Goal: Task Accomplishment & Management: Complete application form

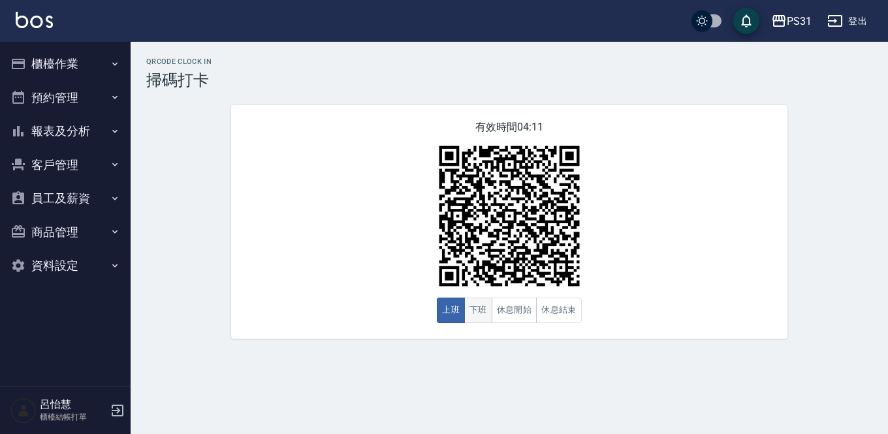
click at [469, 319] on button "下班" at bounding box center [478, 310] width 28 height 25
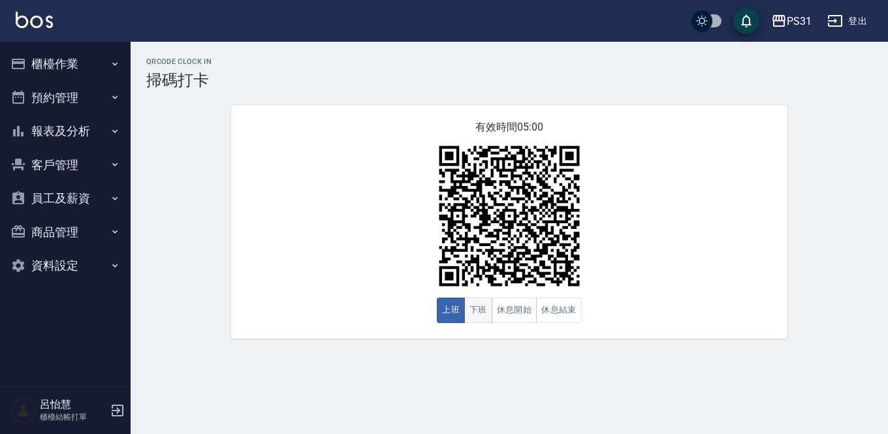
click at [474, 311] on button "下班" at bounding box center [478, 310] width 28 height 25
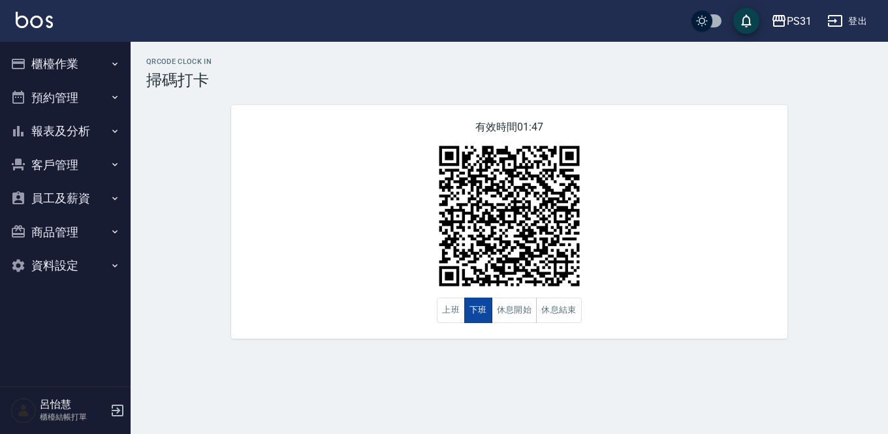
click at [483, 313] on button "下班" at bounding box center [478, 310] width 28 height 25
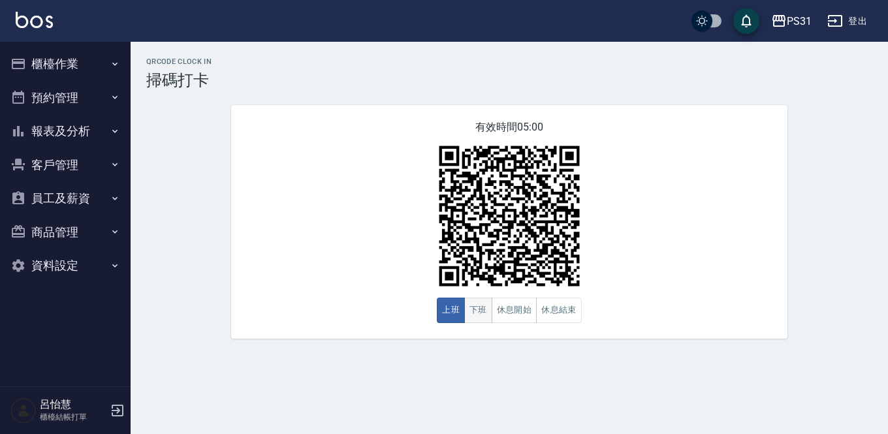
click at [470, 313] on button "下班" at bounding box center [478, 310] width 28 height 25
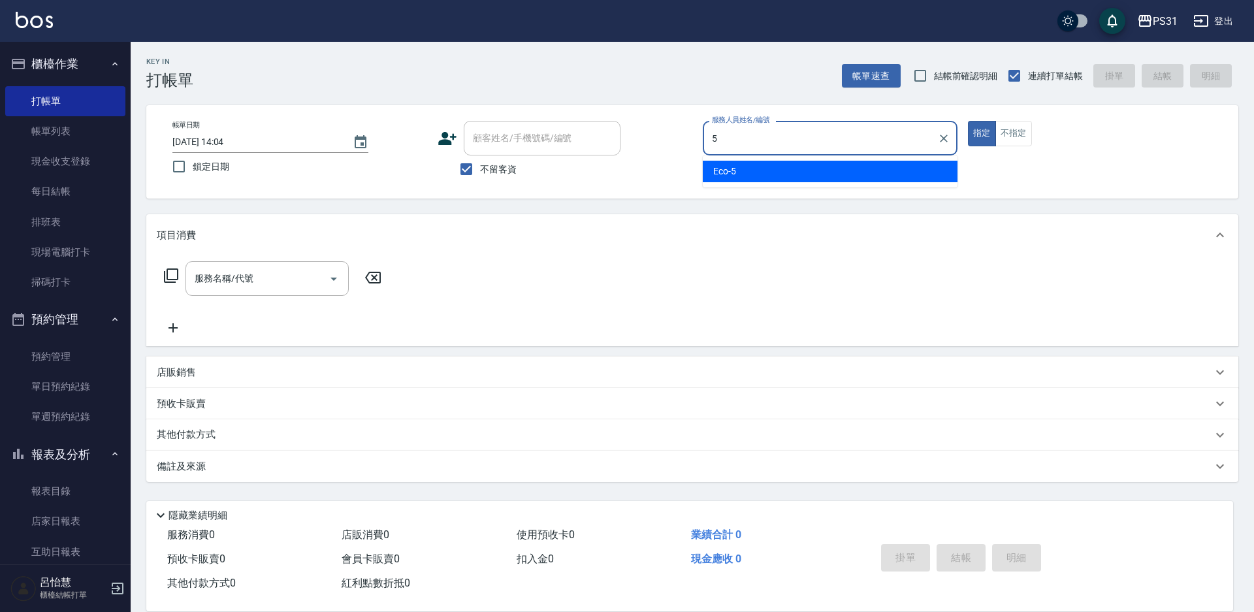
type input "Eco-5"
type button "true"
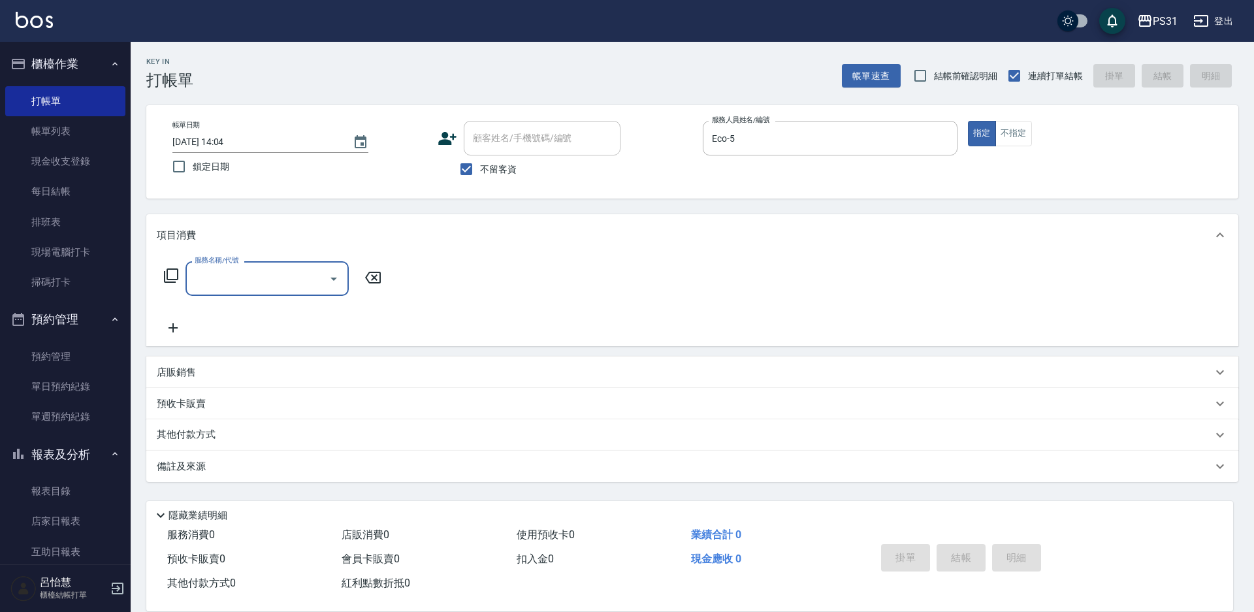
type input "6"
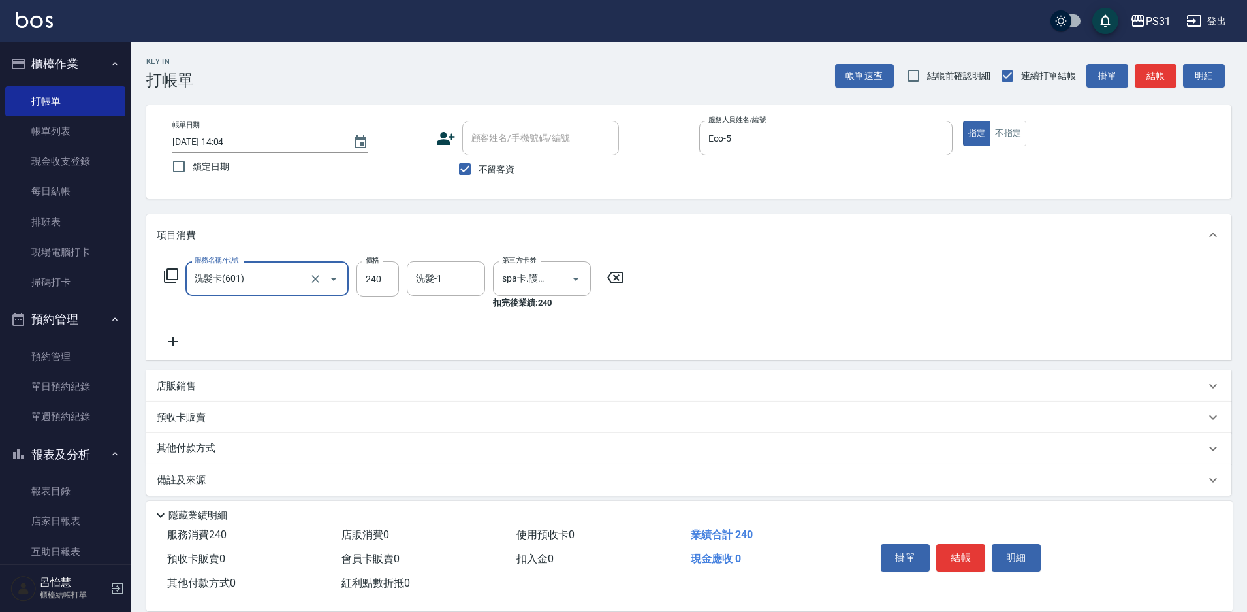
type input "洗髮卡(601)"
type input "豆豆-43"
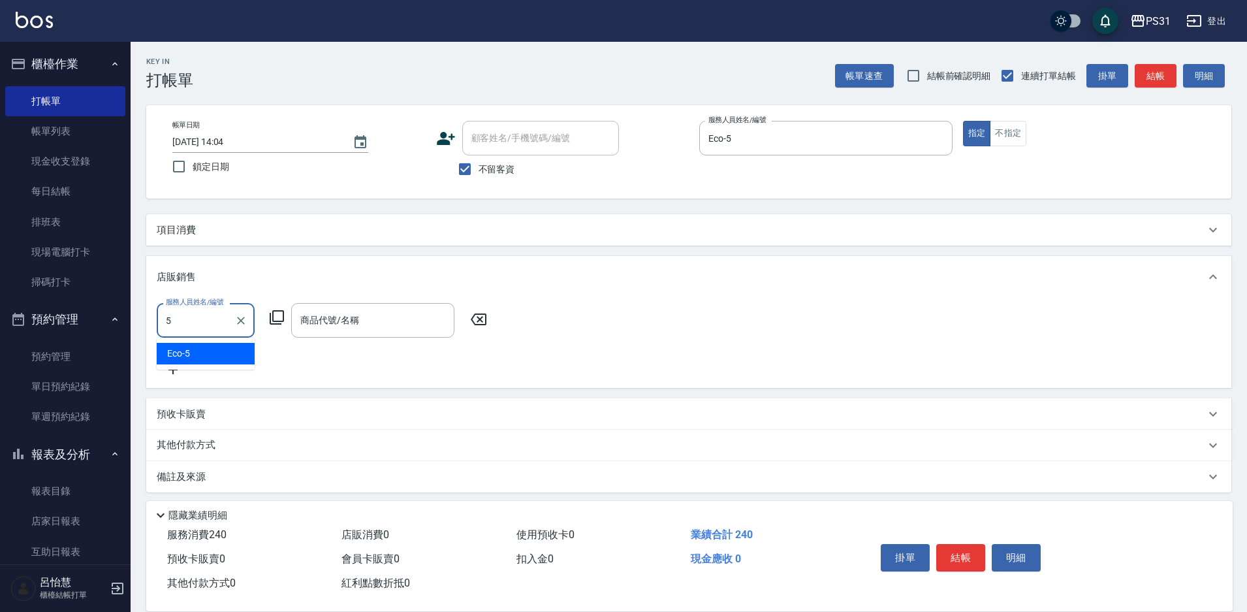
type input "Eco-5"
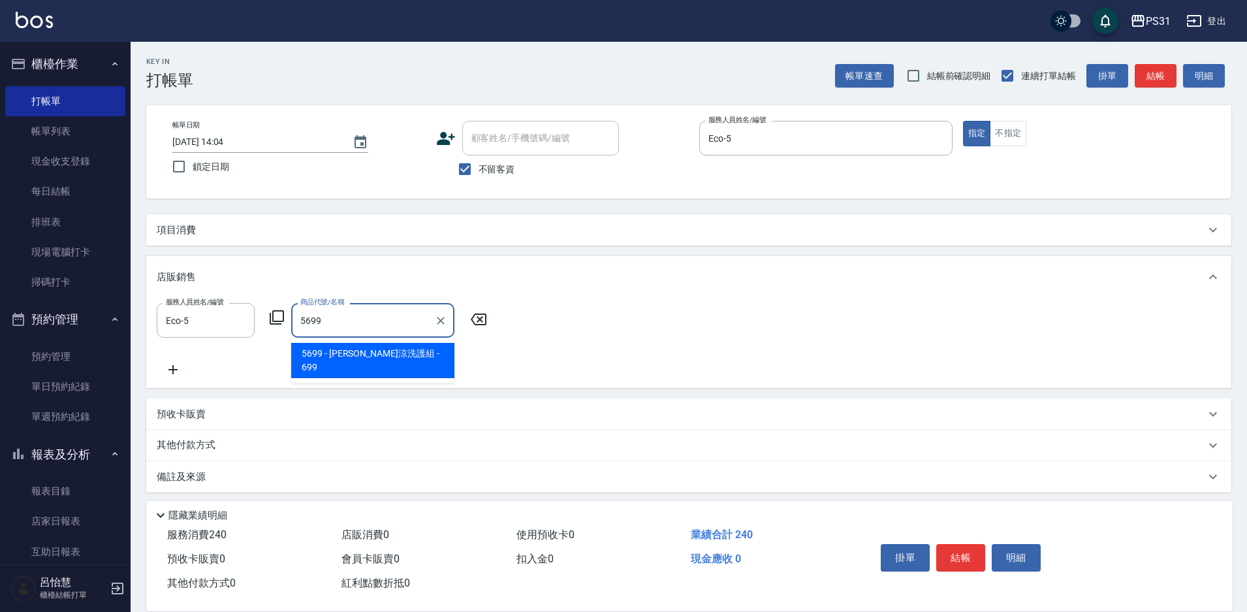
type input "水水沁涼洗護組"
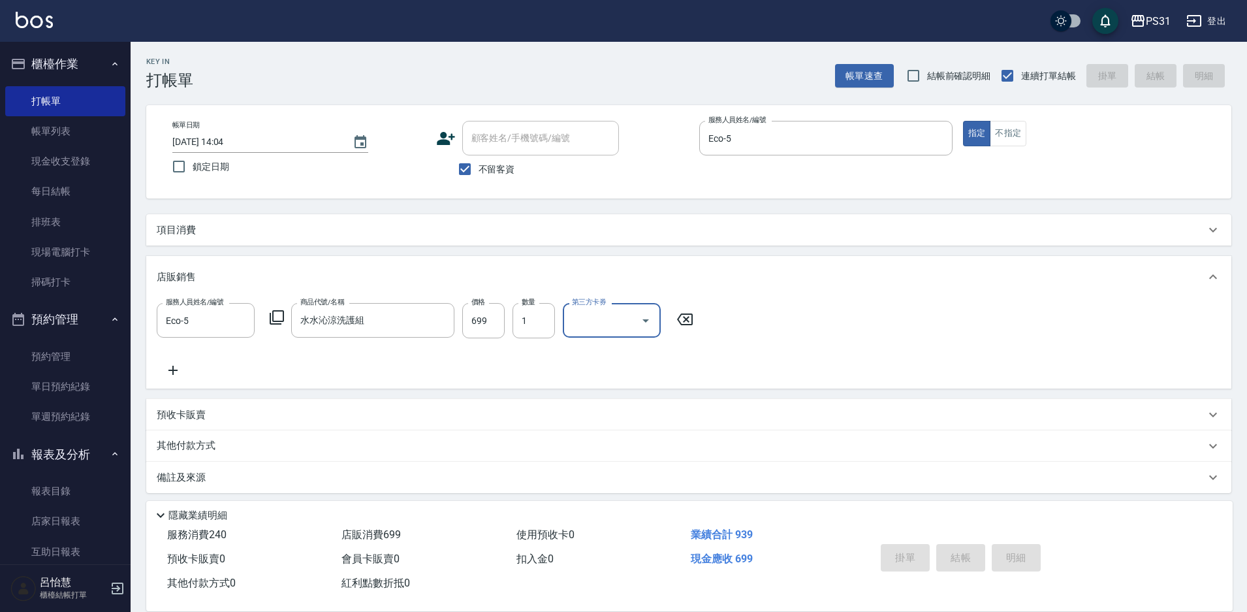
type input "2025/09/24 20:47"
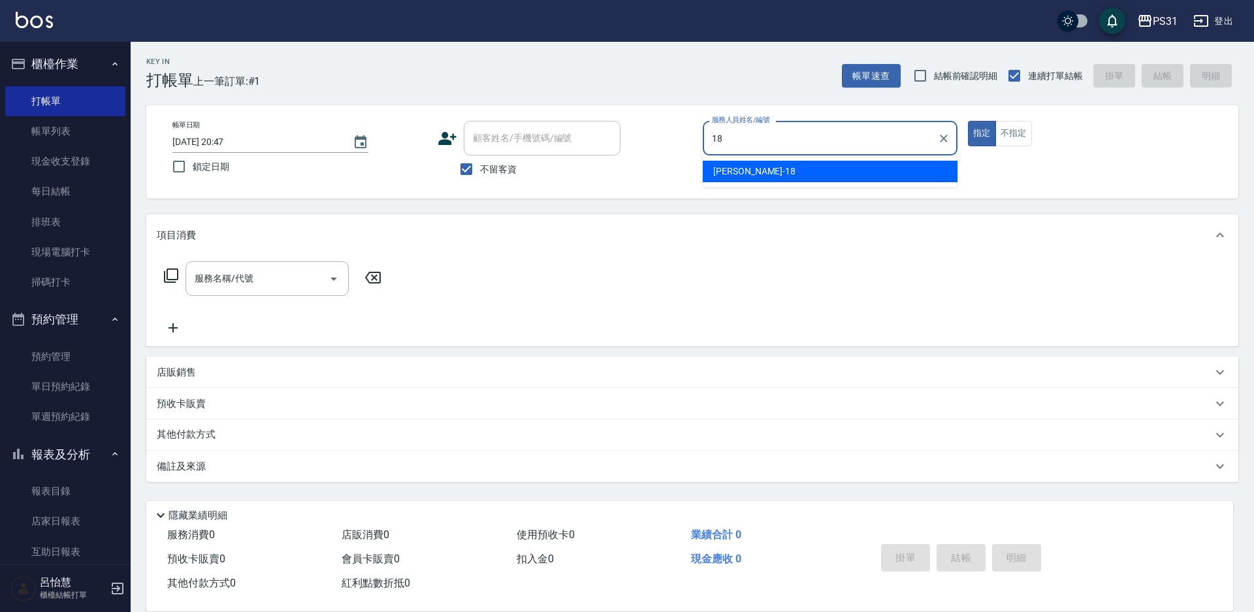
type input "Rita-18"
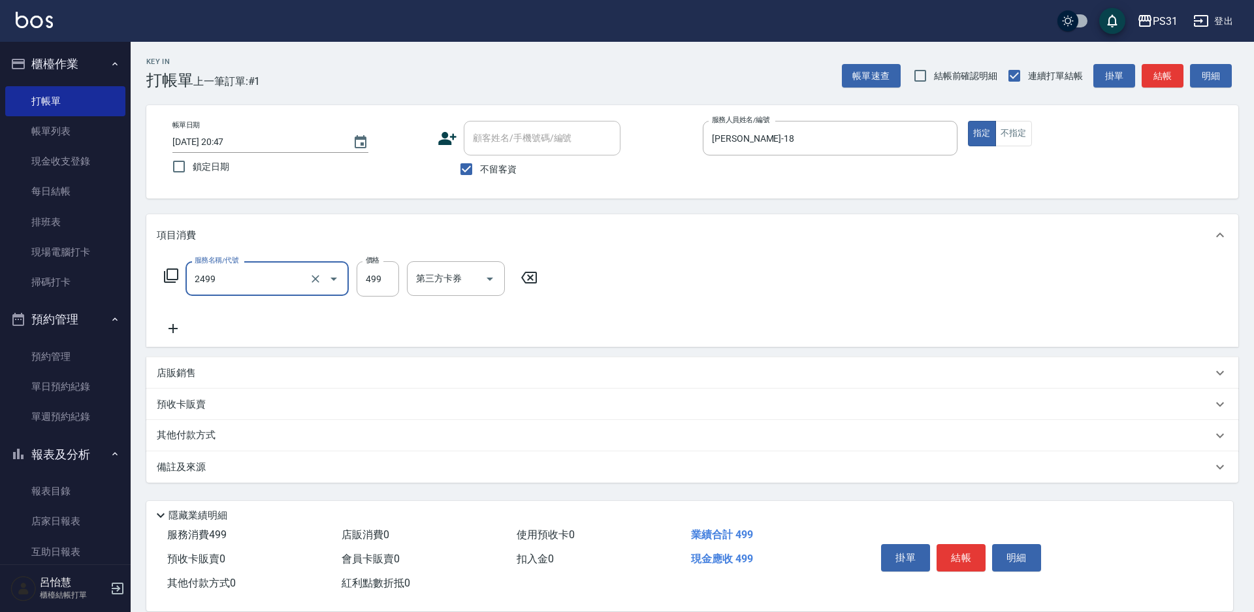
type input "499洗剪套餐(2499)"
click at [365, 275] on input "499" at bounding box center [378, 278] width 42 height 35
type input "450"
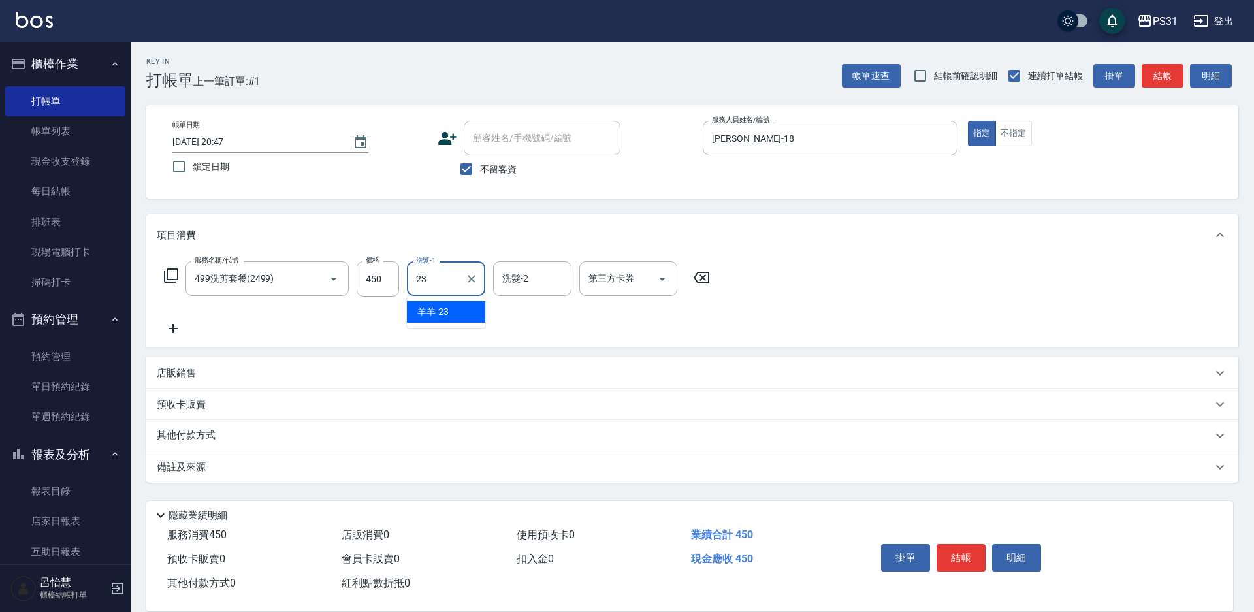
type input "羊羊-23"
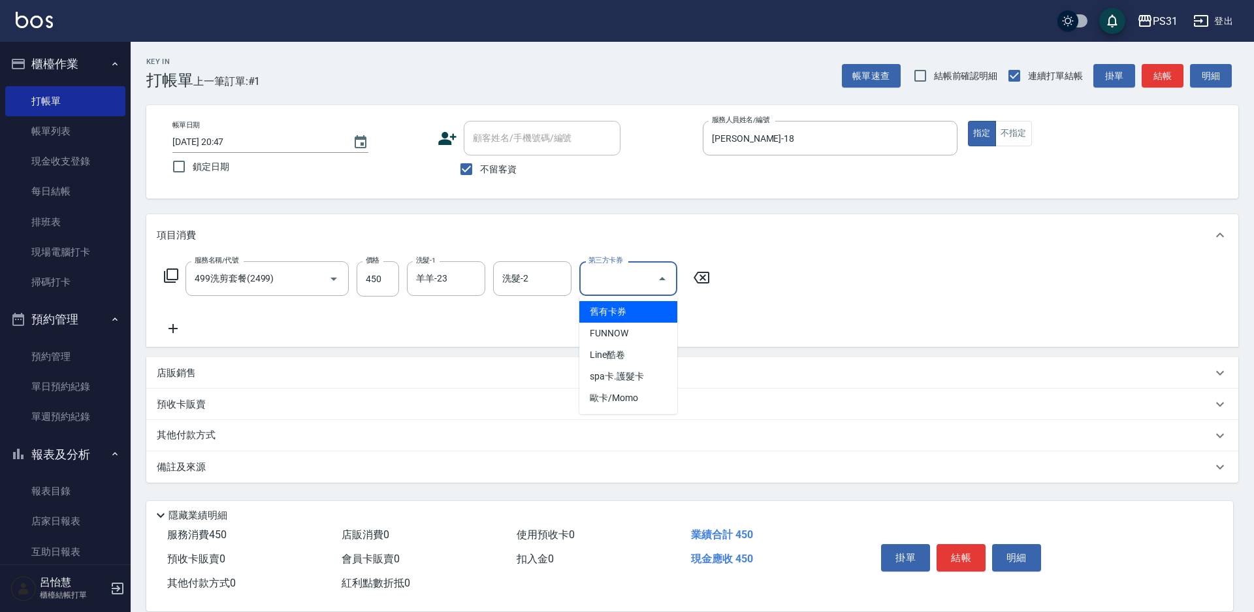
type input "舊有卡券"
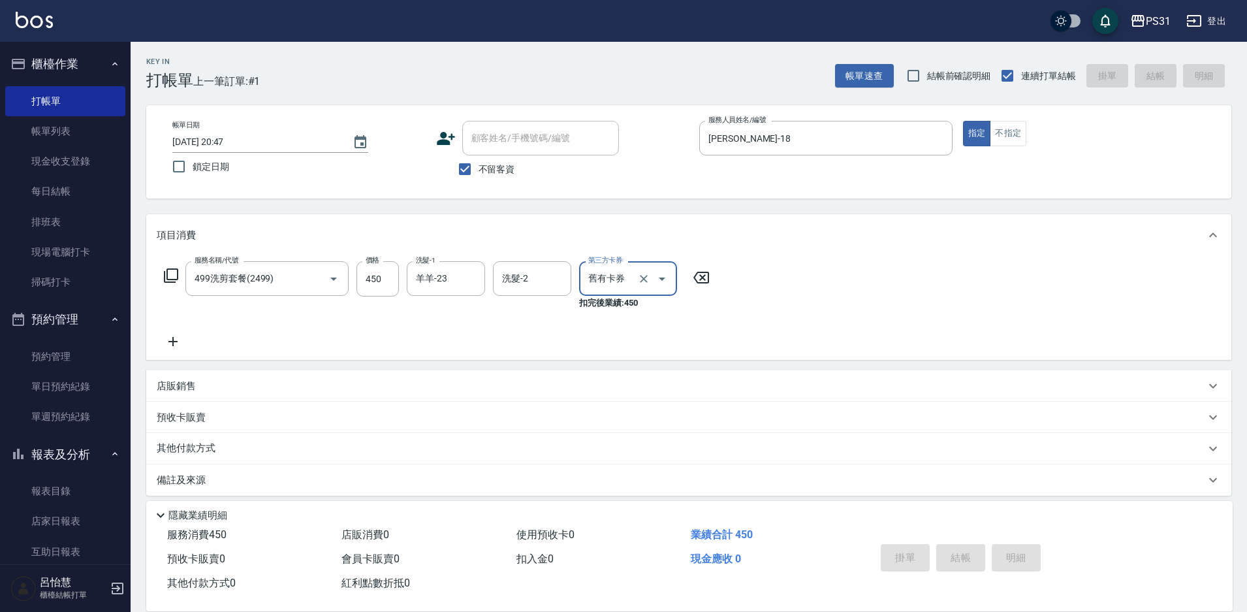
type input "2025/09/24 20:48"
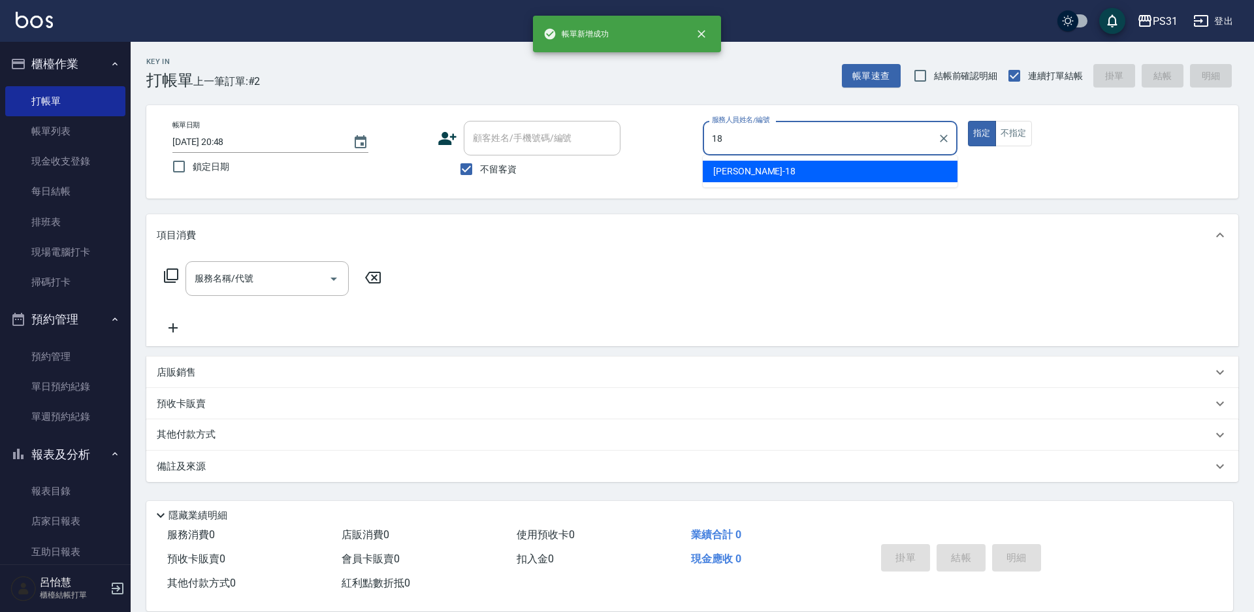
type input "Rita-18"
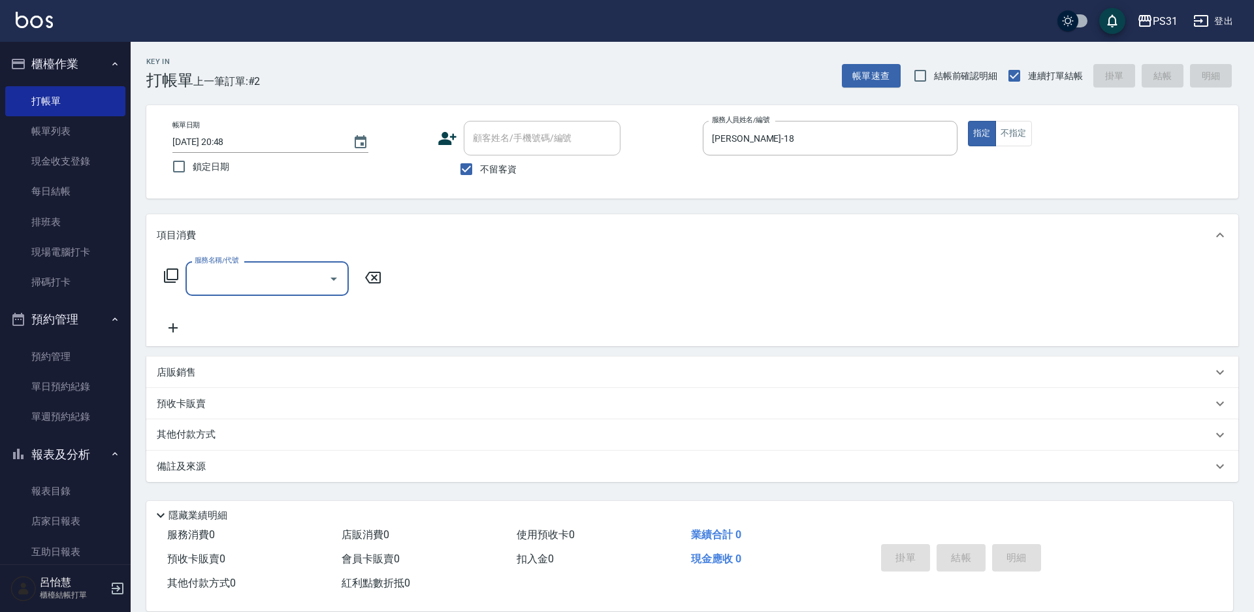
click at [1015, 148] on div "帳單日期 2025/09/24 20:48 鎖定日期 顧客姓名/手機號碼/編號 顧客姓名/手機號碼/編號 不留客資 服務人員姓名/編號 Rita-18 服務人…" at bounding box center [692, 152] width 1061 height 62
click at [1022, 143] on button "不指定" at bounding box center [1013, 133] width 37 height 25
click at [282, 273] on input "服務名稱/代號" at bounding box center [257, 278] width 132 height 23
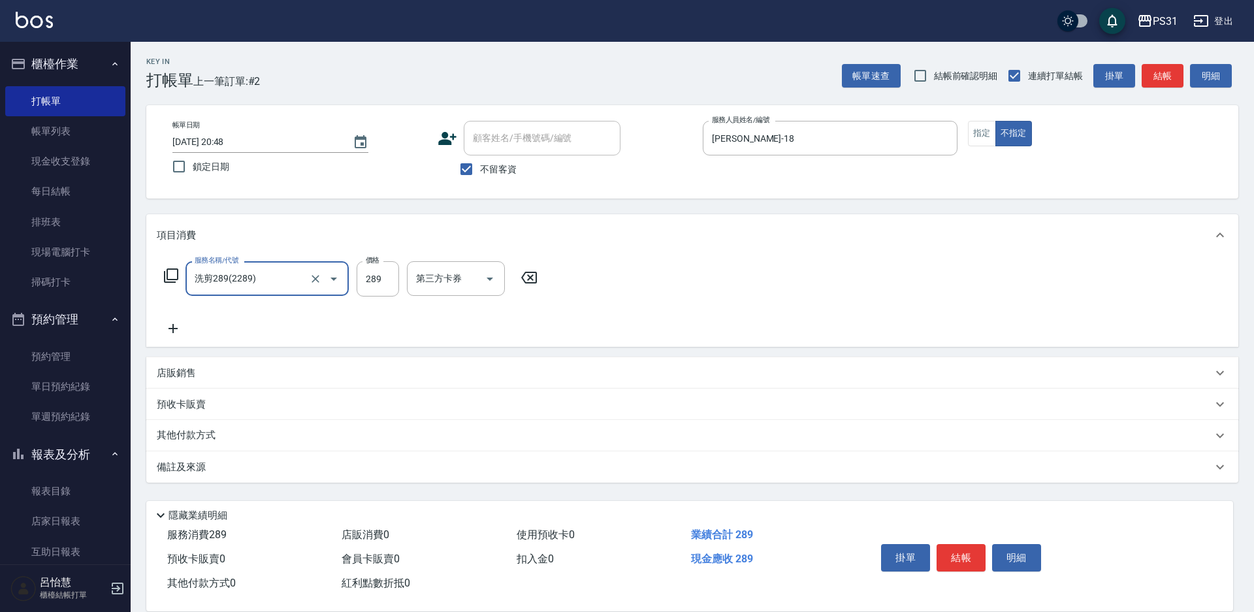
type input "洗剪289(2289)"
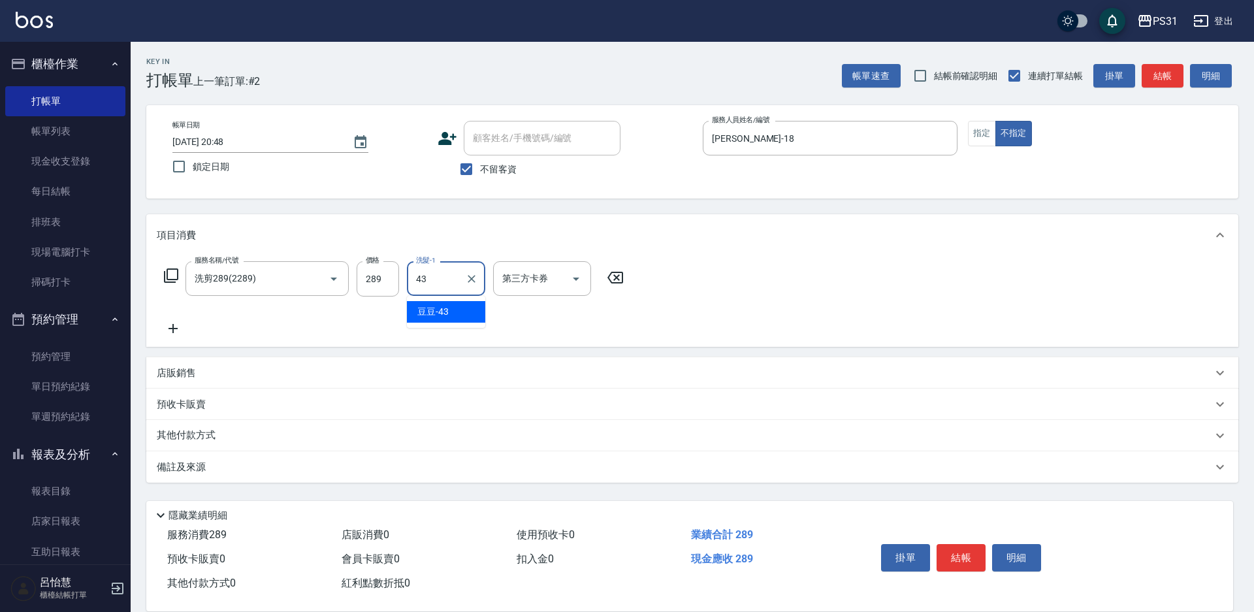
type input "豆豆-43"
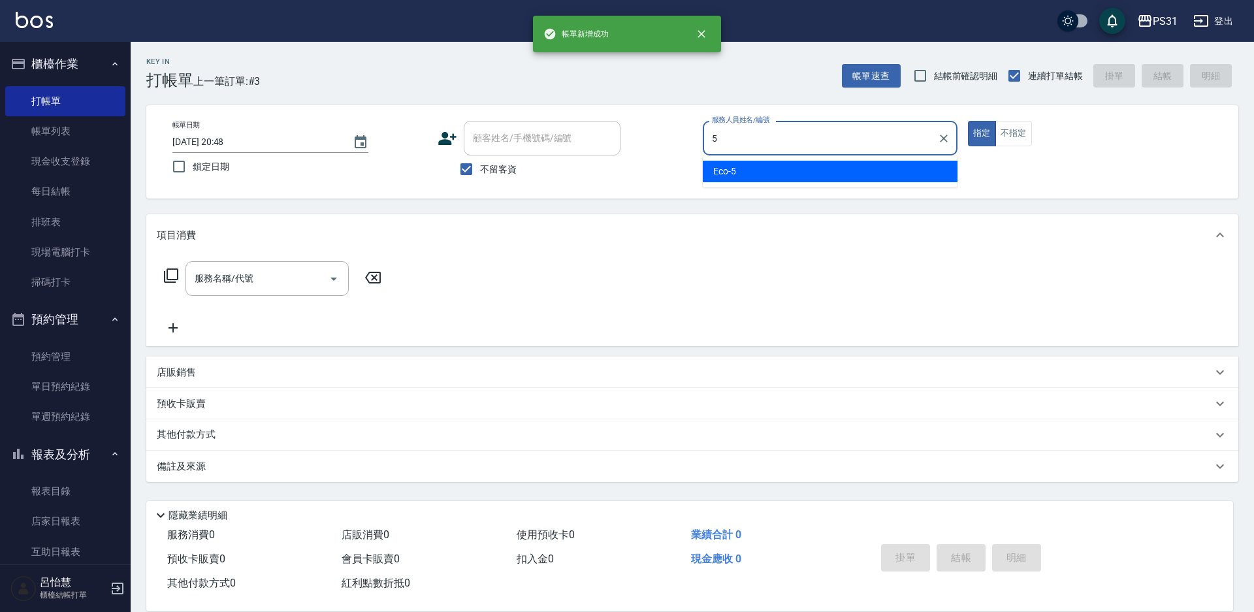
type input "Eco-5"
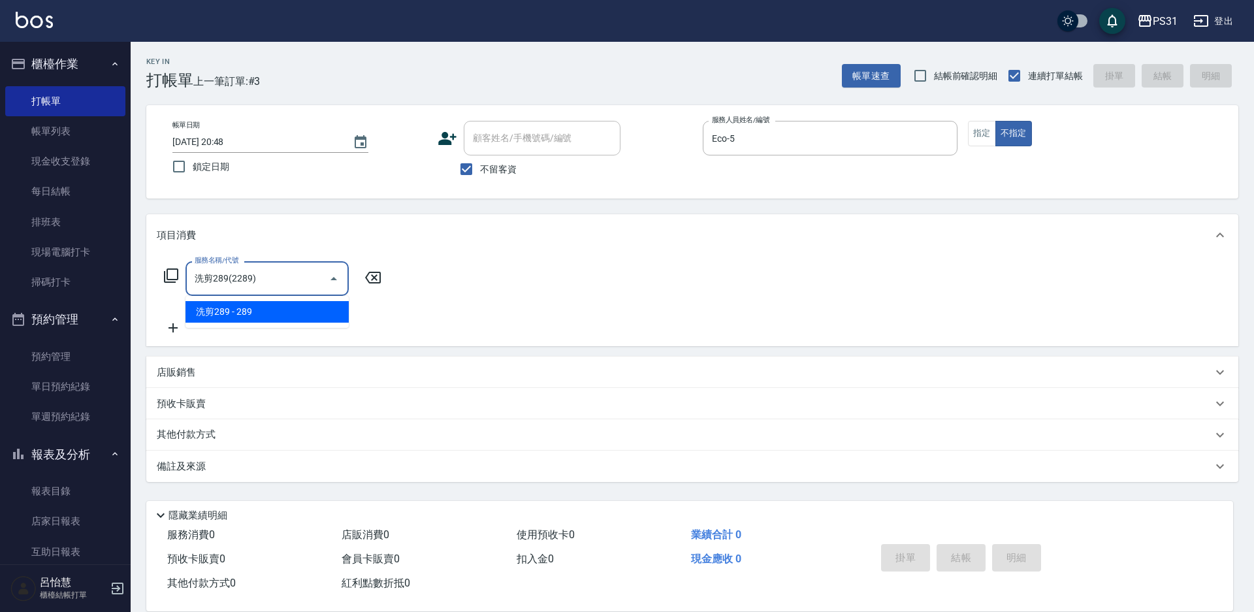
type input "洗剪289(2289)"
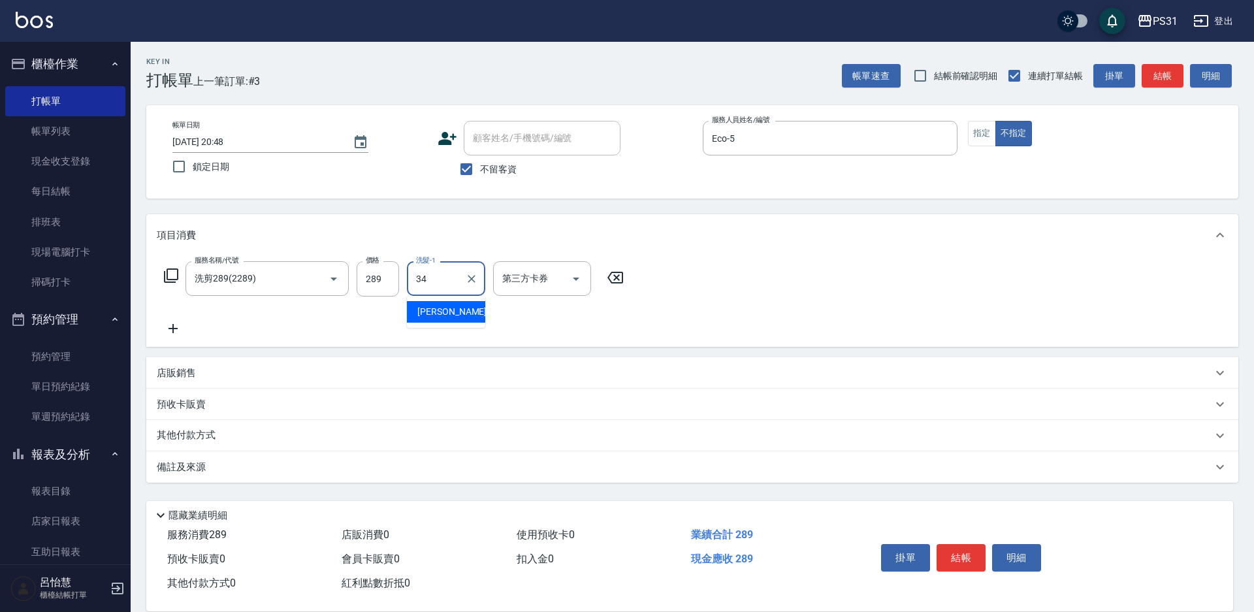
type input "鈺欣-34"
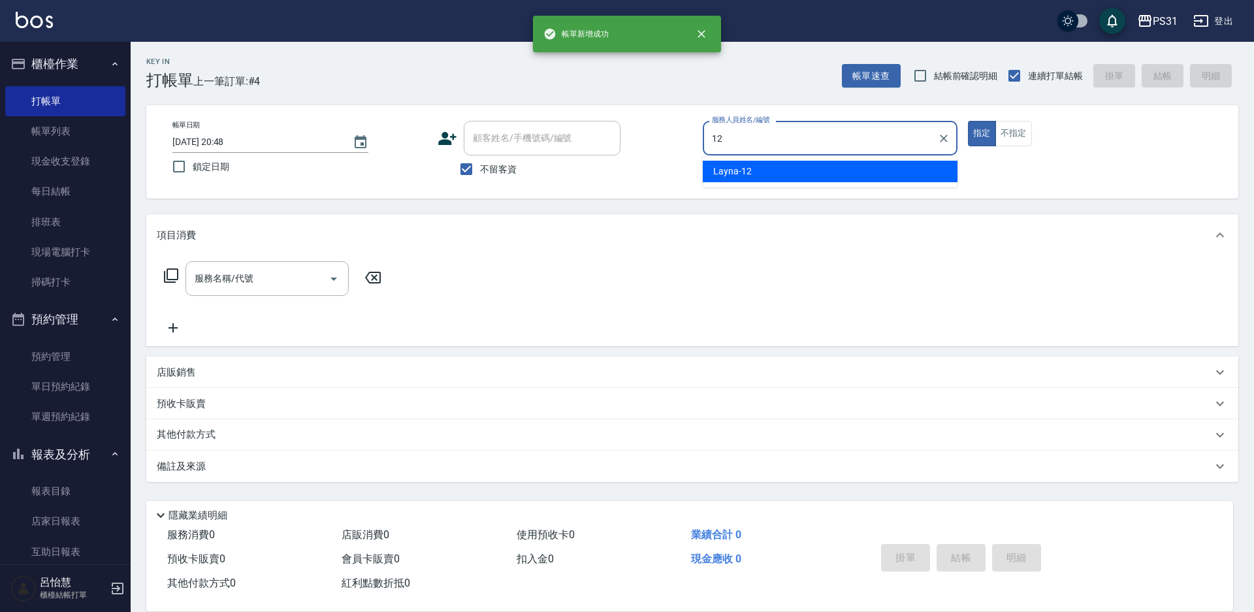
type input "Layna-12"
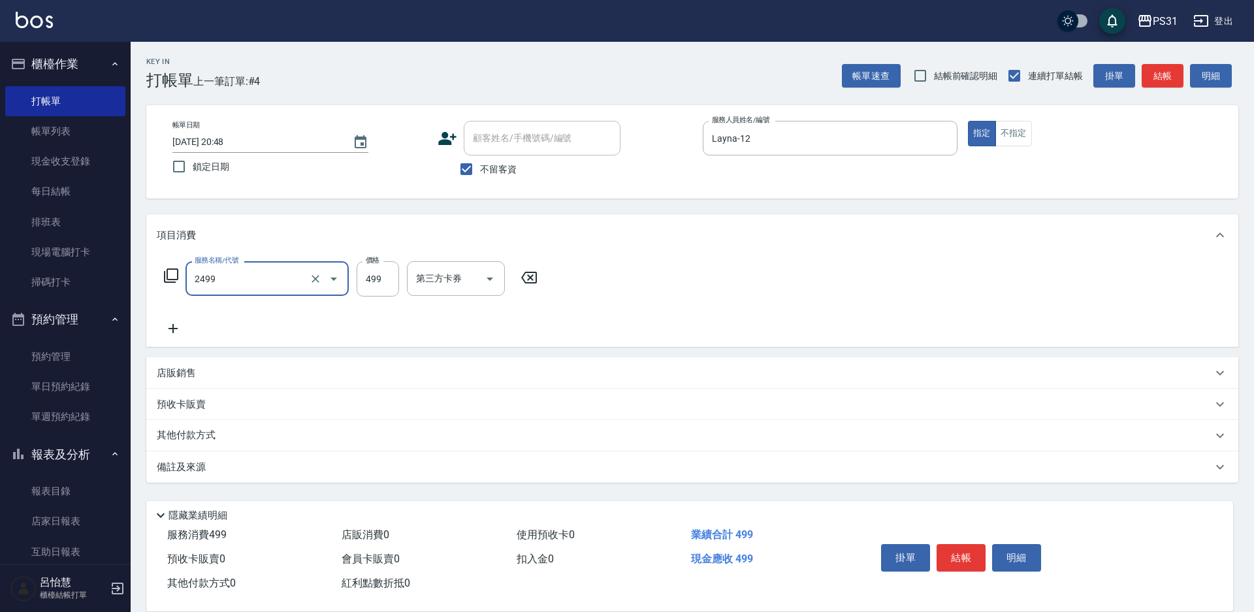
type input "499洗剪套餐(2499)"
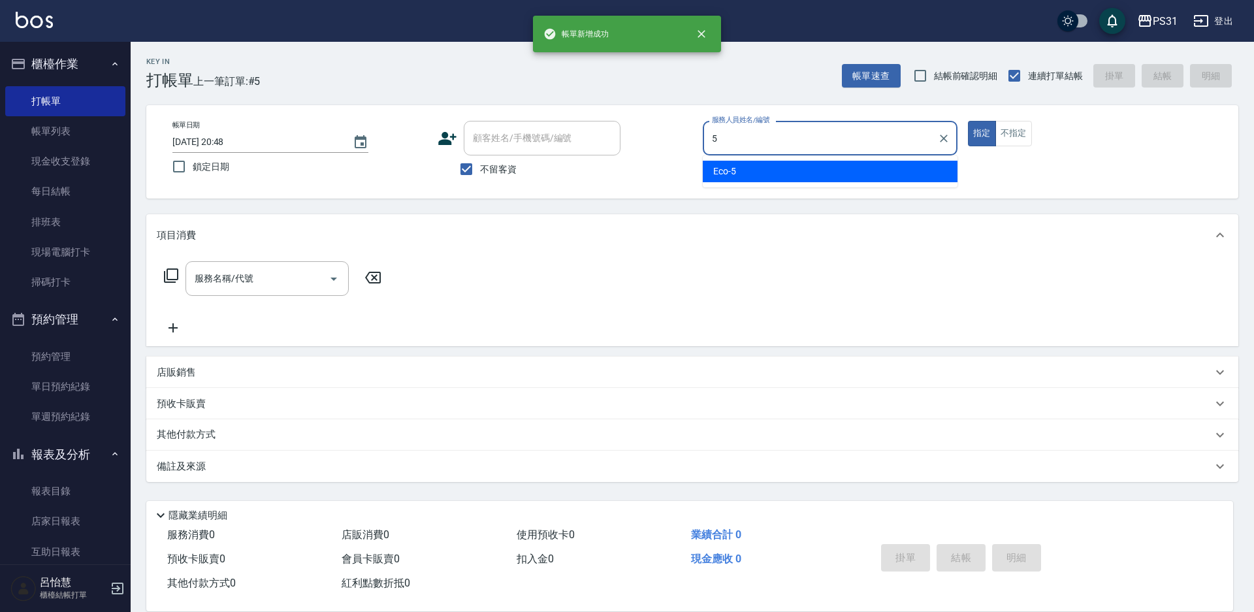
type input "Eco-5"
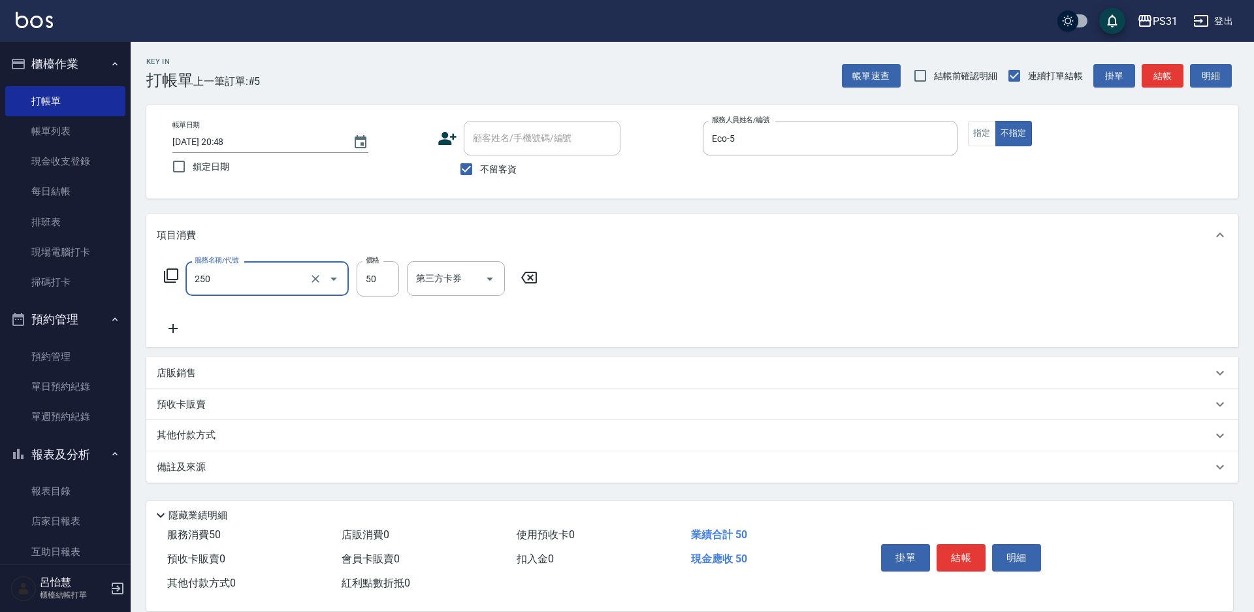
type input "剪瀏海(250)"
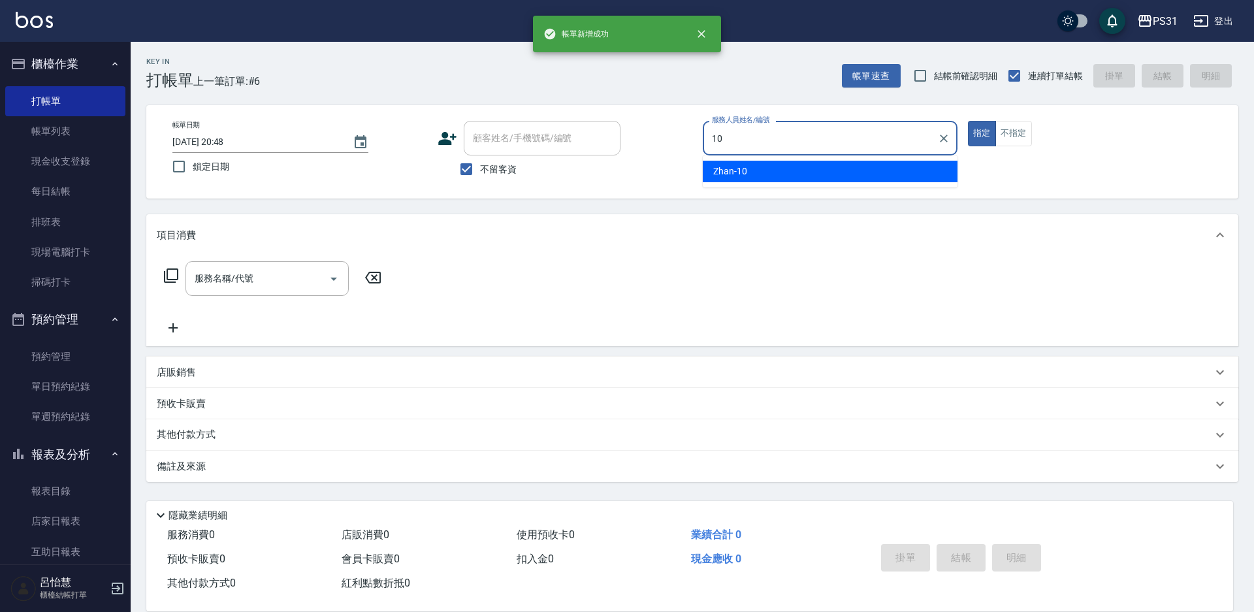
type input "Zhan-10"
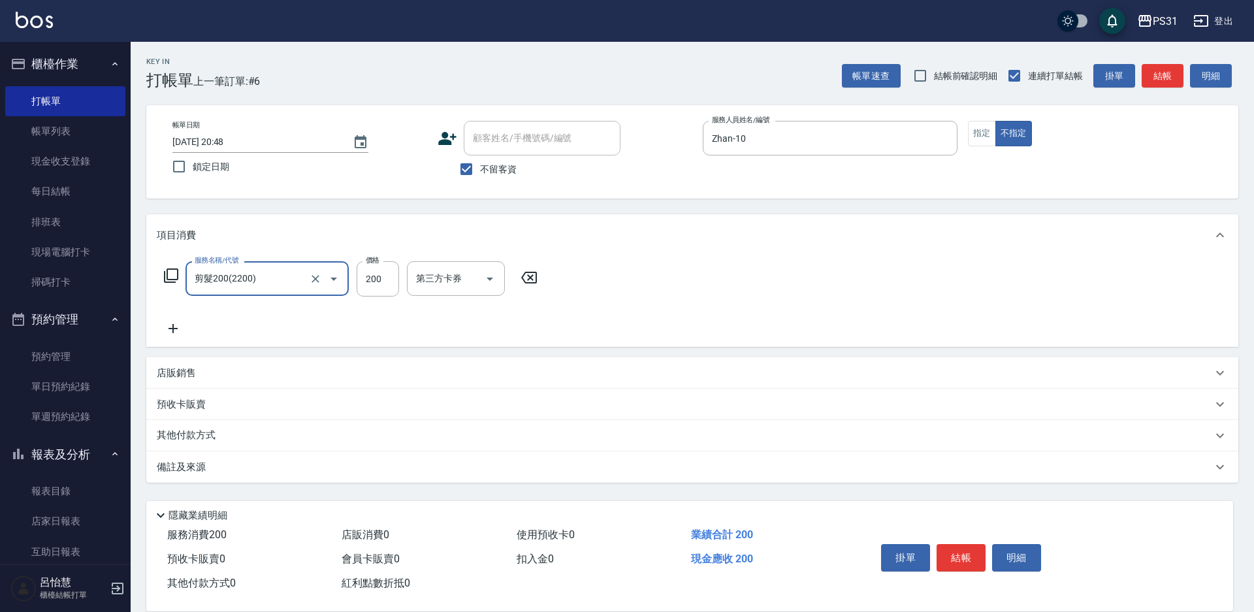
type input "剪髮200(2200)"
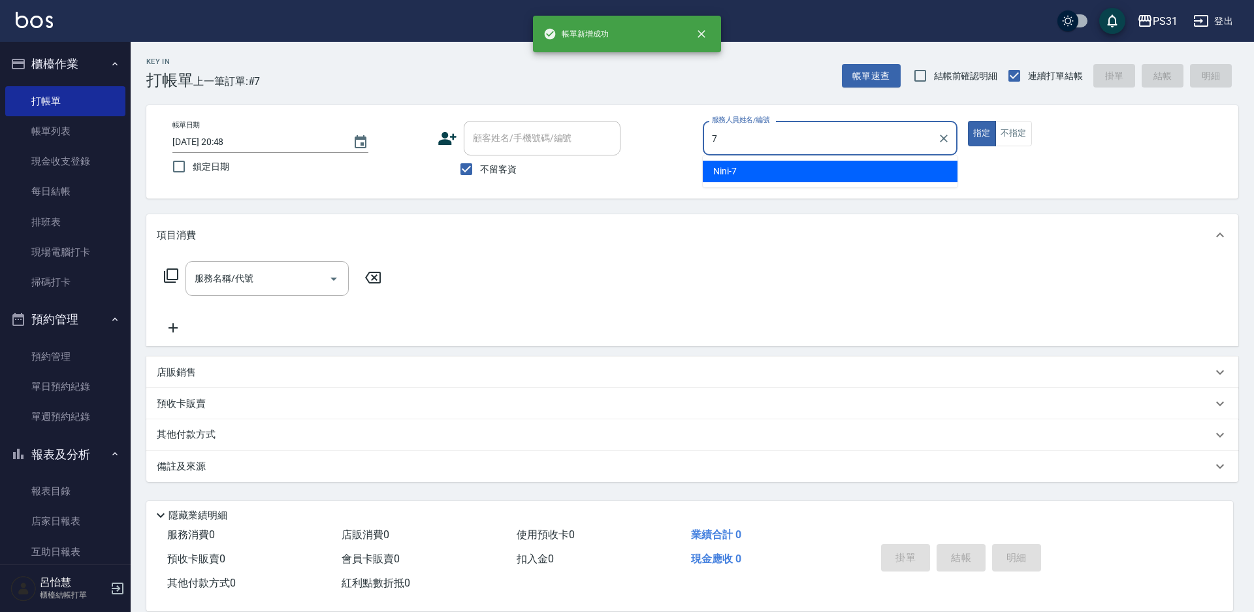
type input "Nini-7"
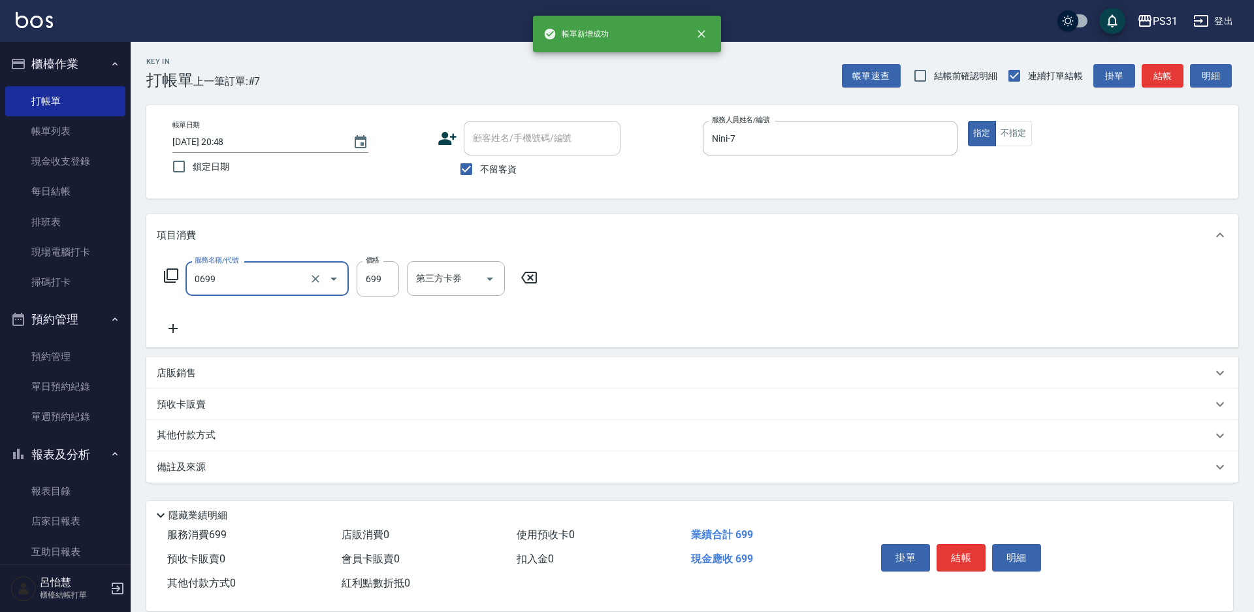
type input "精油699(0699)"
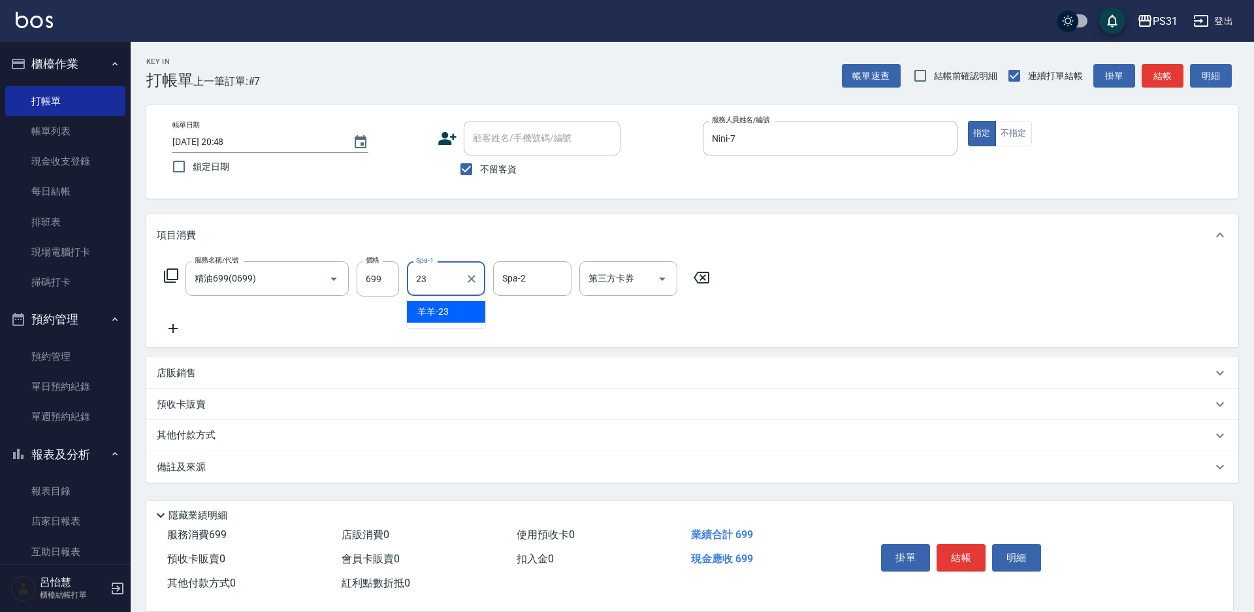
type input "羊羊-23"
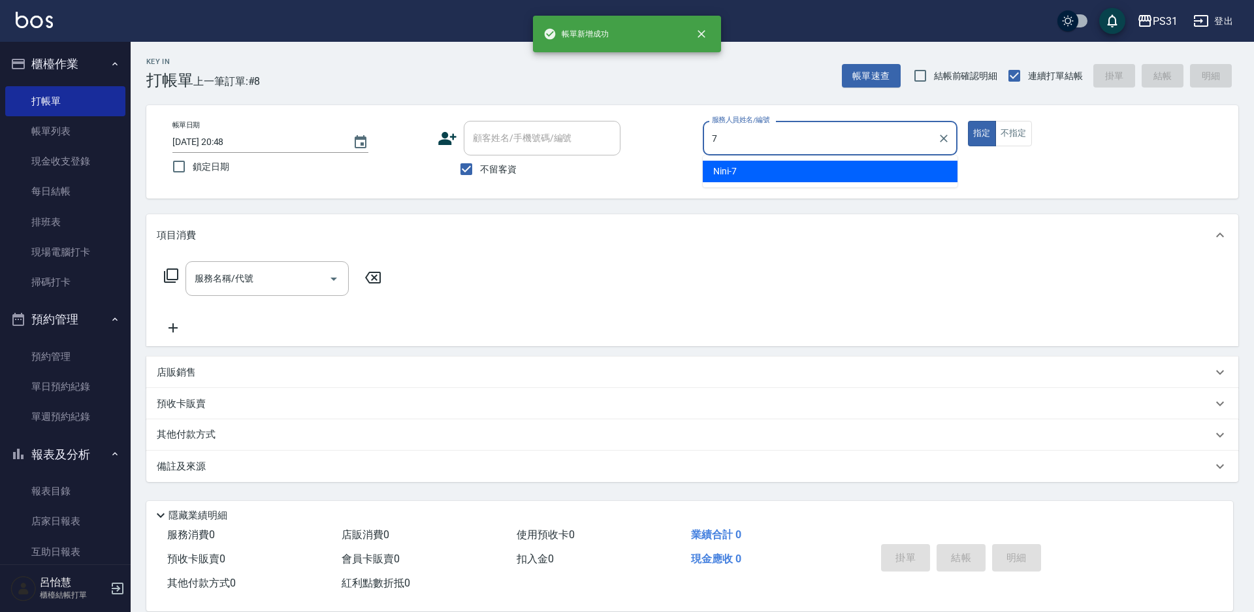
type input "Nini-7"
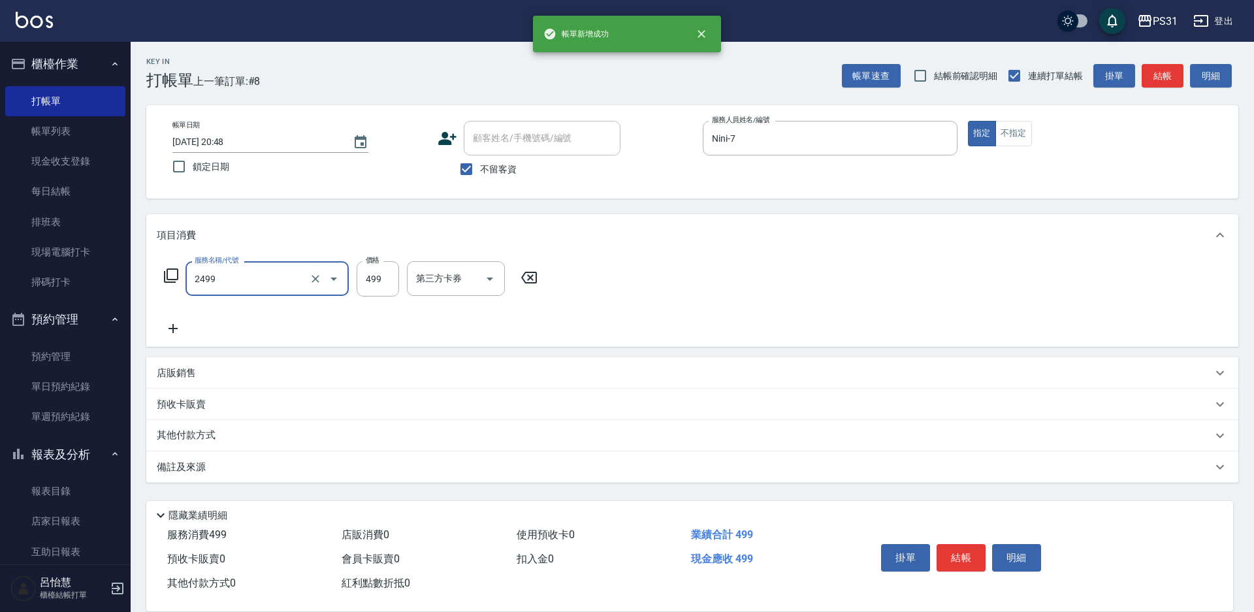
type input "499洗剪套餐(2499)"
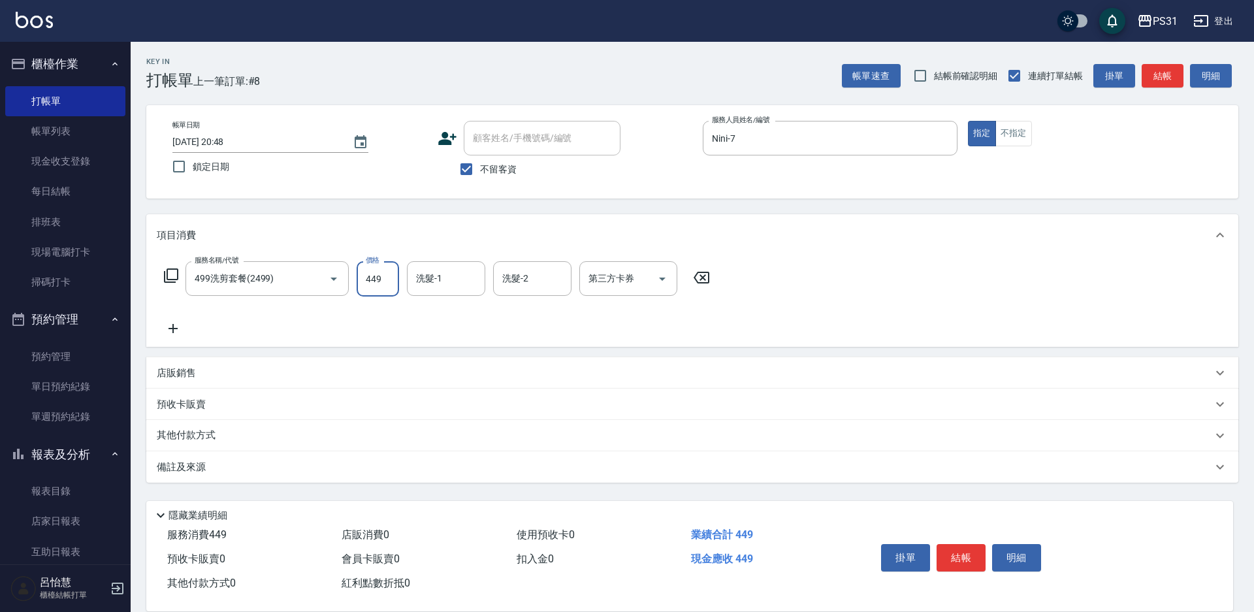
type input "449"
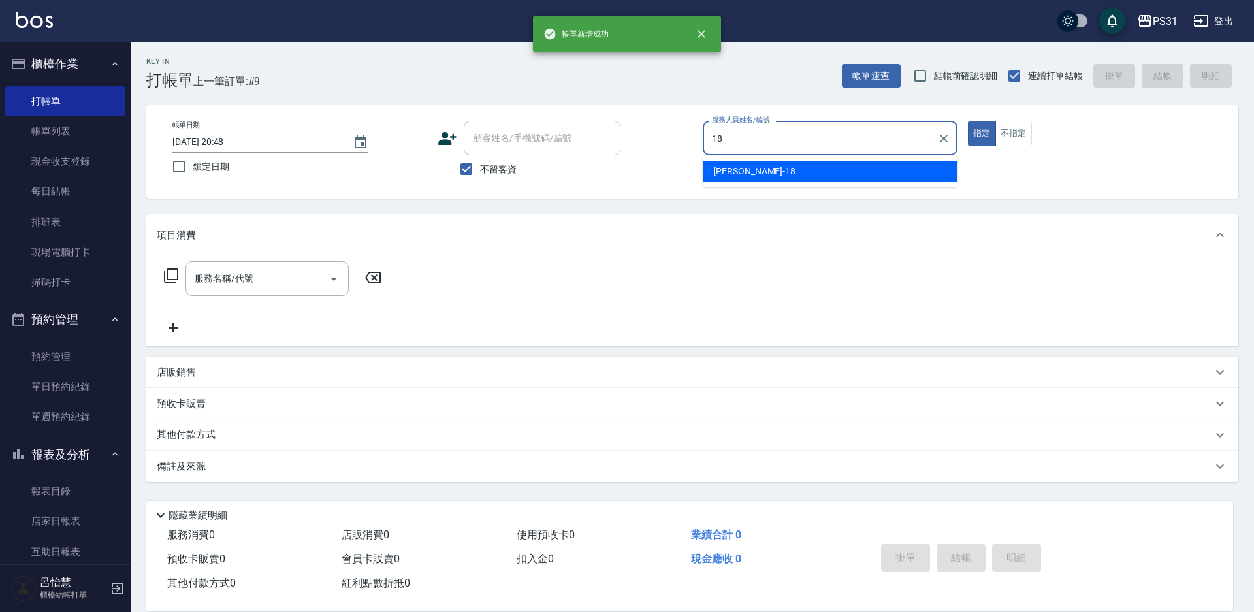
type input "Rita-18"
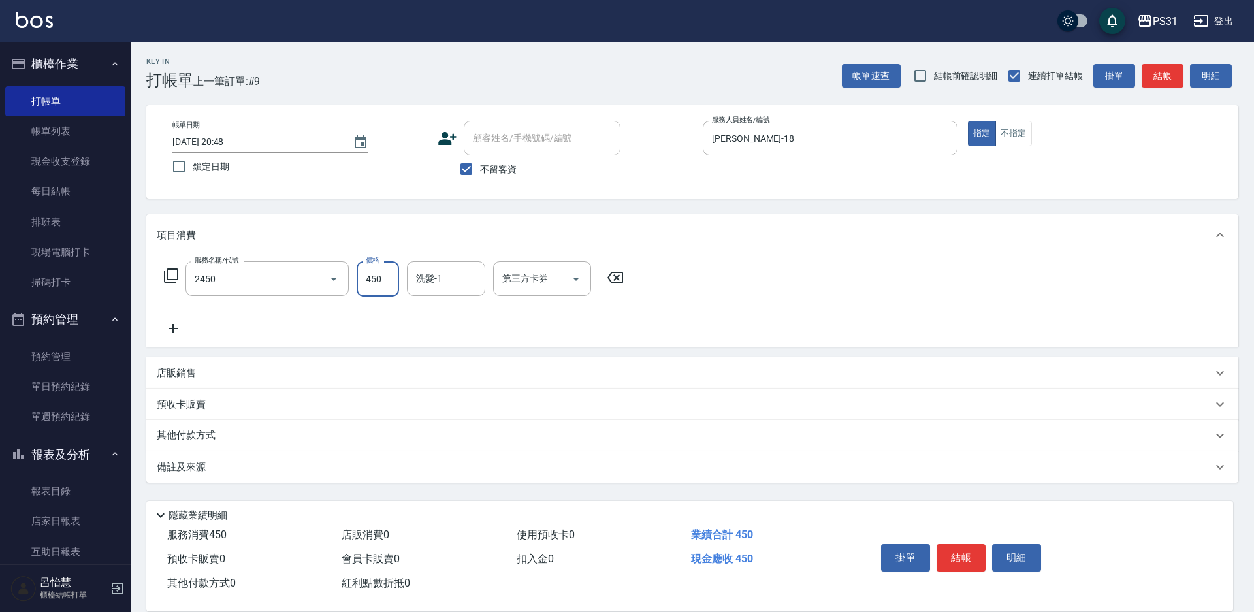
type input "洗剪450(2450)"
type input "楊諺志-35"
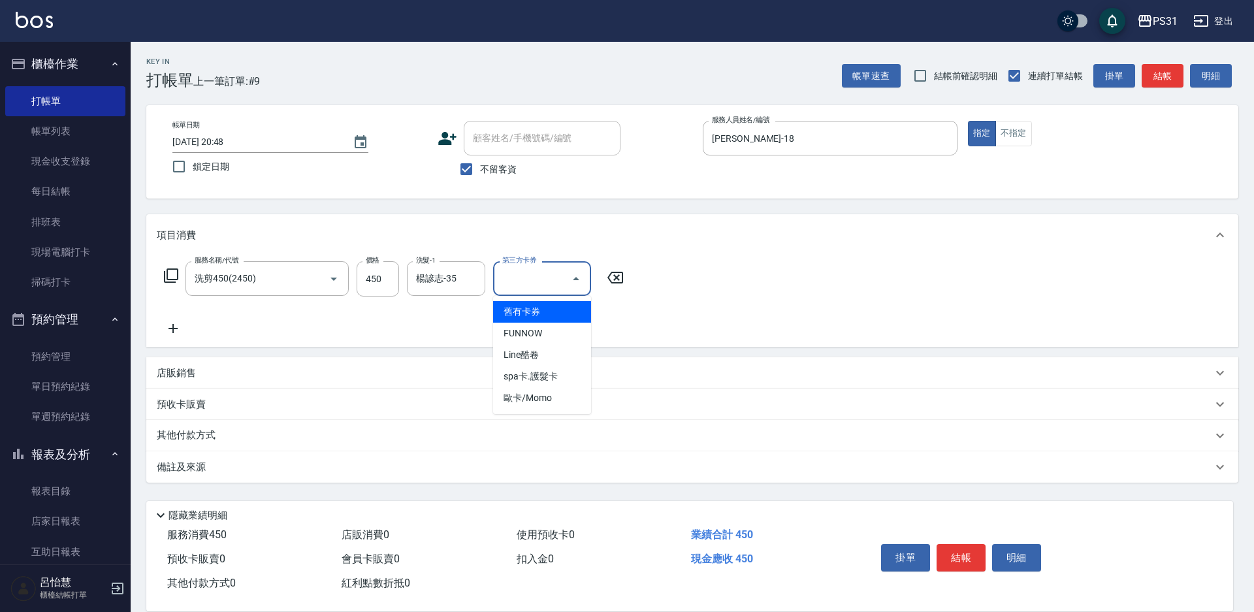
type input "舊有卡券"
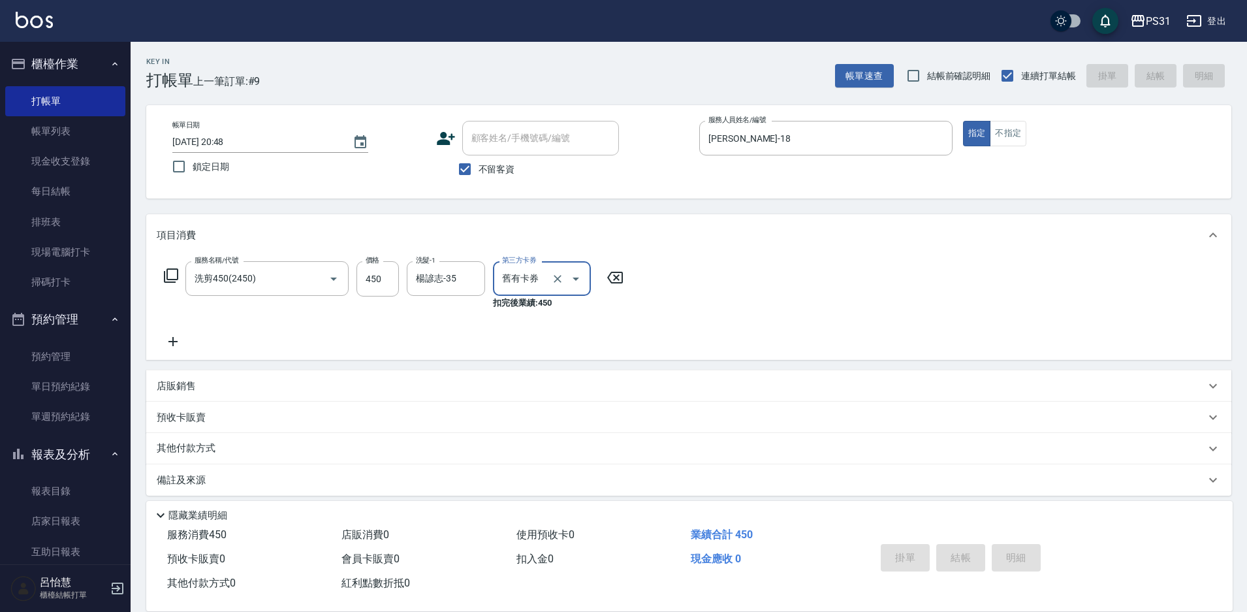
type input "2025/09/24 20:49"
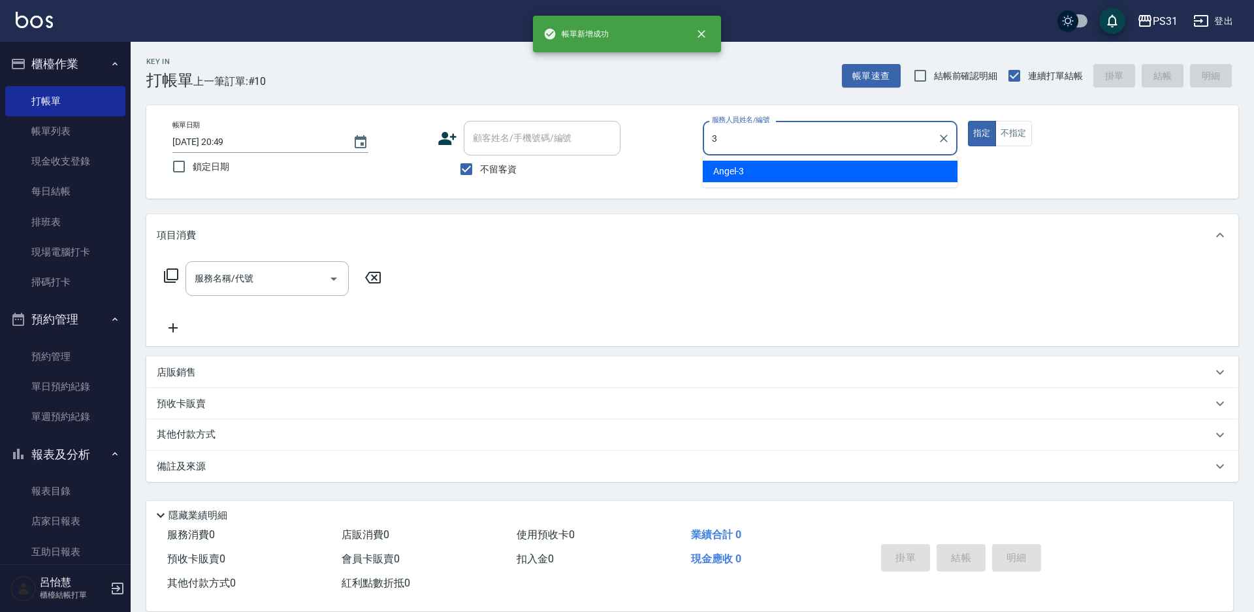
type input "Angel-3"
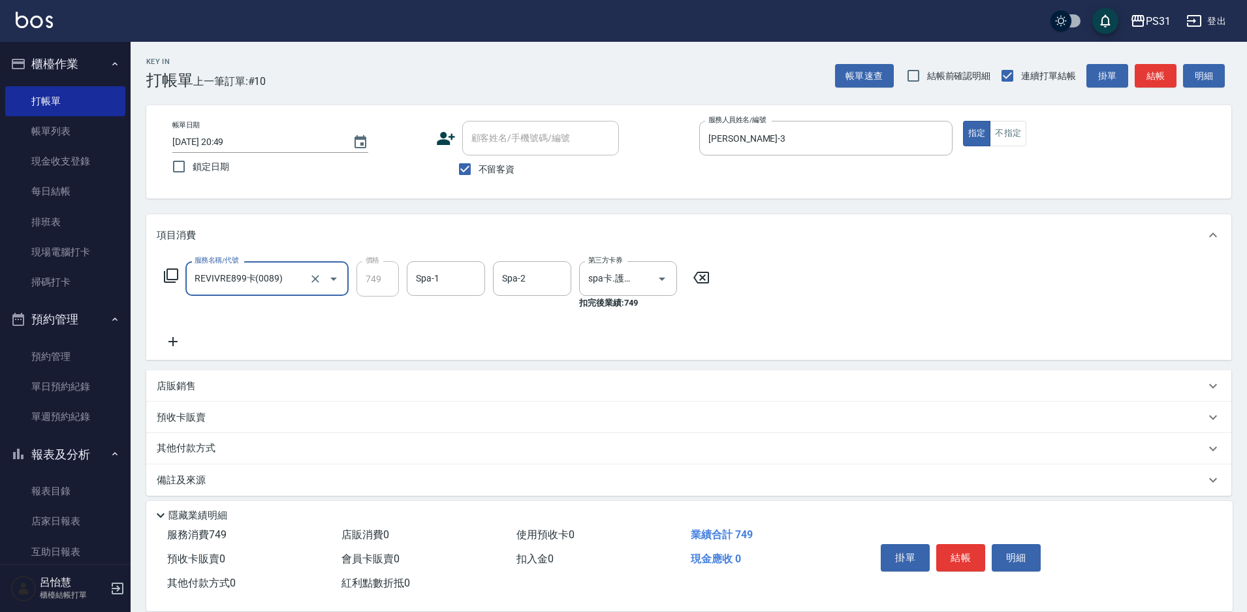
type input "REVIVRE899卡(0089)"
type input "鈺欣-34"
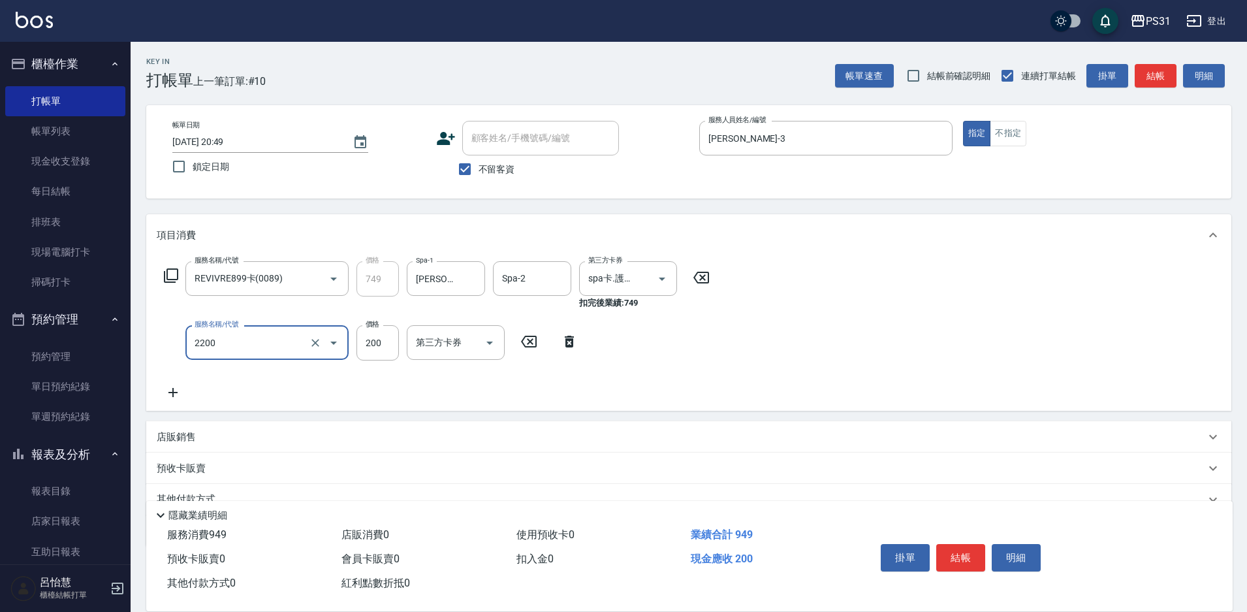
type input "剪髮200(2200)"
type input "301"
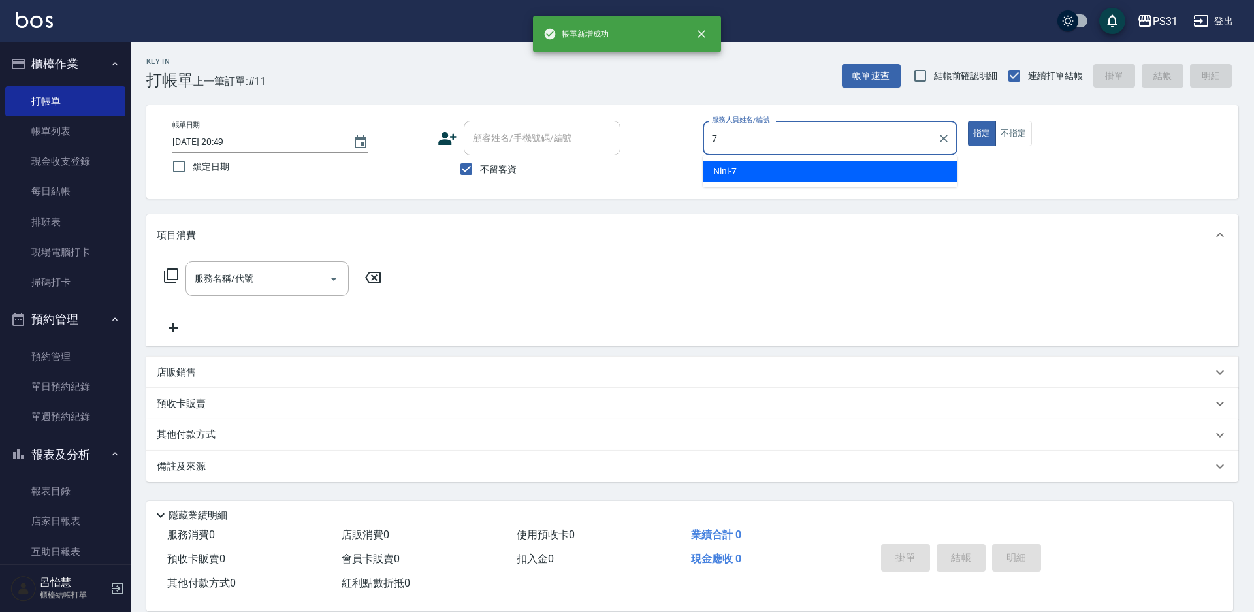
type input "Nini-7"
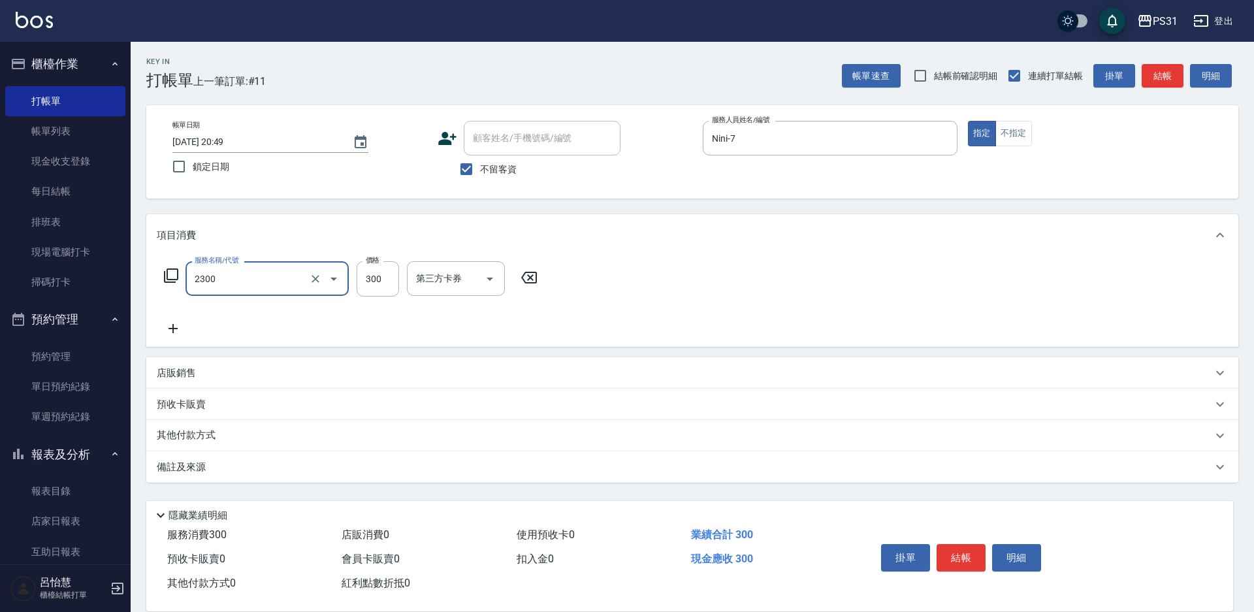
type input "洗剪300(2300)"
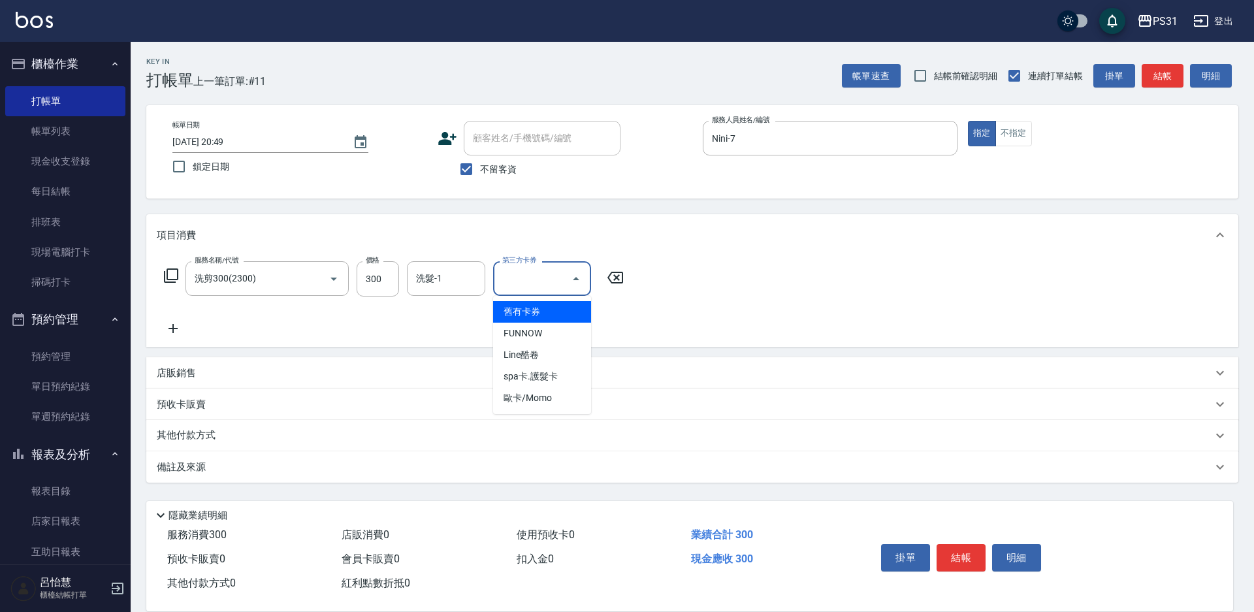
type input "舊有卡券"
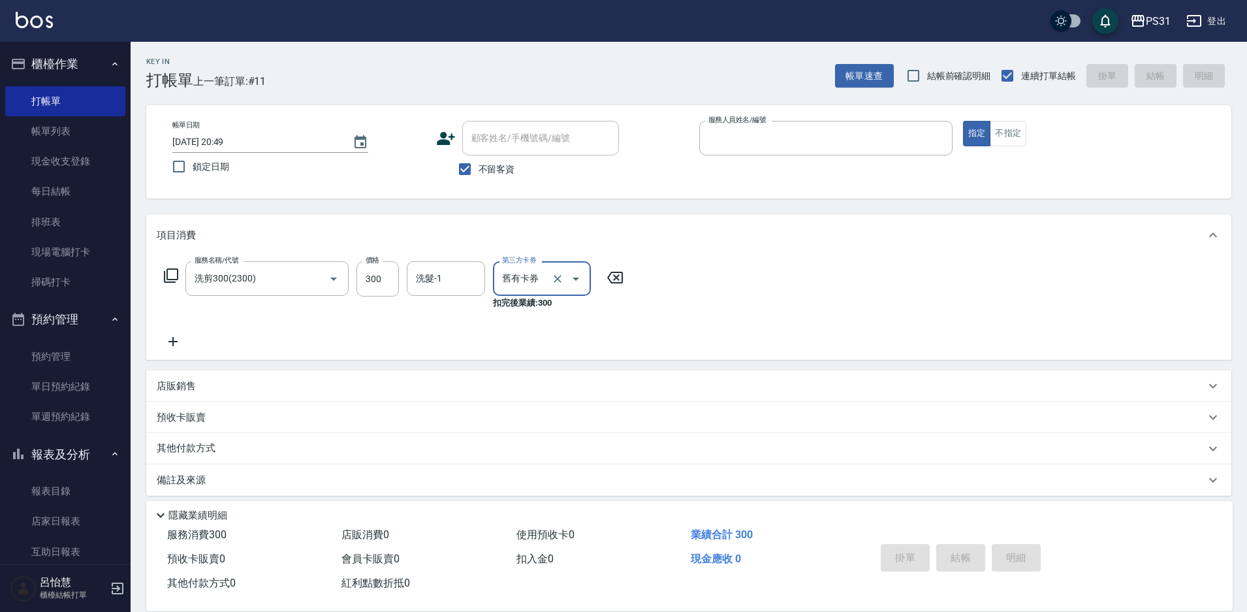
type input "3"
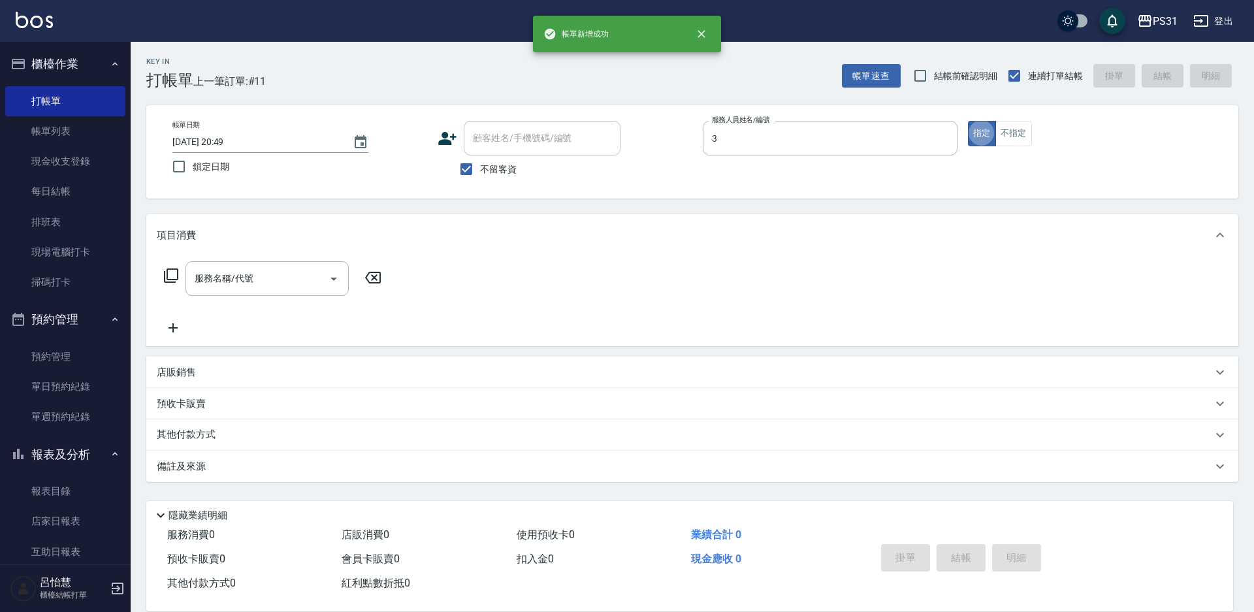
type input "Angel-3"
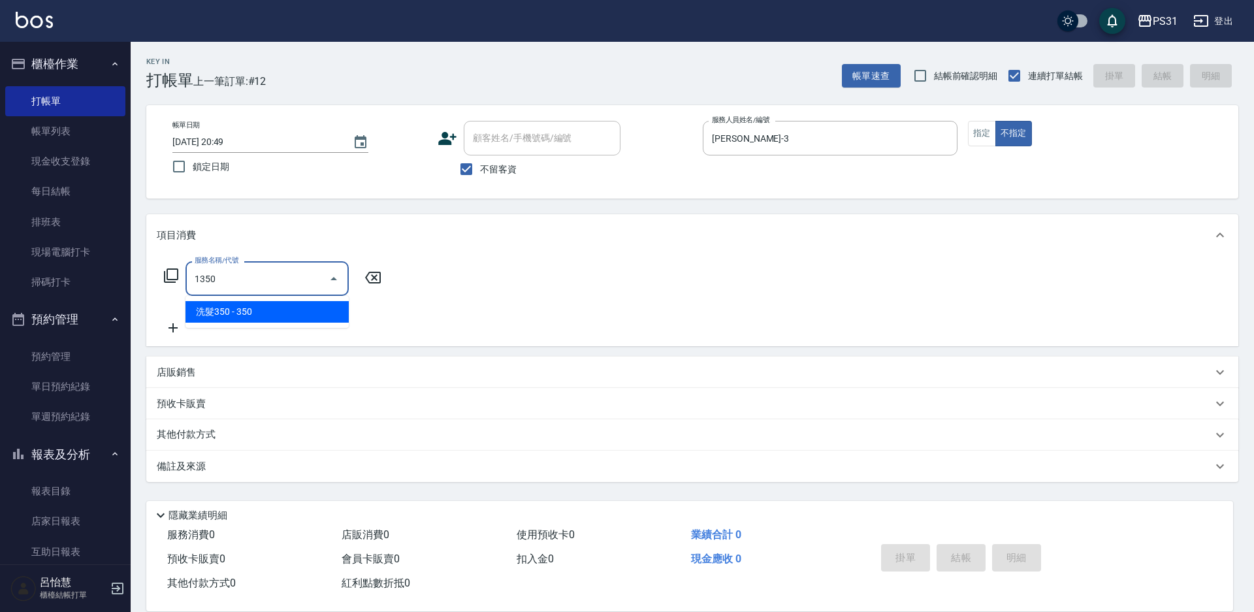
type input "洗髮350(1350)"
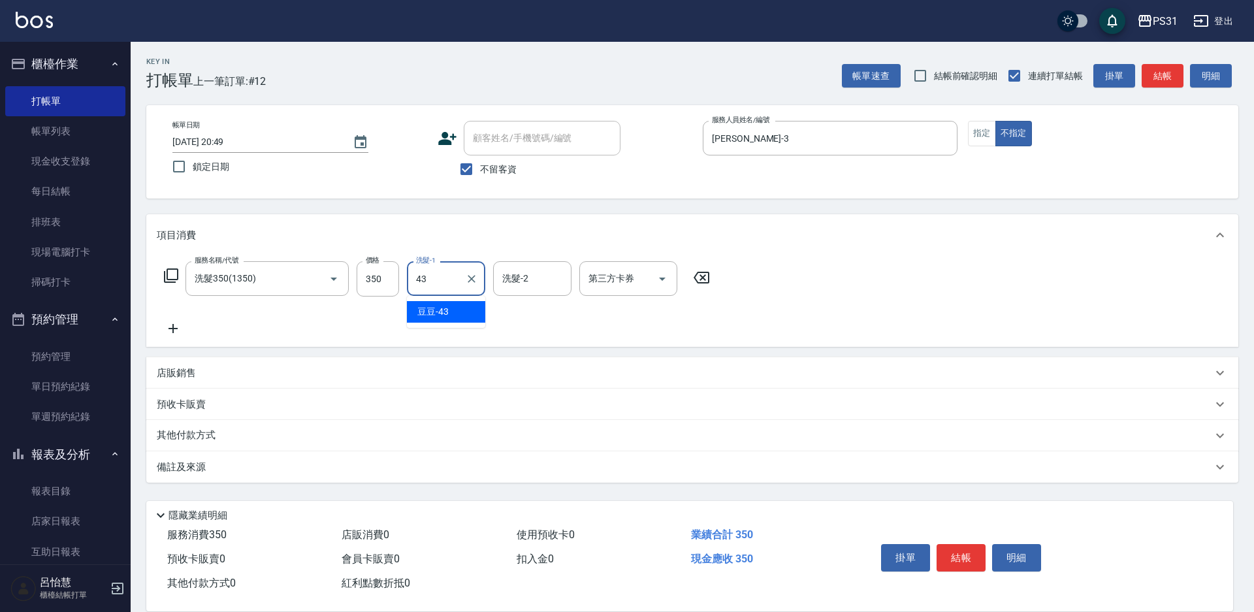
type input "豆豆-43"
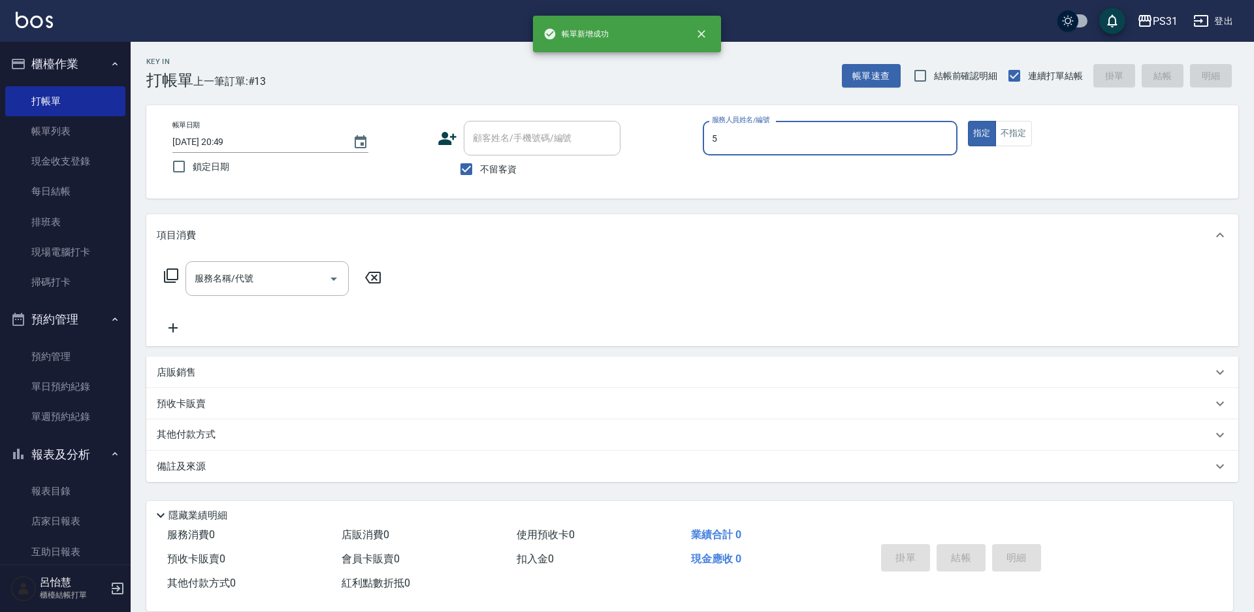
type input "Eco-5"
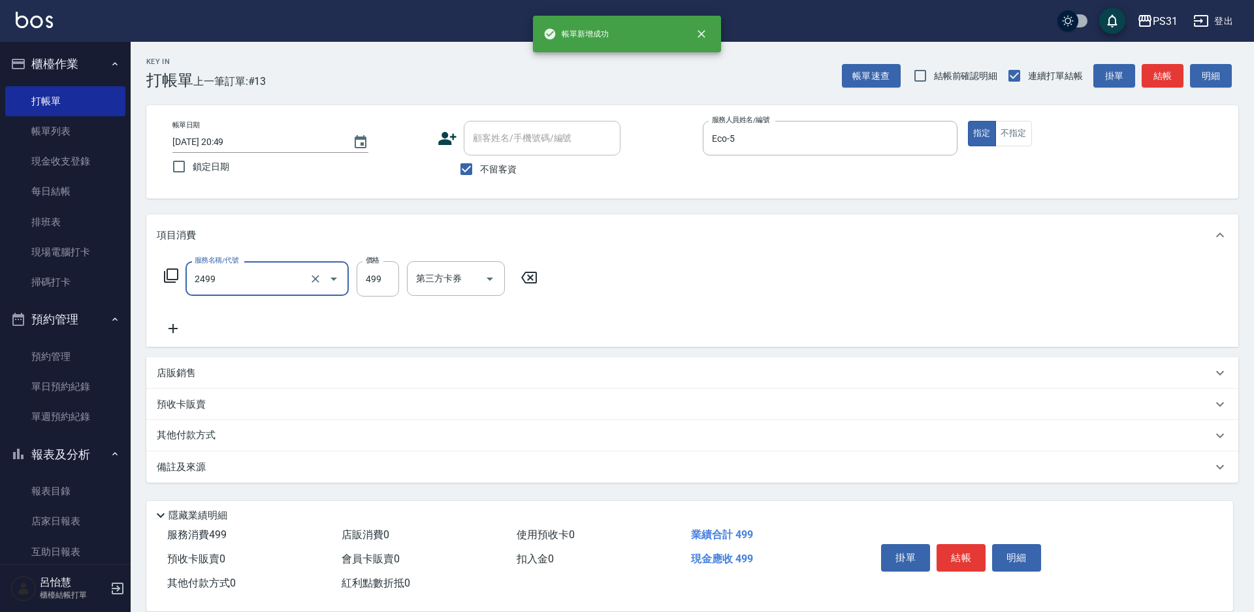
type input "499洗剪套餐(2499)"
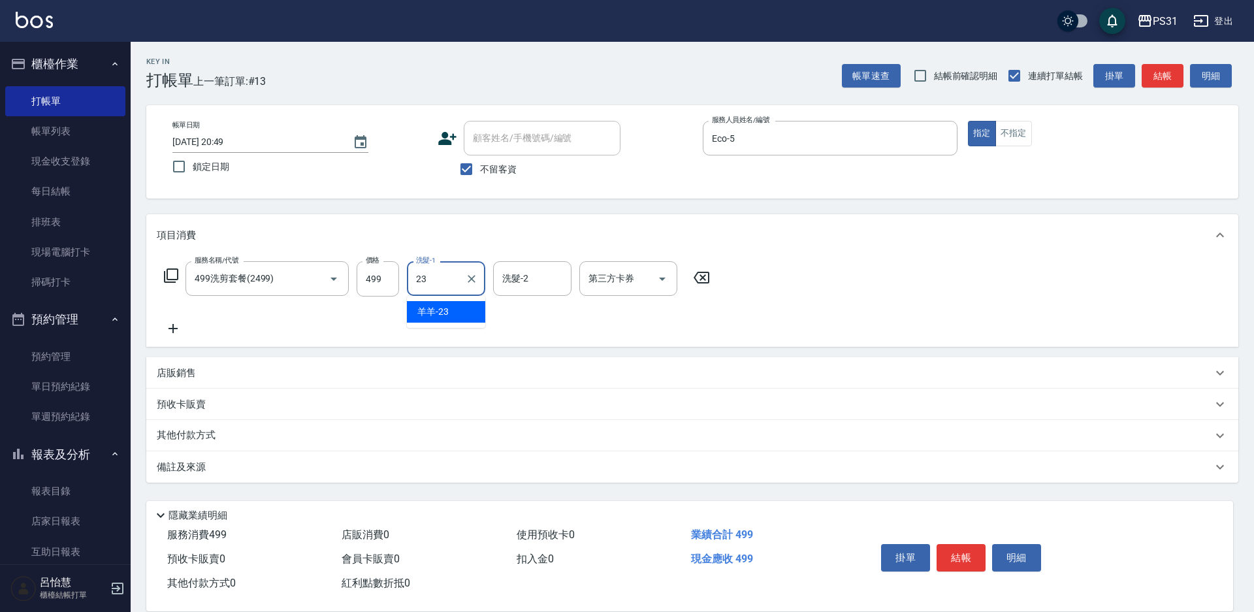
type input "羊羊-23"
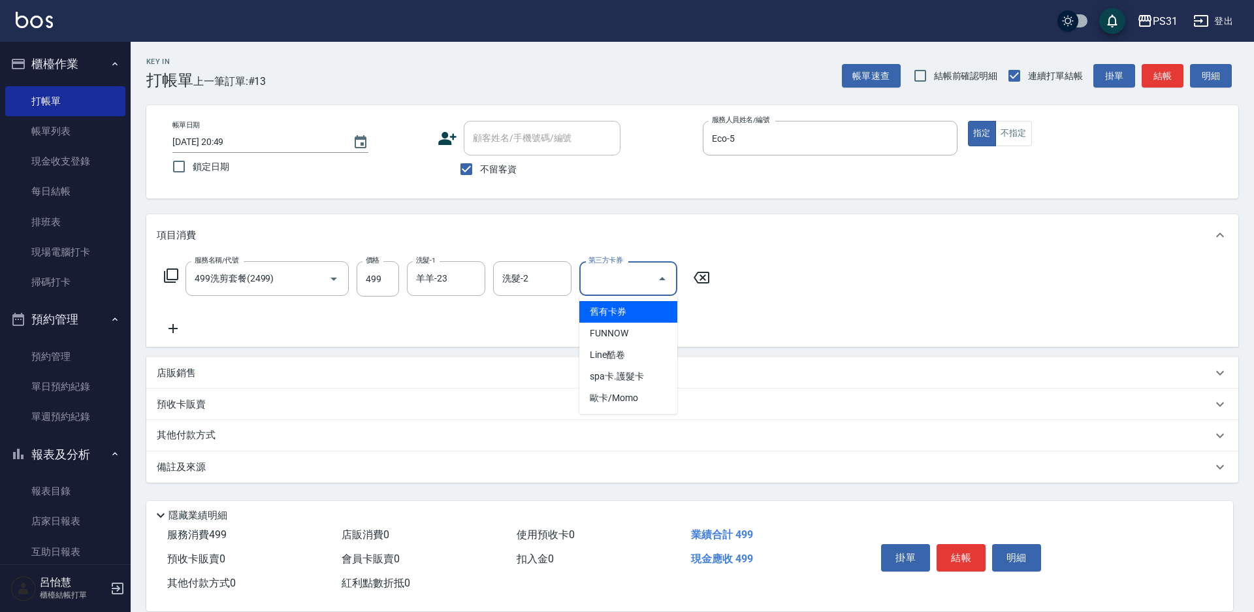
type input "舊有卡券"
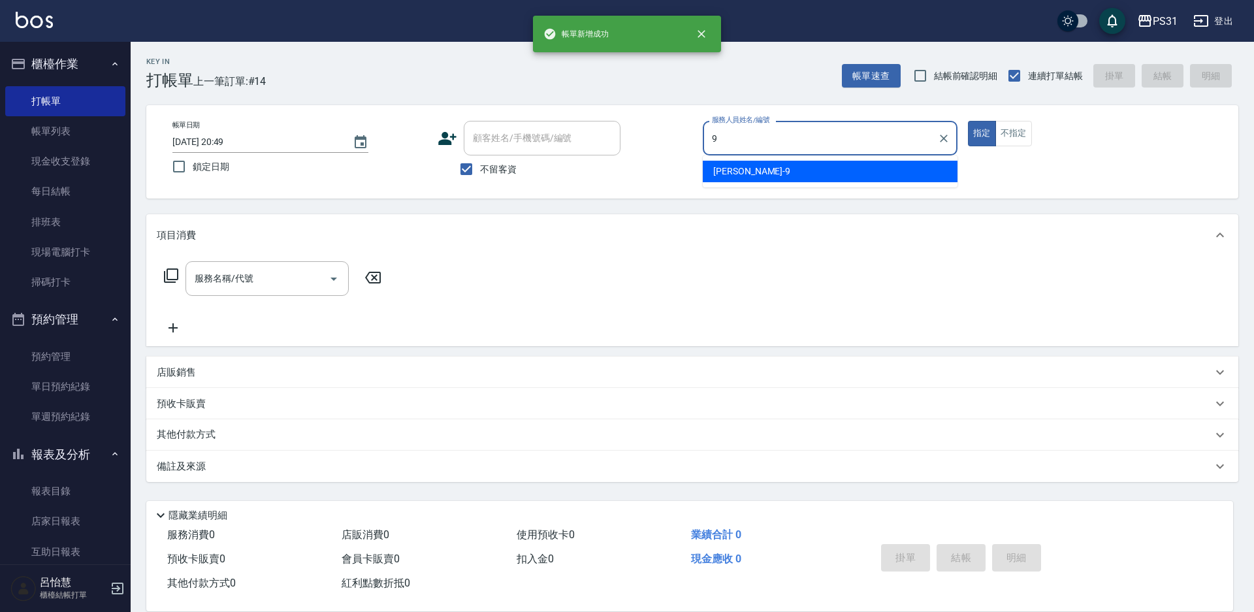
type input "JOJO-9"
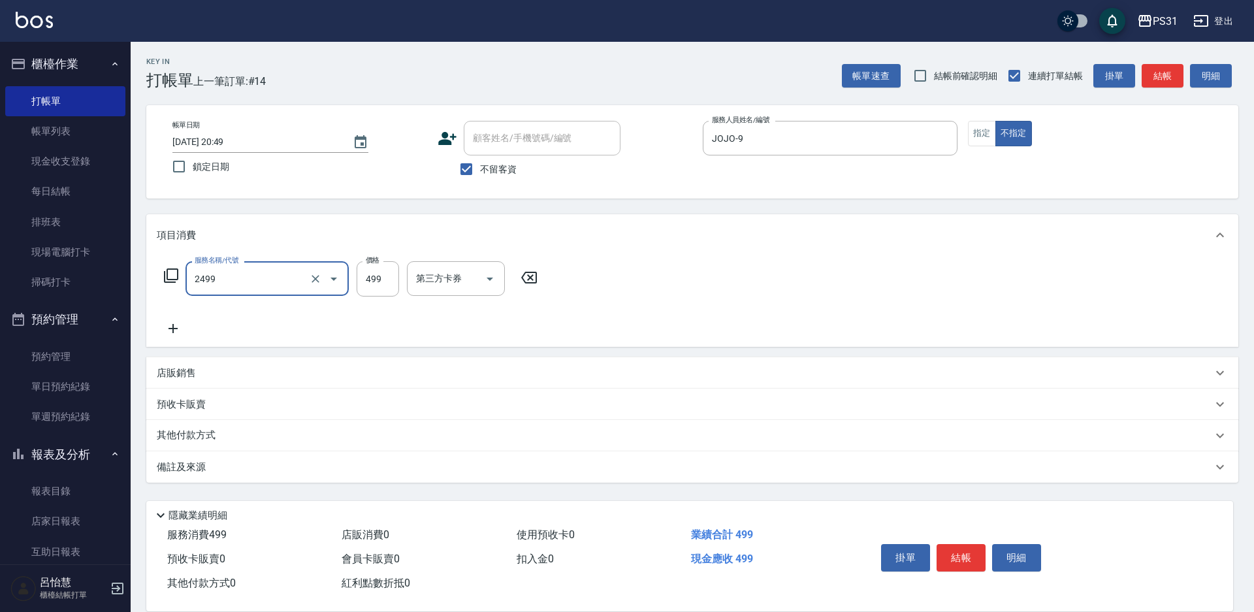
type input "499洗剪套餐(2499)"
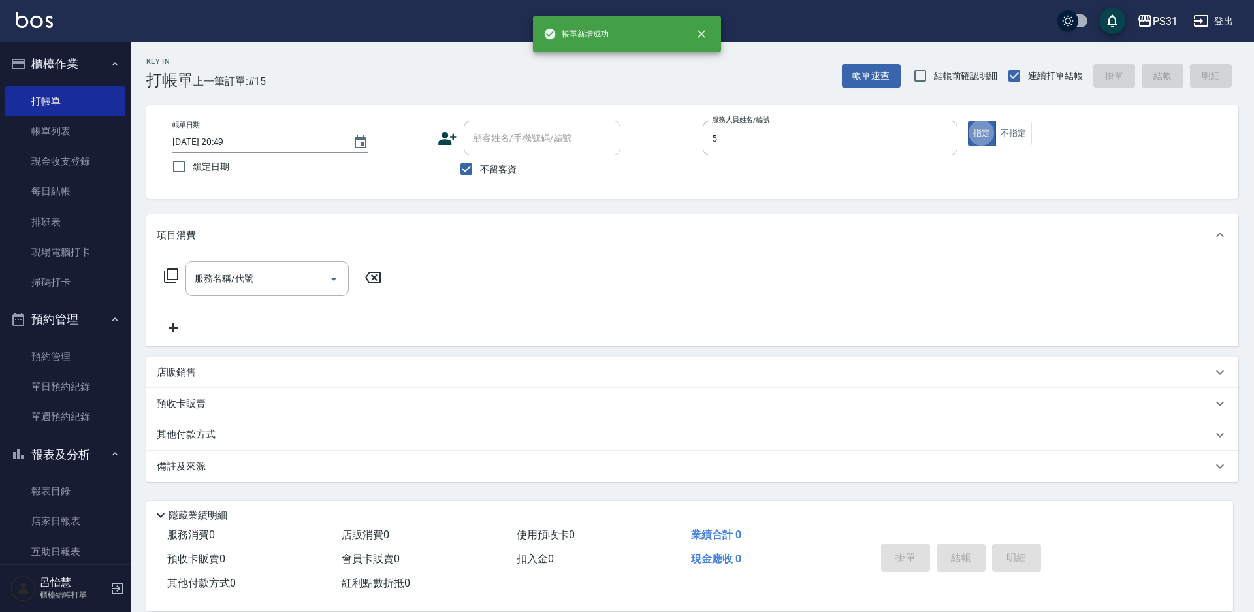
type input "Eco-5"
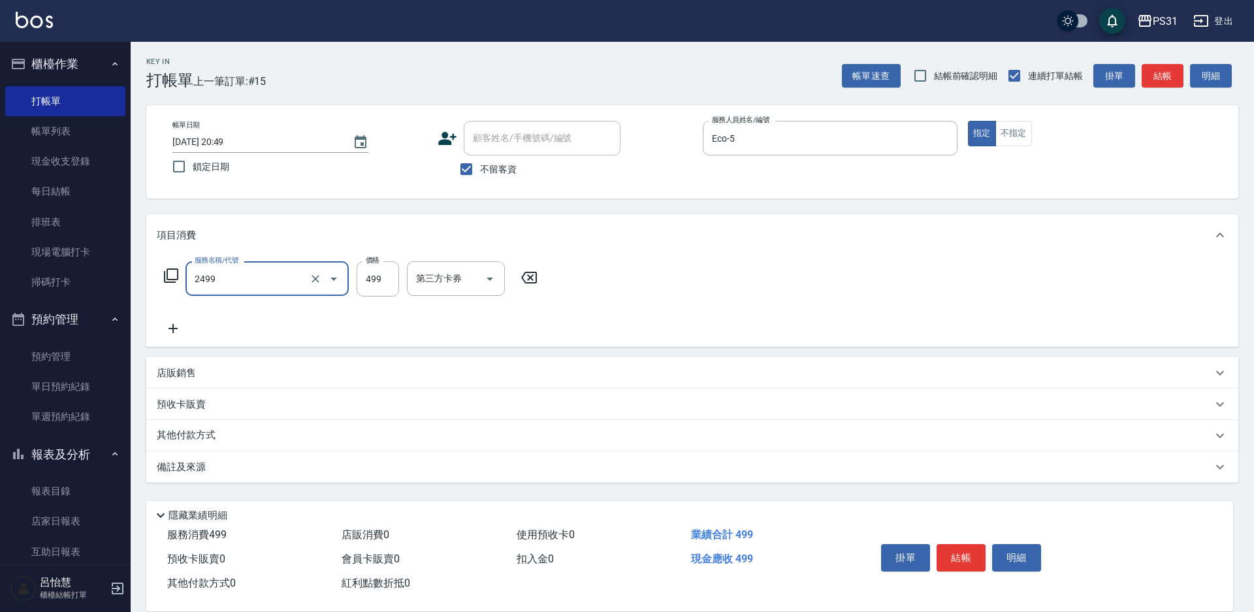
type input "499洗剪套餐(2499)"
type input "599"
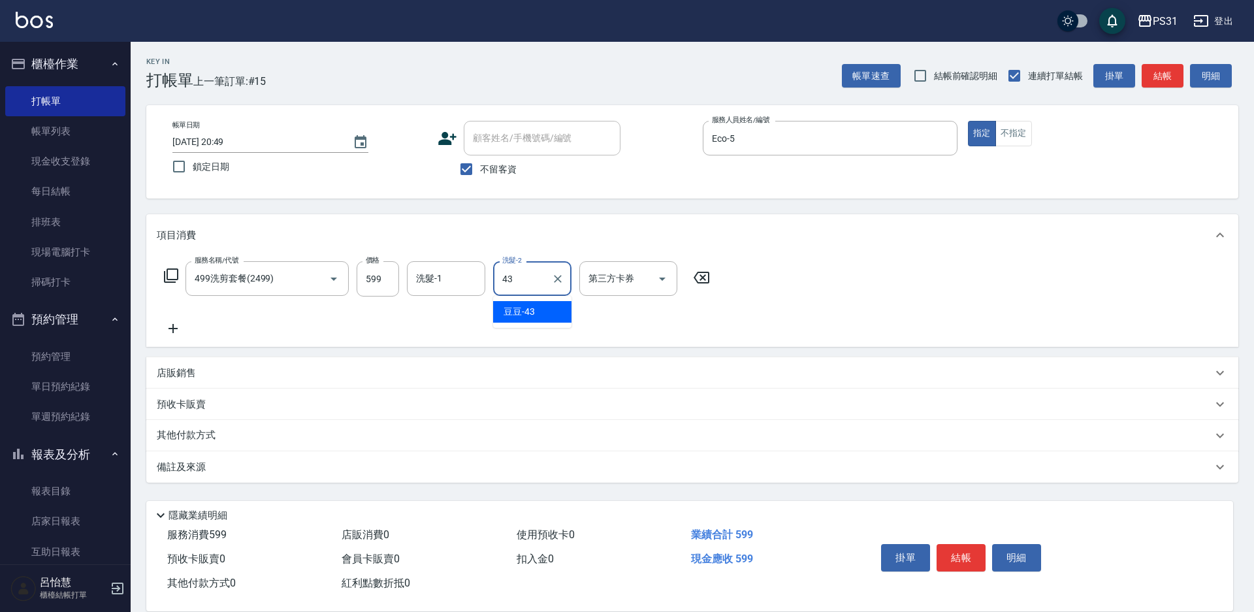
type input "豆豆-43"
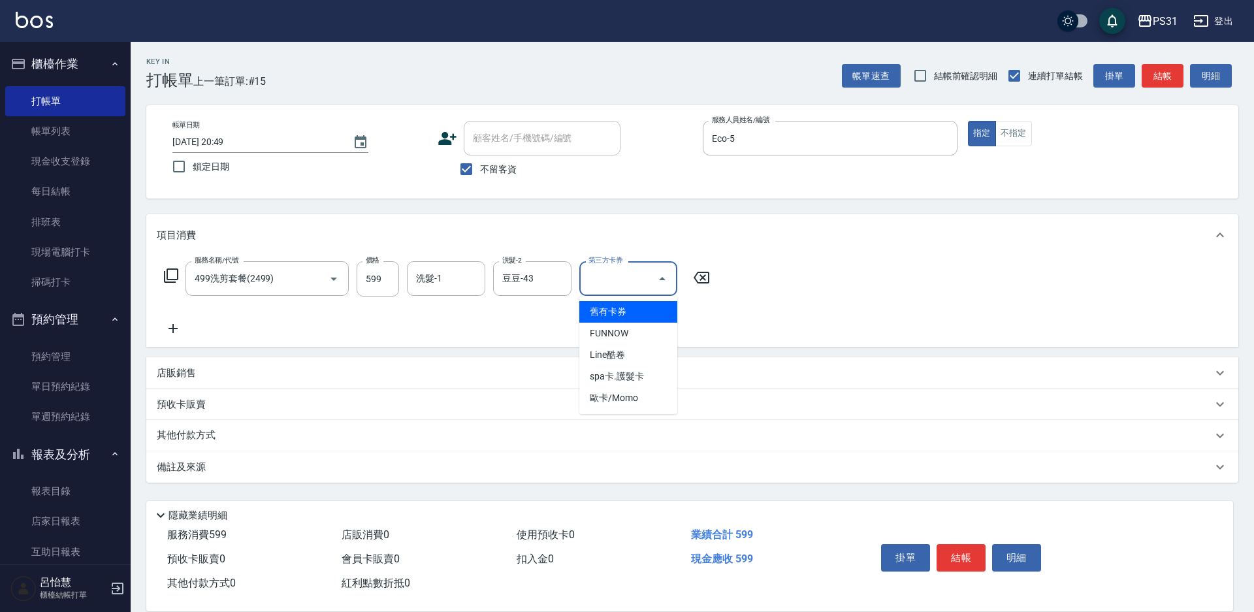
type input "舊有卡券"
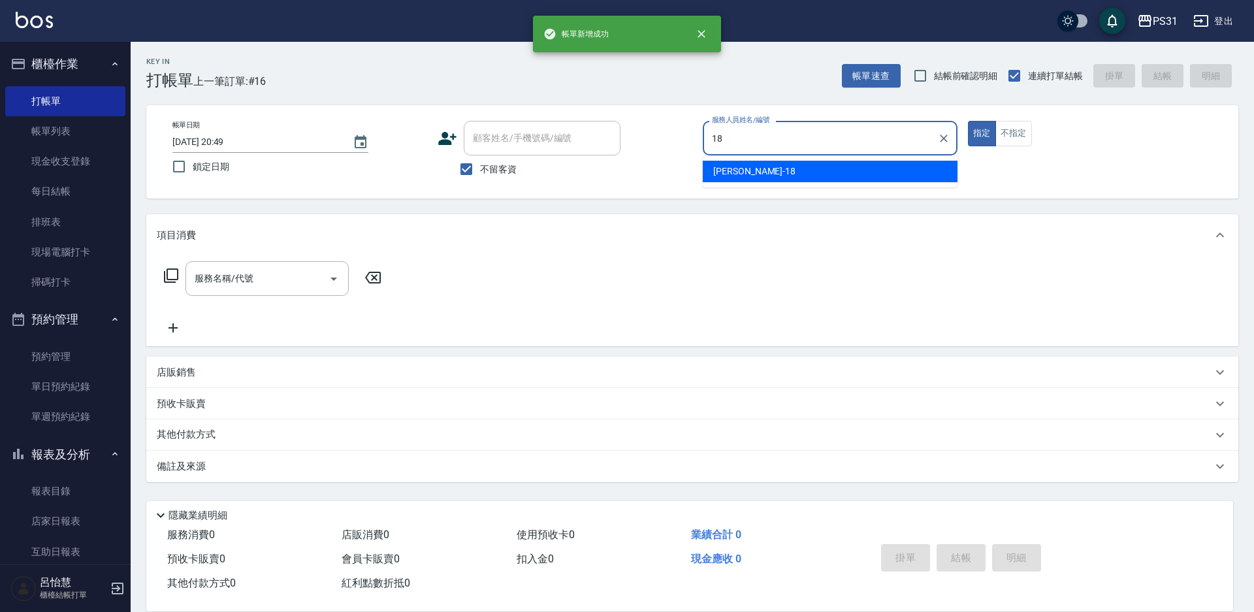
type input "Rita-18"
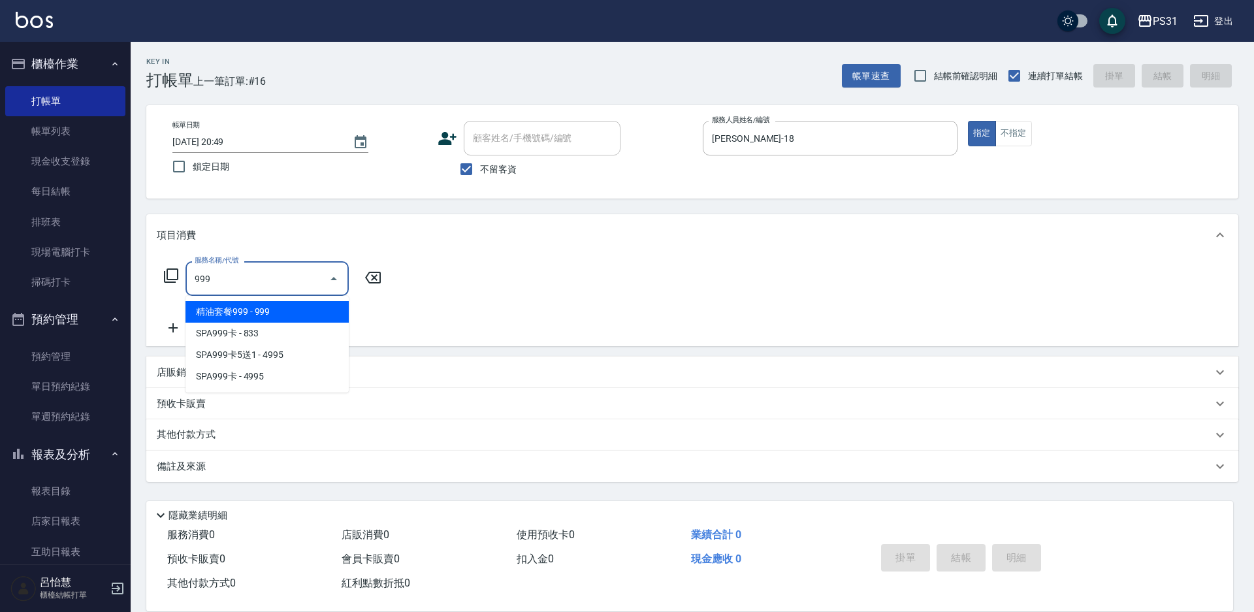
type input "精油套餐999(999)"
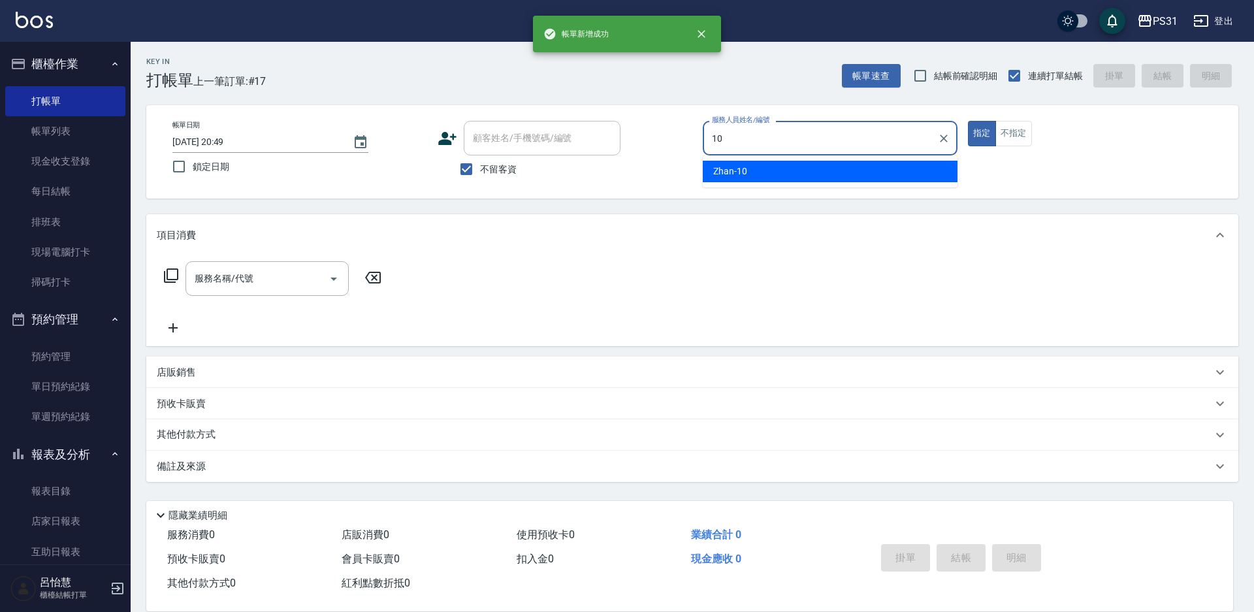
type input "Zhan-10"
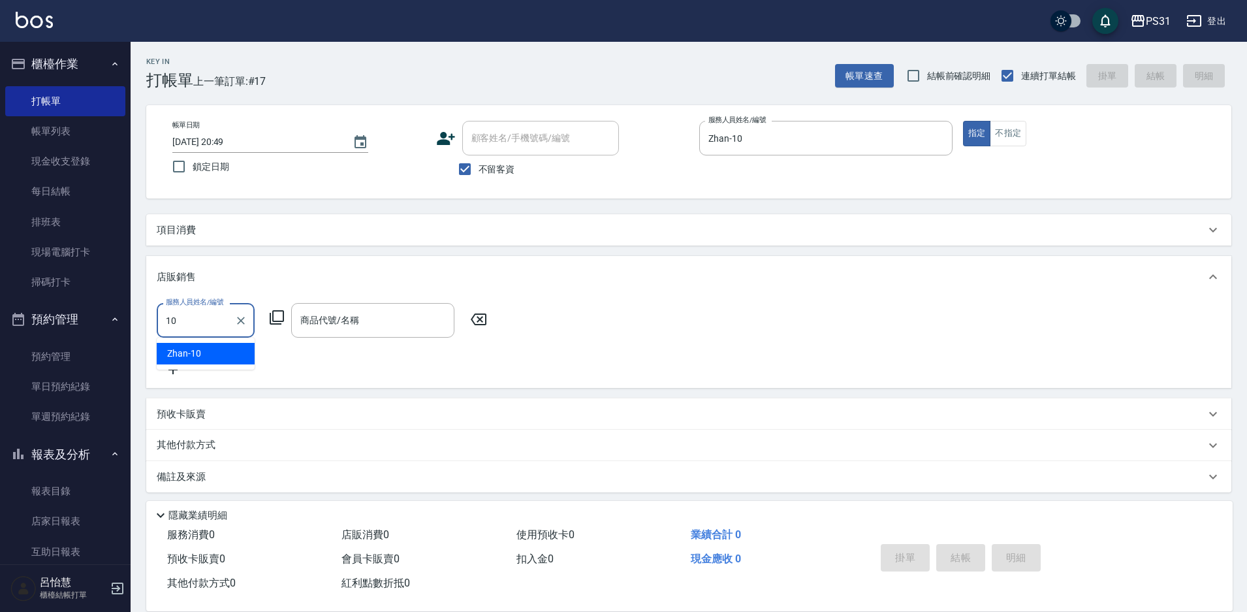
type input "Zhan-10"
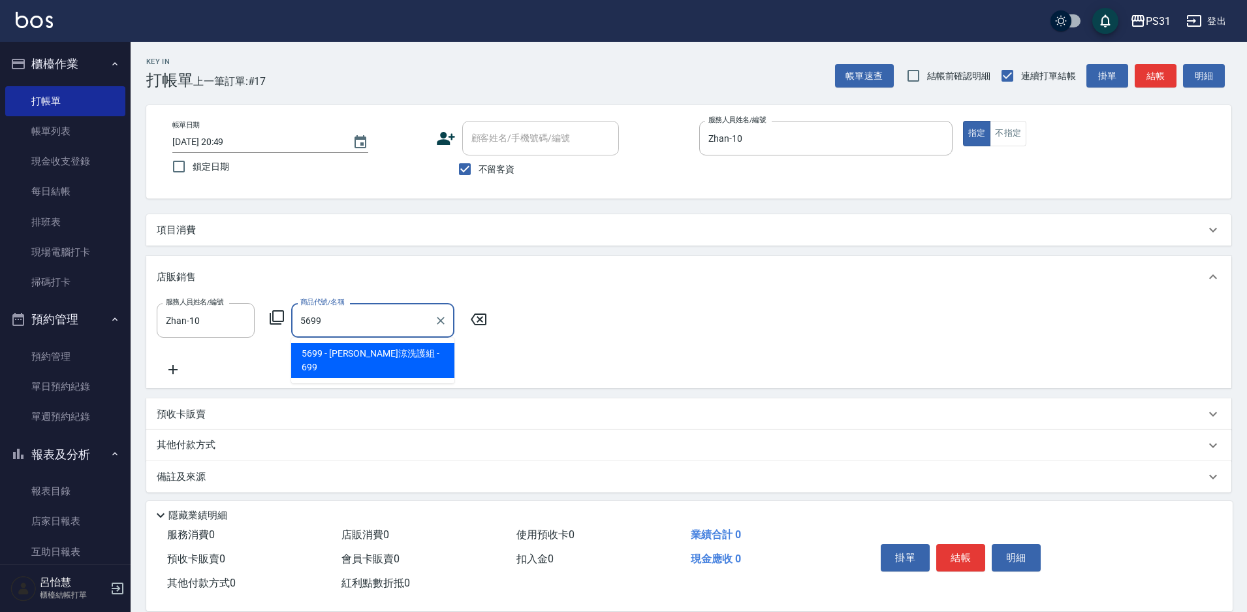
type input "水水沁涼洗護組"
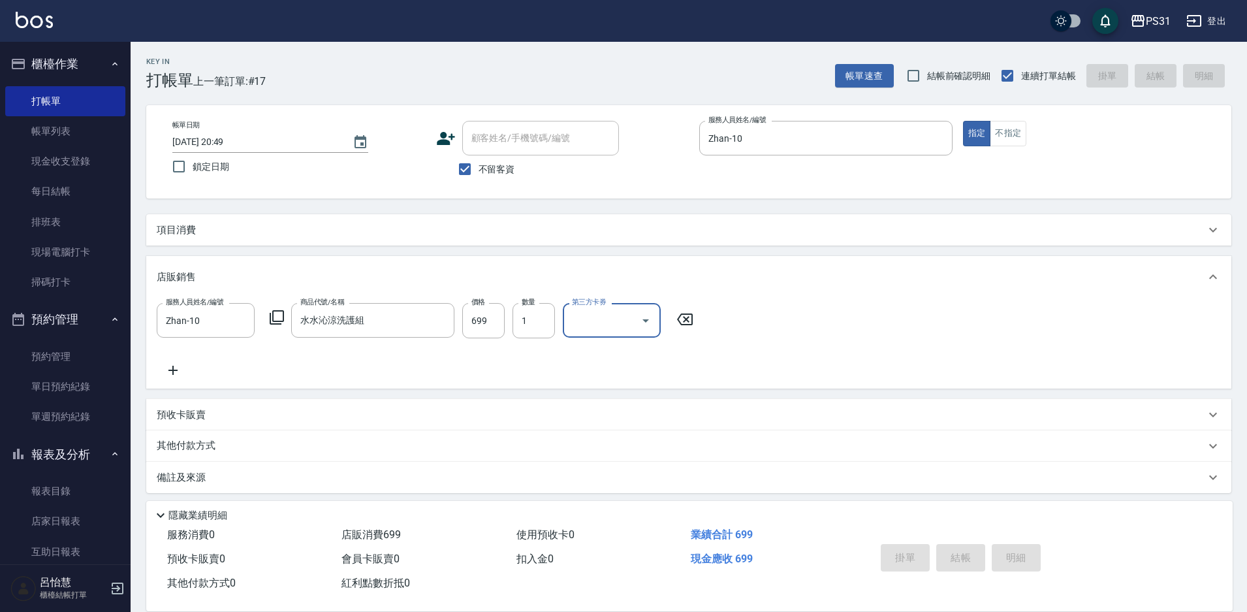
type input "2025/09/24 20:50"
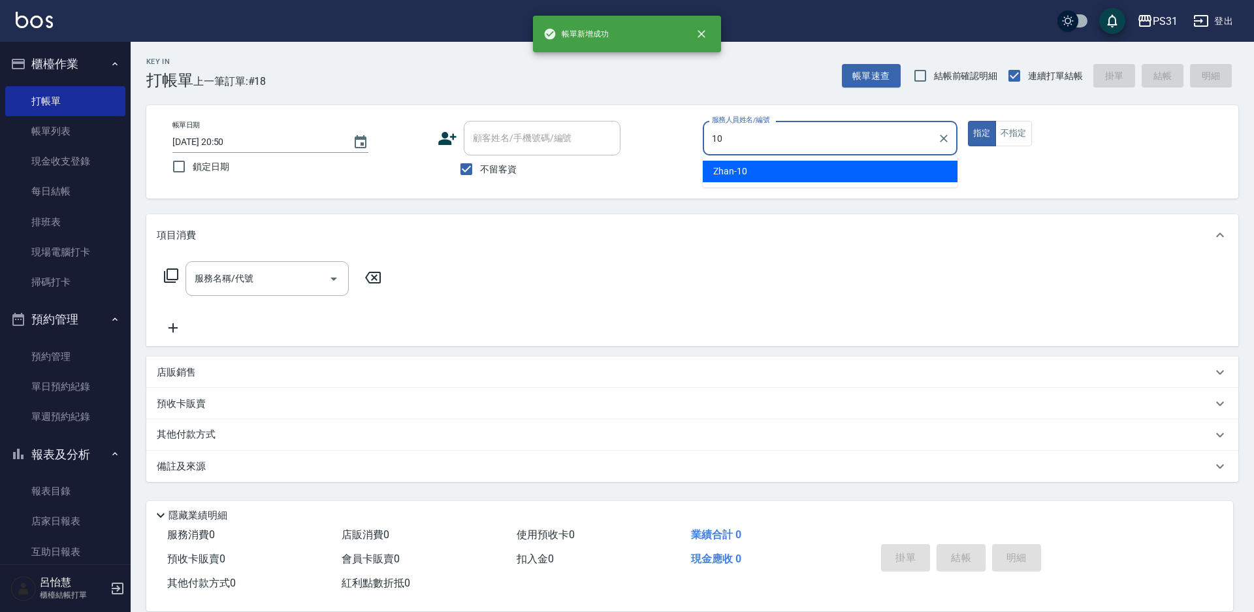
type input "Zhan-10"
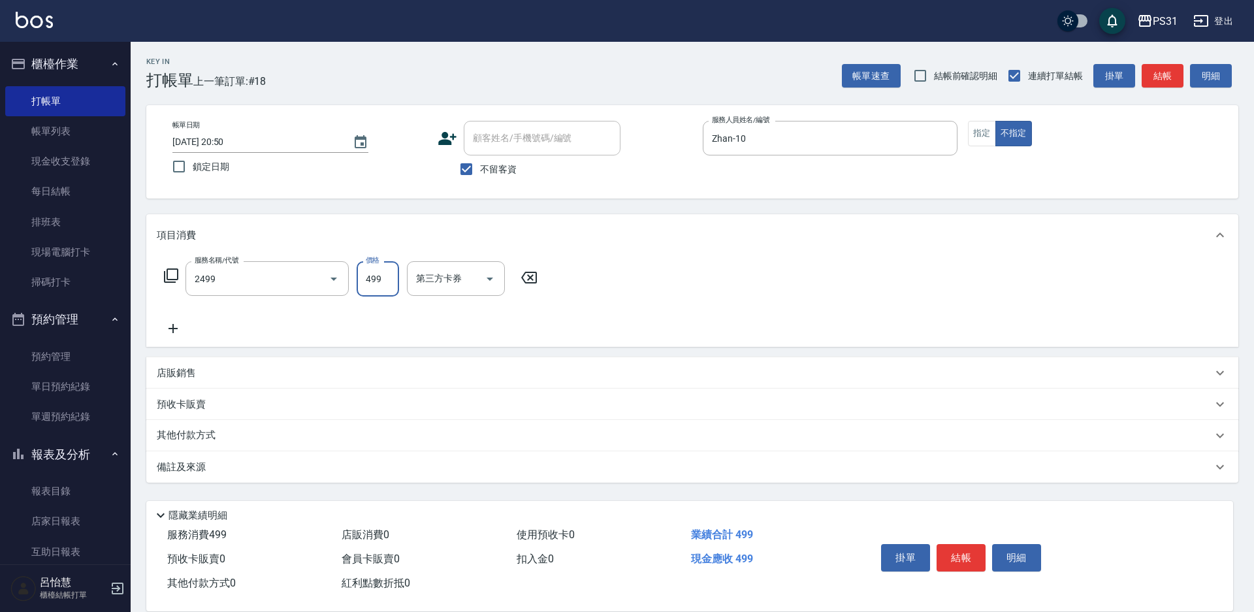
type input "499洗剪套餐(2499)"
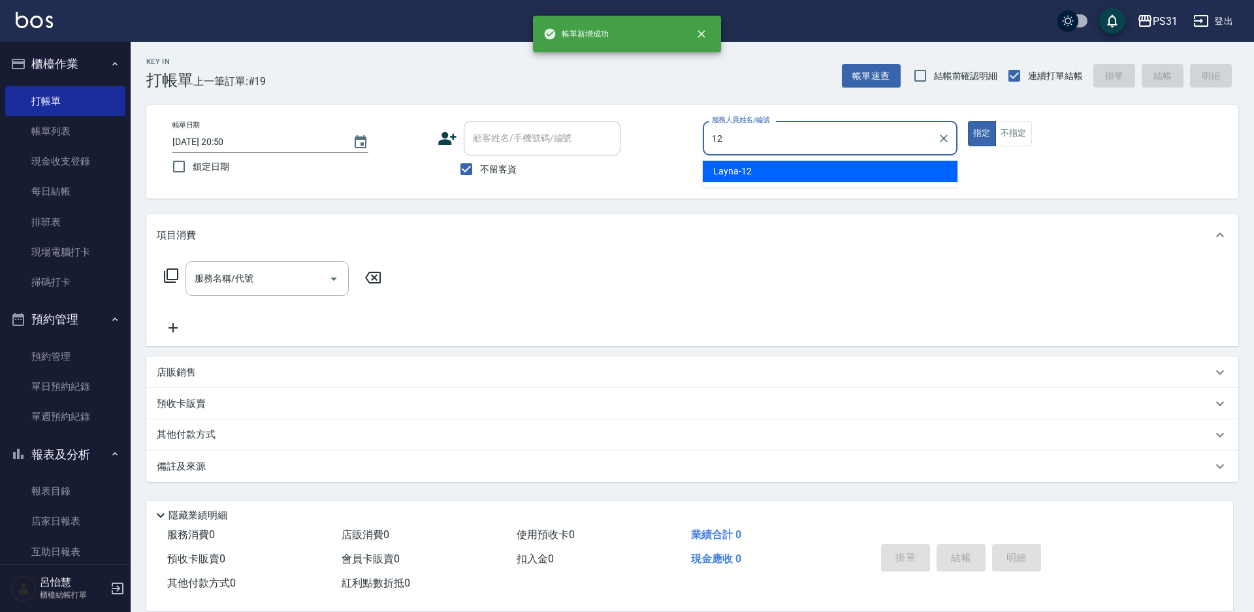
type input "Layna-12"
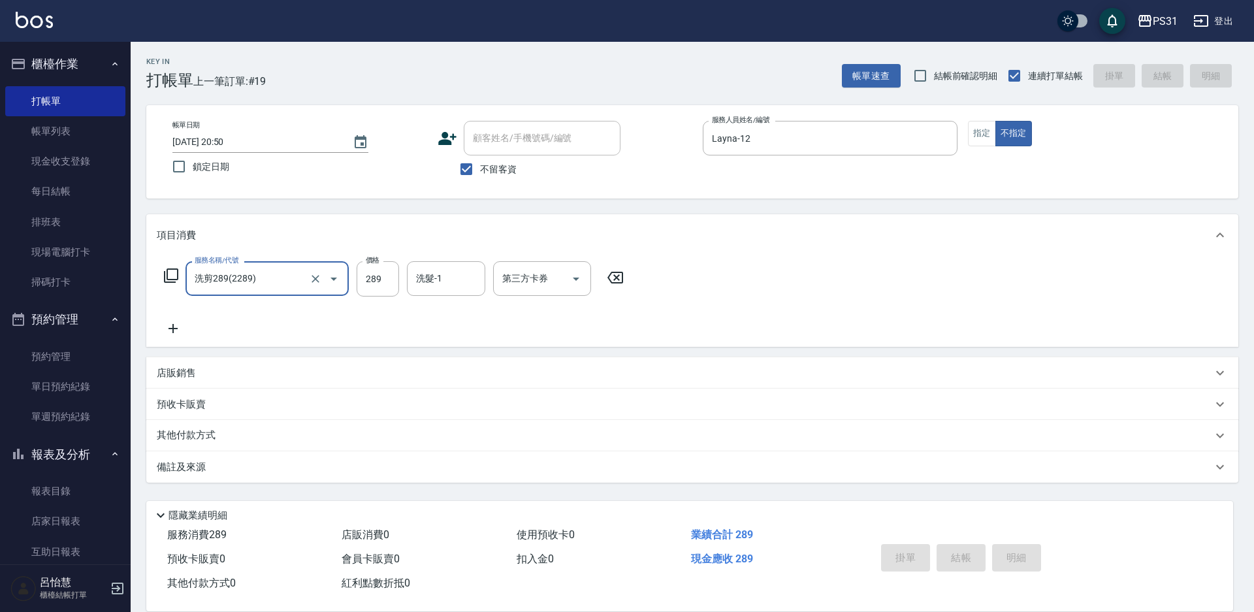
type input "洗剪289(2289)"
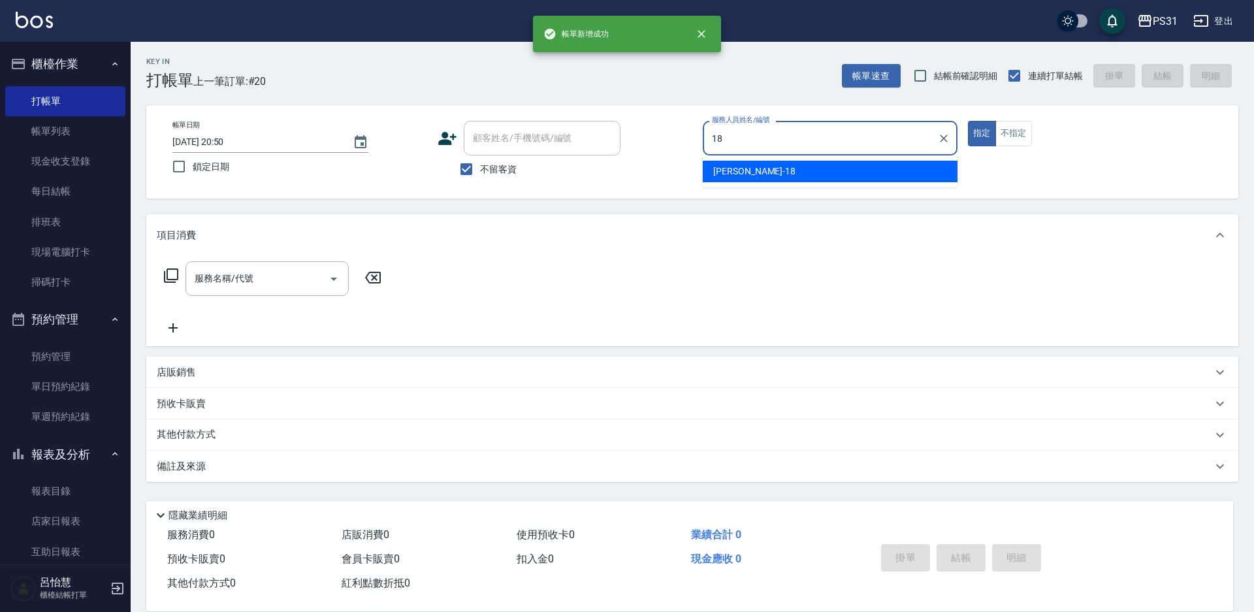
type input "Rita-18"
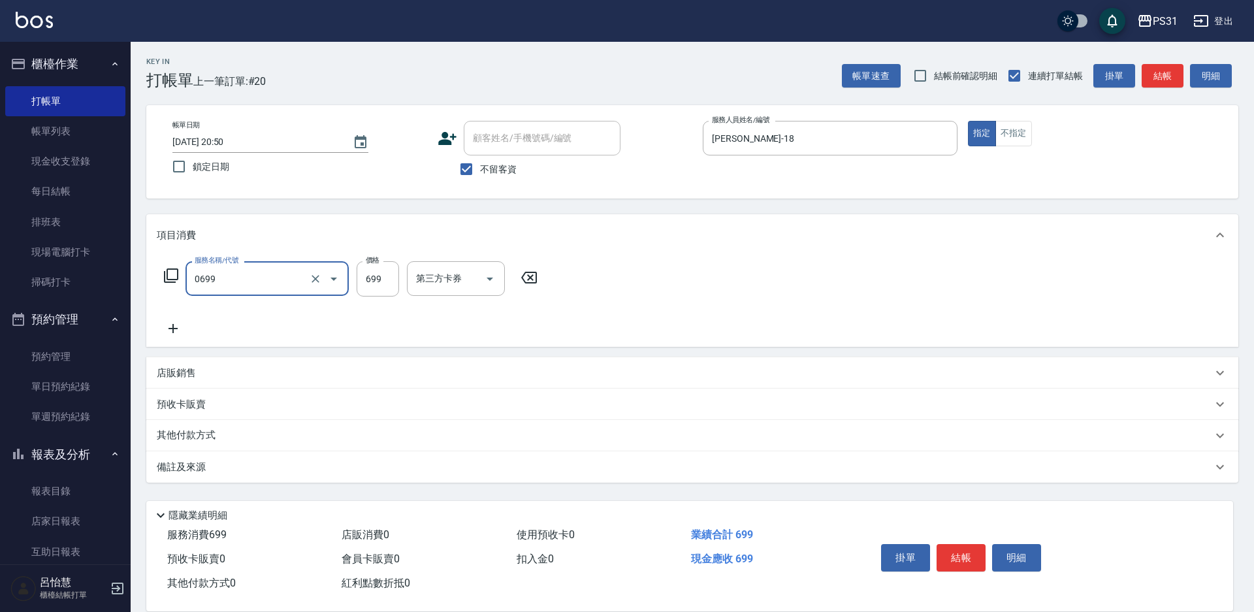
type input "精油699(0699)"
click at [359, 269] on input "699" at bounding box center [378, 278] width 42 height 35
type input "700"
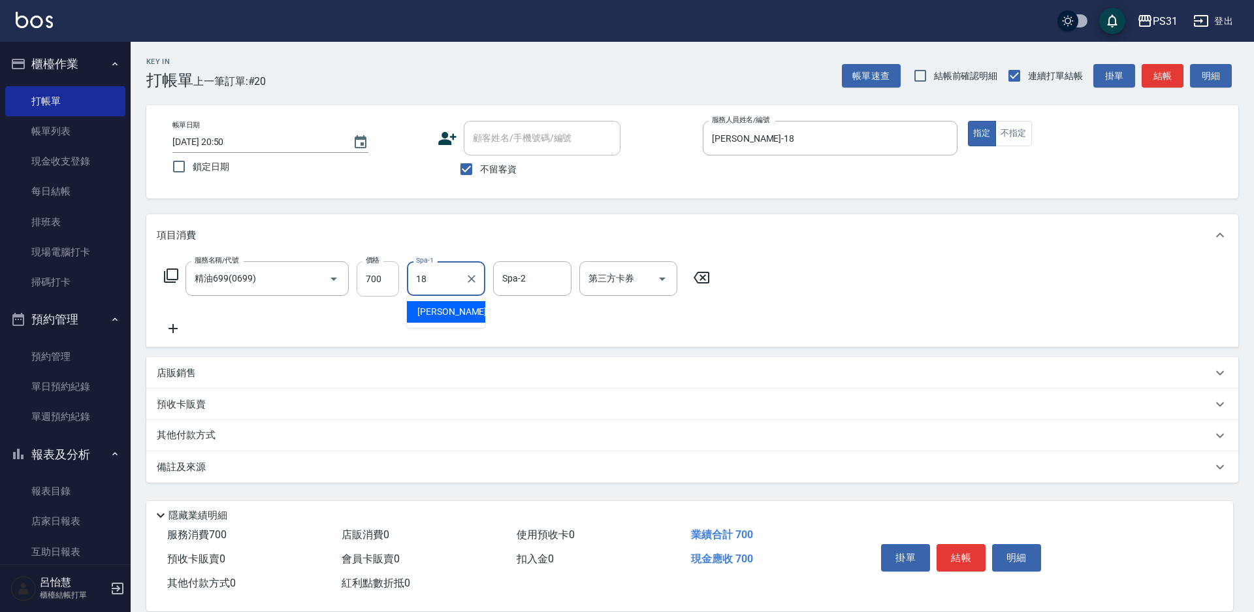
type input "Rita-18"
type input "羊羊-23"
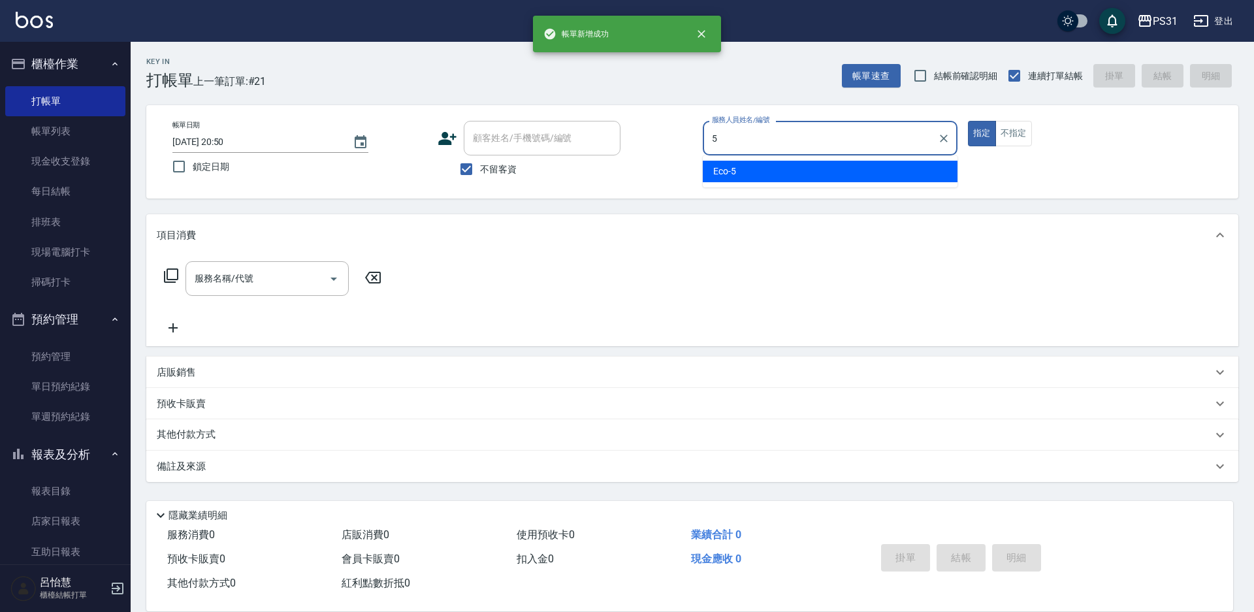
type input "Eco-5"
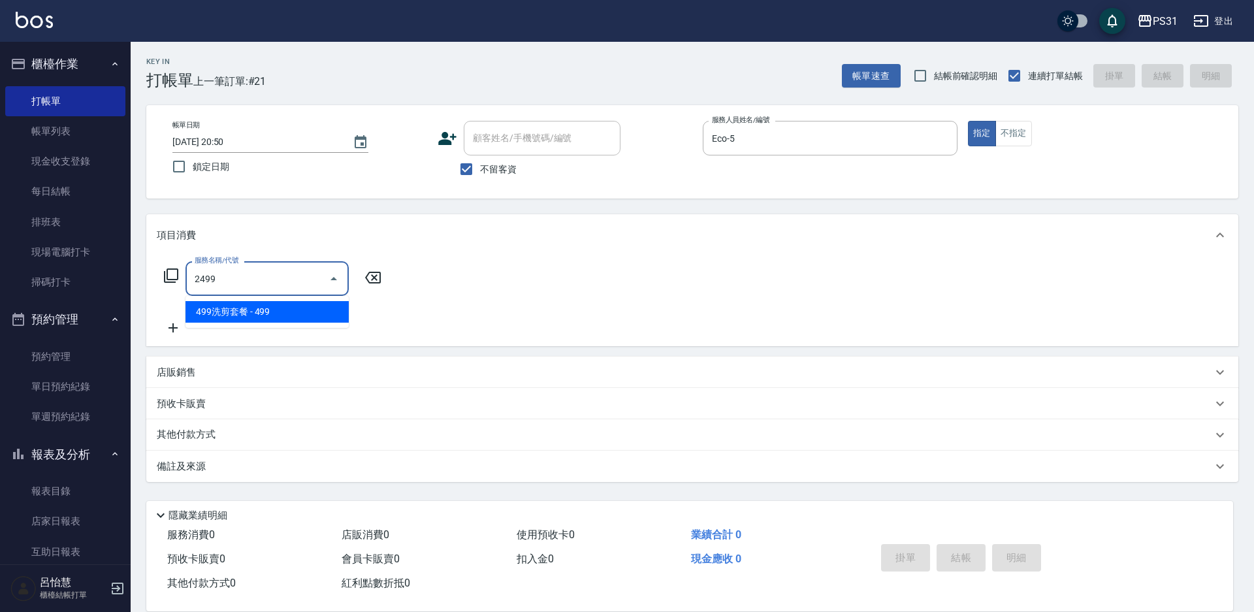
type input "499洗剪套餐(2499)"
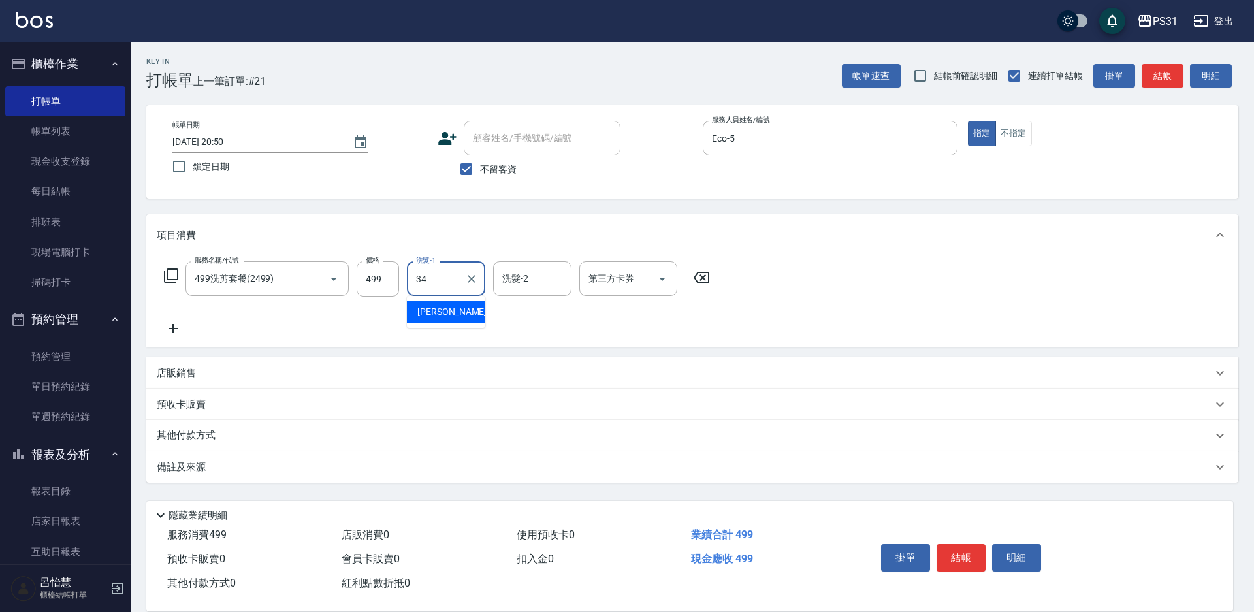
type input "鈺欣-34"
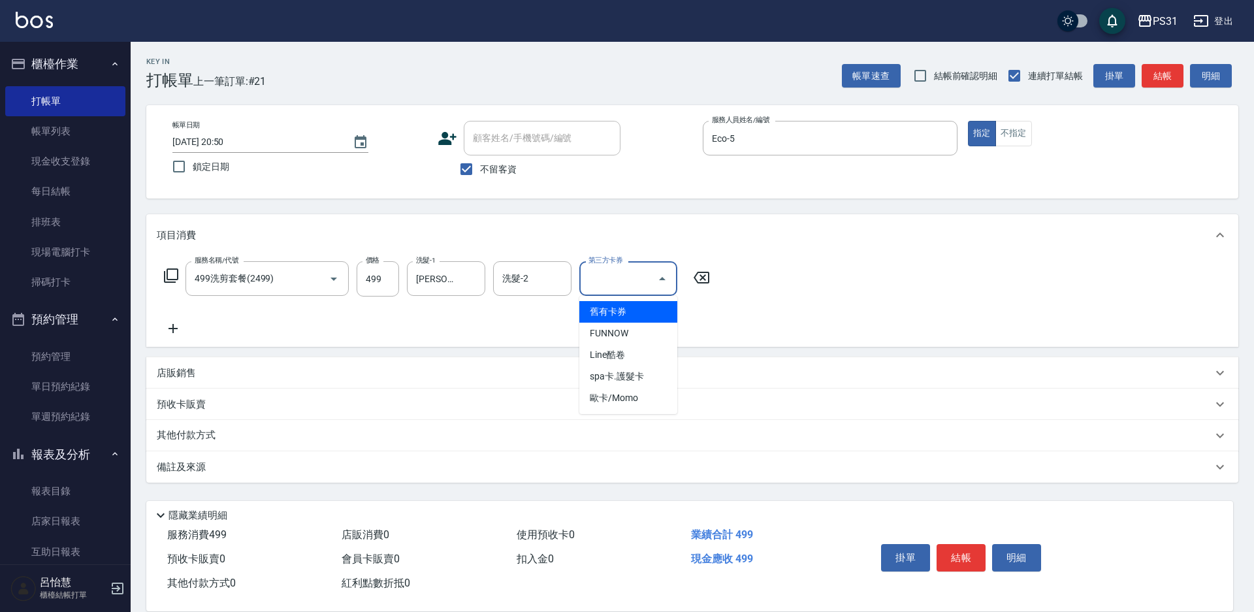
type input "舊有卡券"
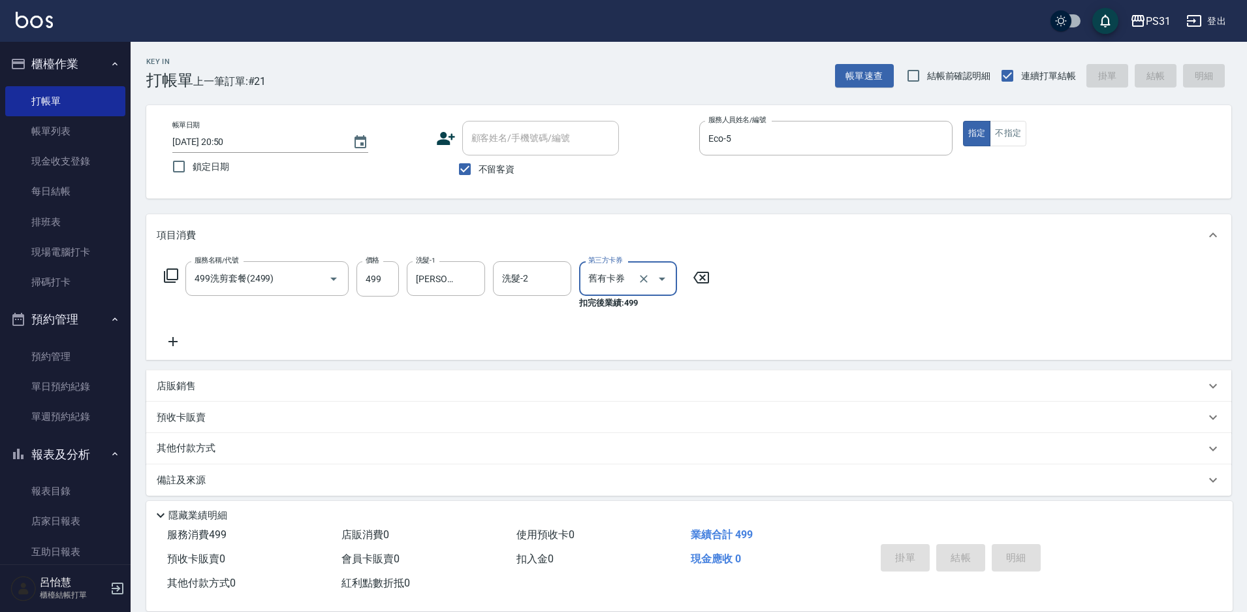
type input "2025/09/24 20:51"
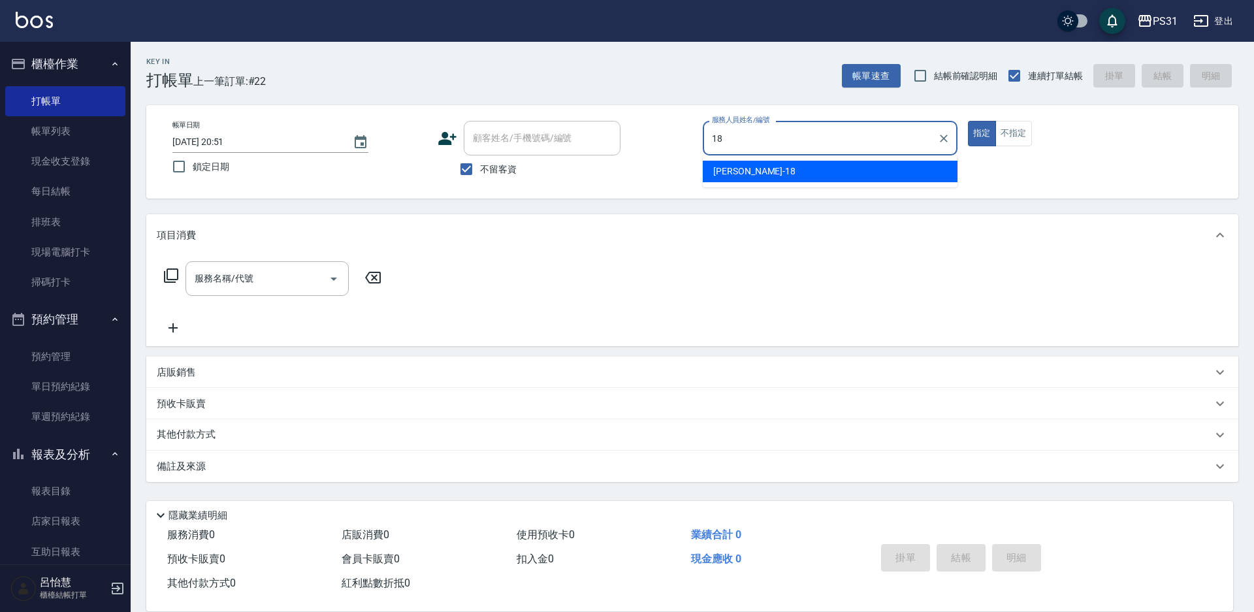
type input "Rita-18"
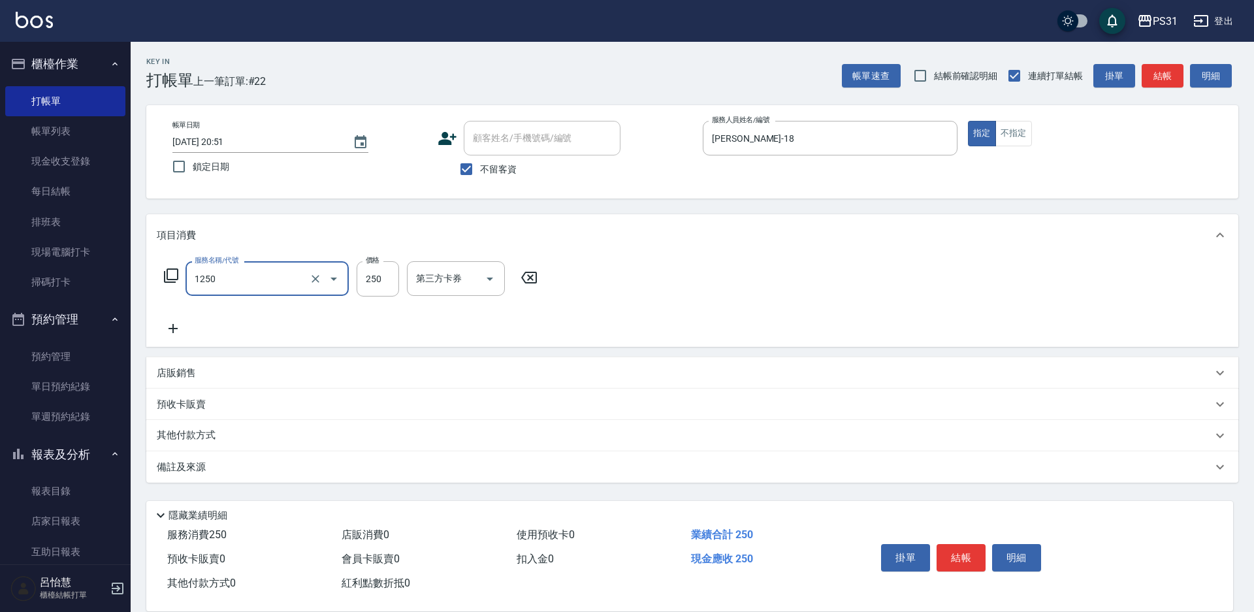
type input "一般洗+精油250(1250)"
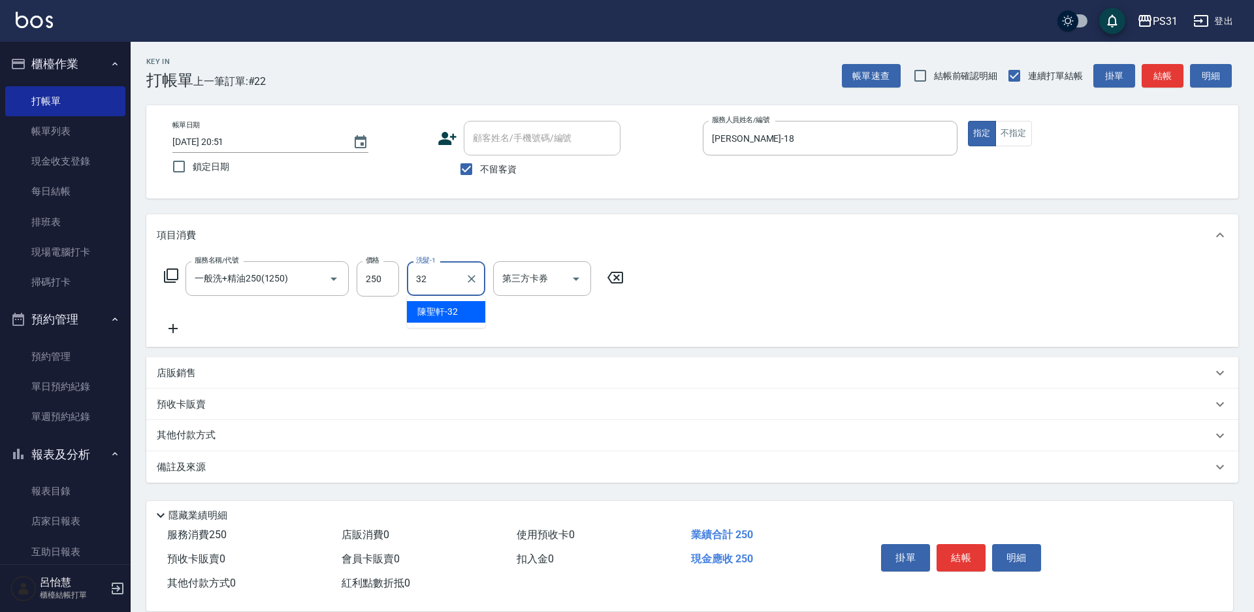
type input "3"
type input "羊羊-23"
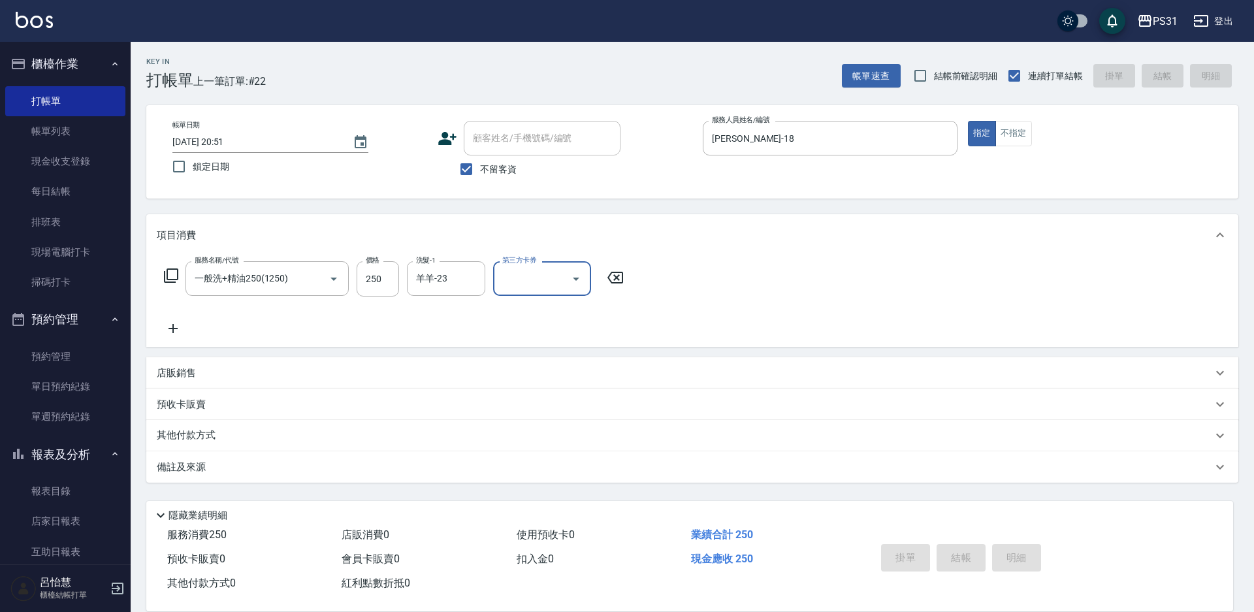
type input "2025/09/24 20:52"
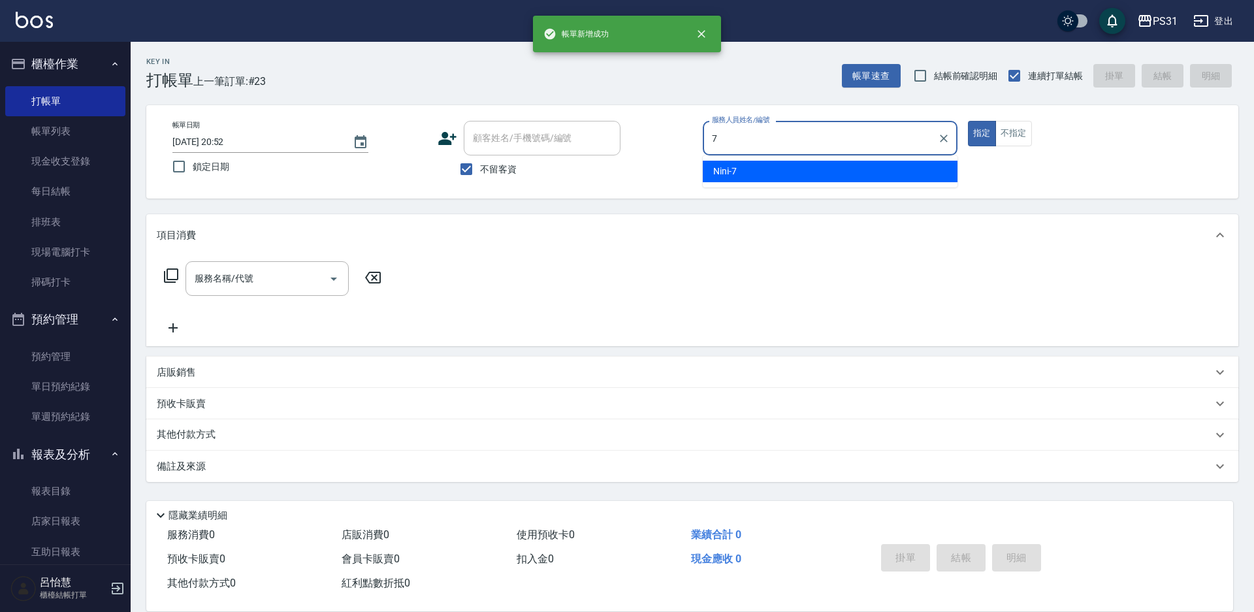
type input "Nini-7"
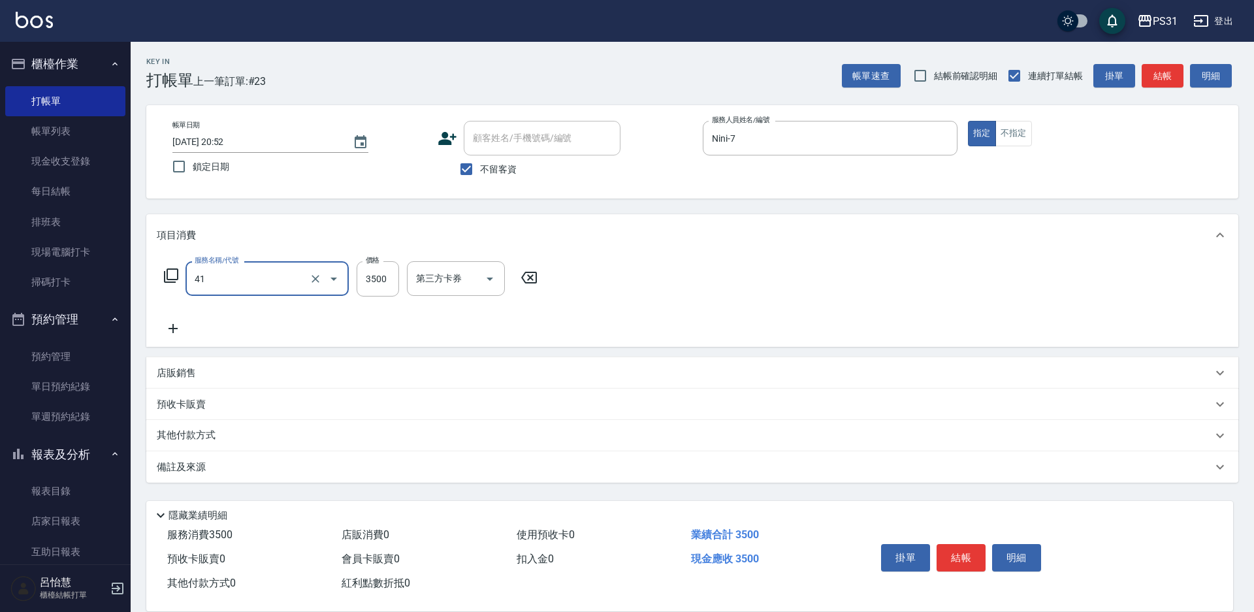
type input "染髮A餐(41)"
type input "4299"
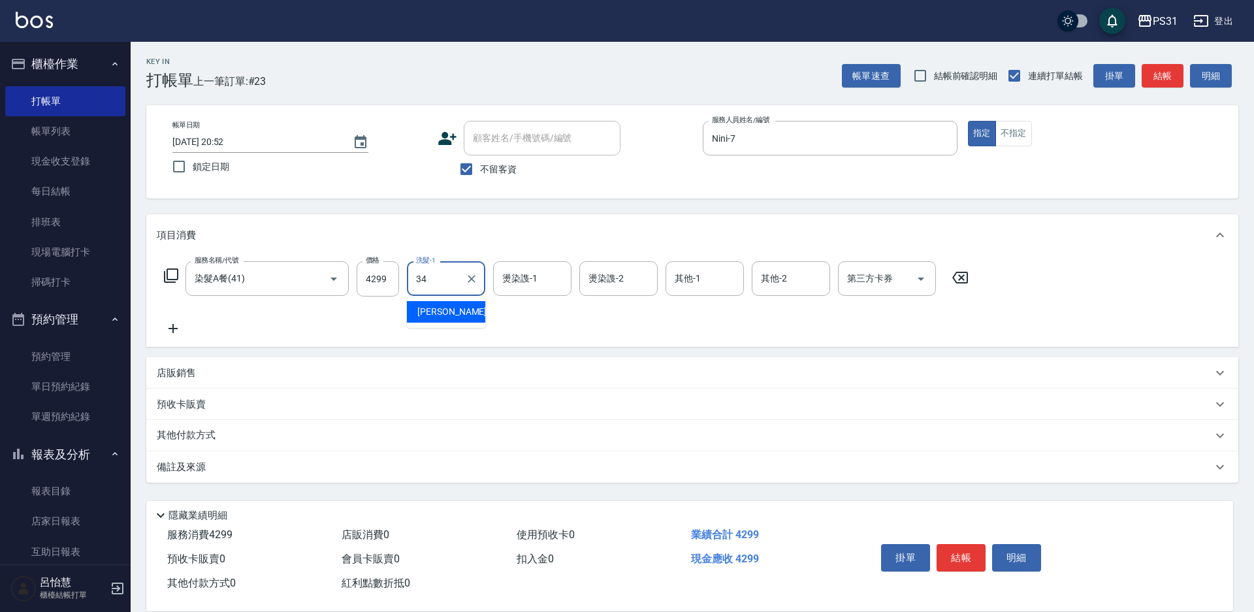
type input "鈺欣-34"
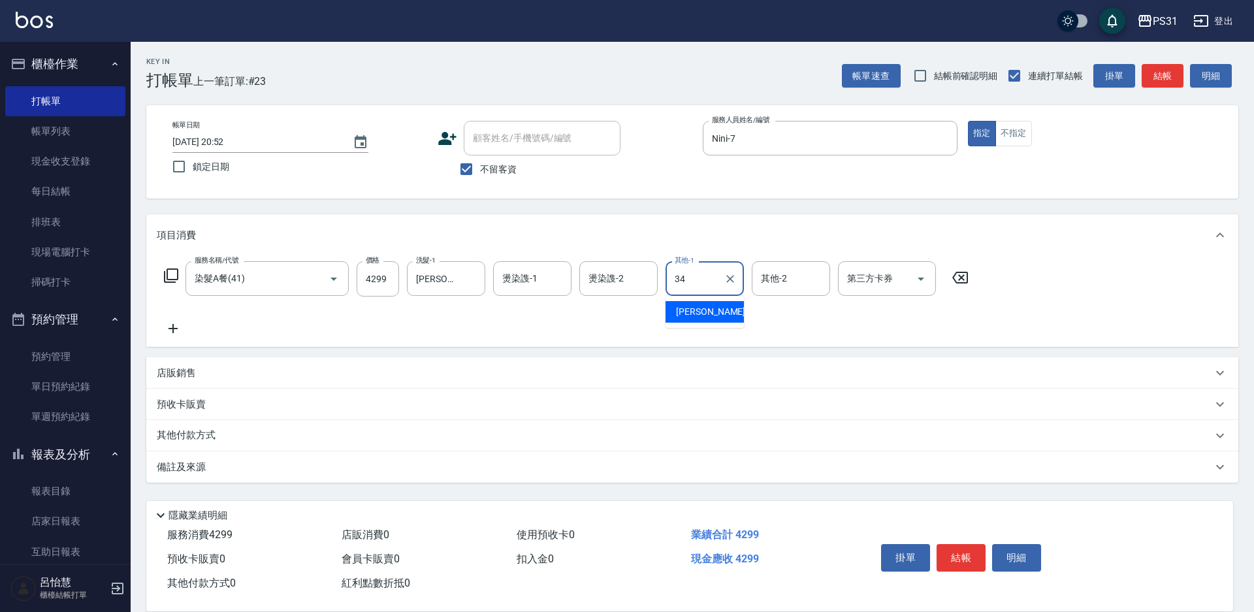
type input "鈺欣-34"
click at [189, 439] on p "其他付款方式" at bounding box center [189, 435] width 65 height 14
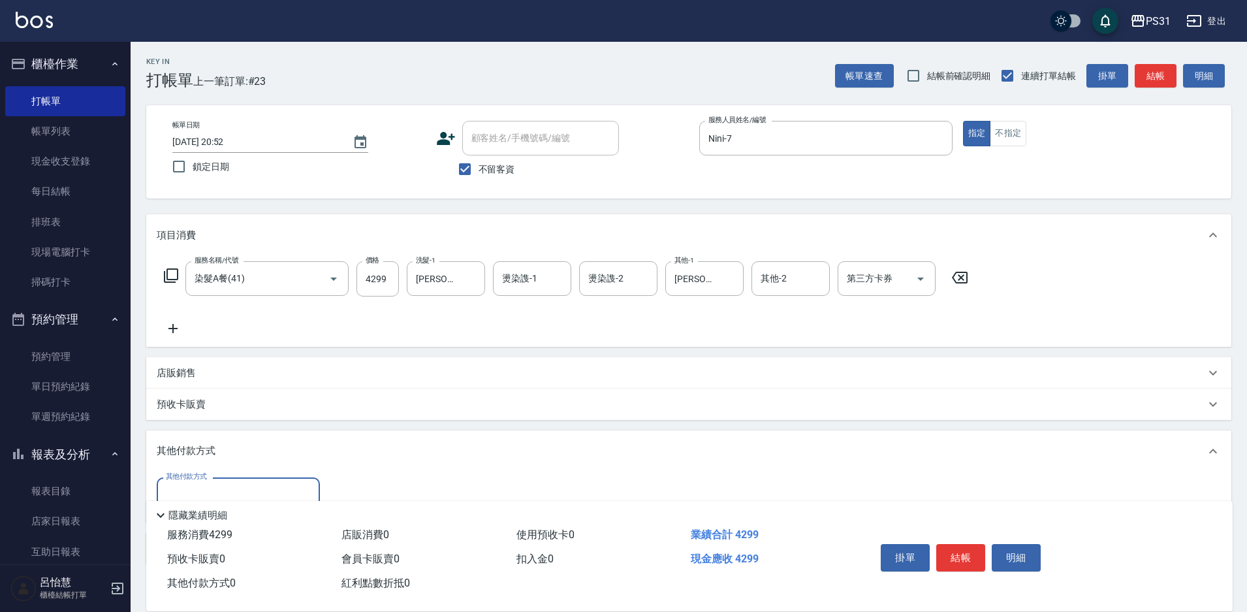
scroll to position [1, 0]
click at [225, 475] on div "其他付款方式 其他付款方式" at bounding box center [688, 497] width 1085 height 50
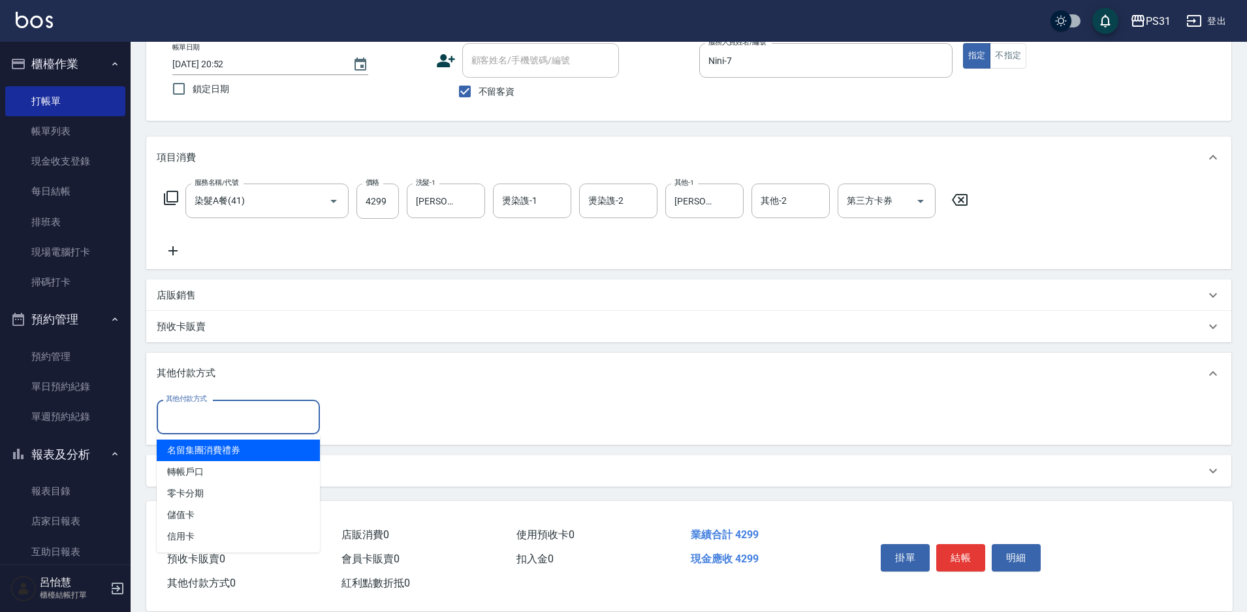
click at [225, 413] on input "其他付款方式" at bounding box center [239, 417] width 152 height 23
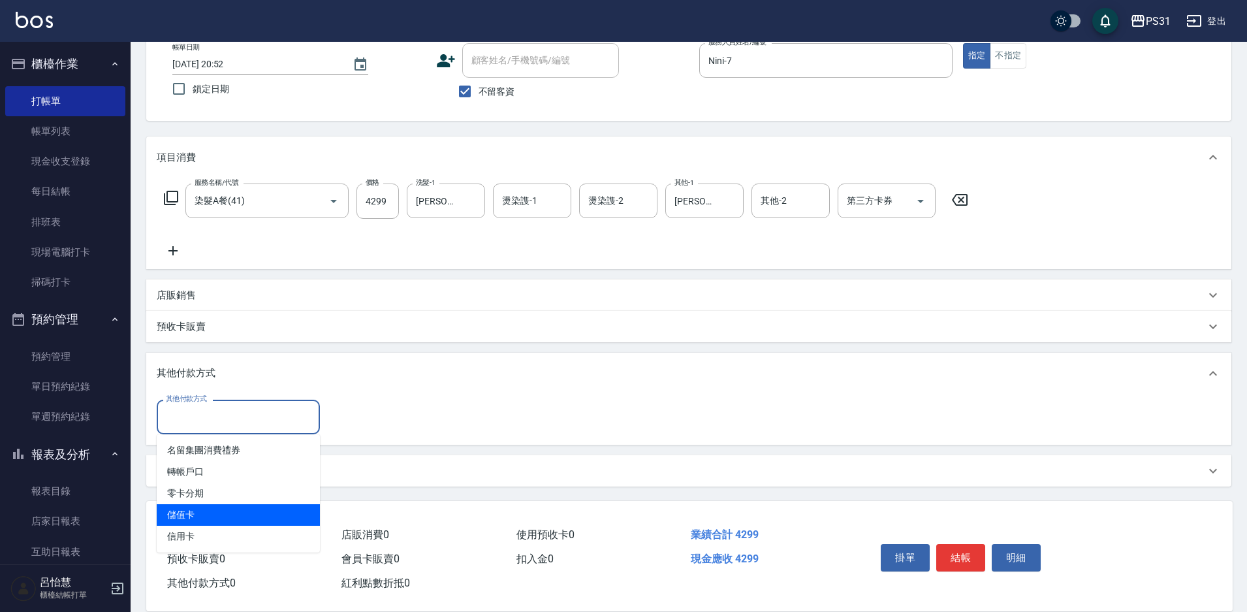
click at [229, 511] on span "儲值卡" at bounding box center [238, 515] width 163 height 22
type input "儲值卡"
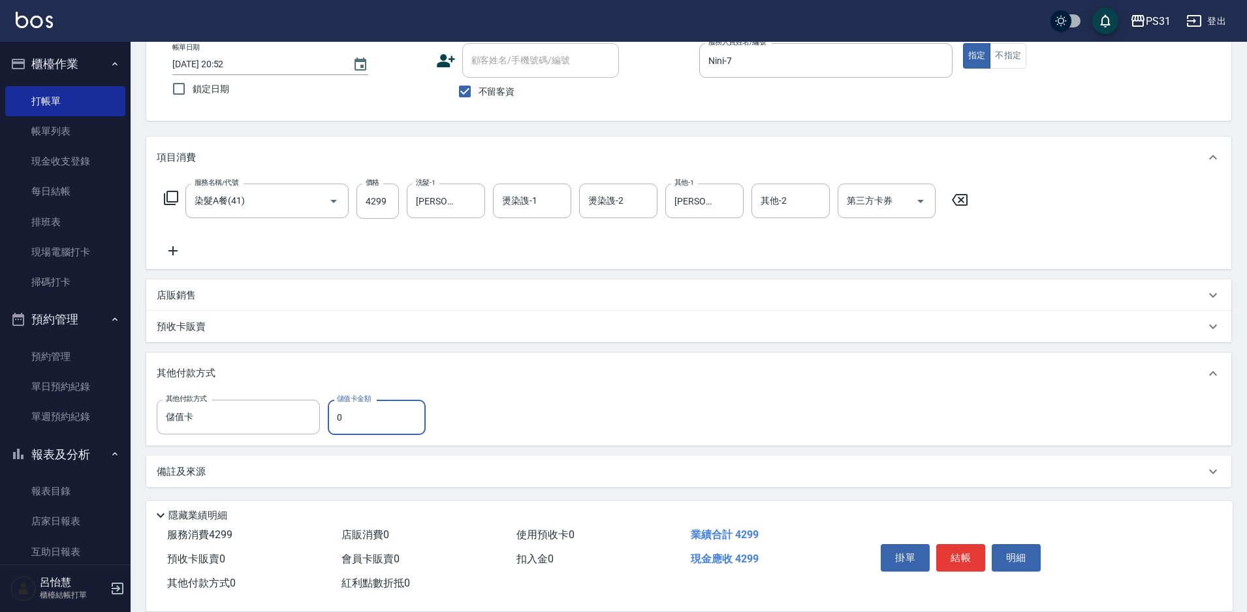
click at [355, 426] on input "0" at bounding box center [377, 417] width 98 height 35
type input "2900"
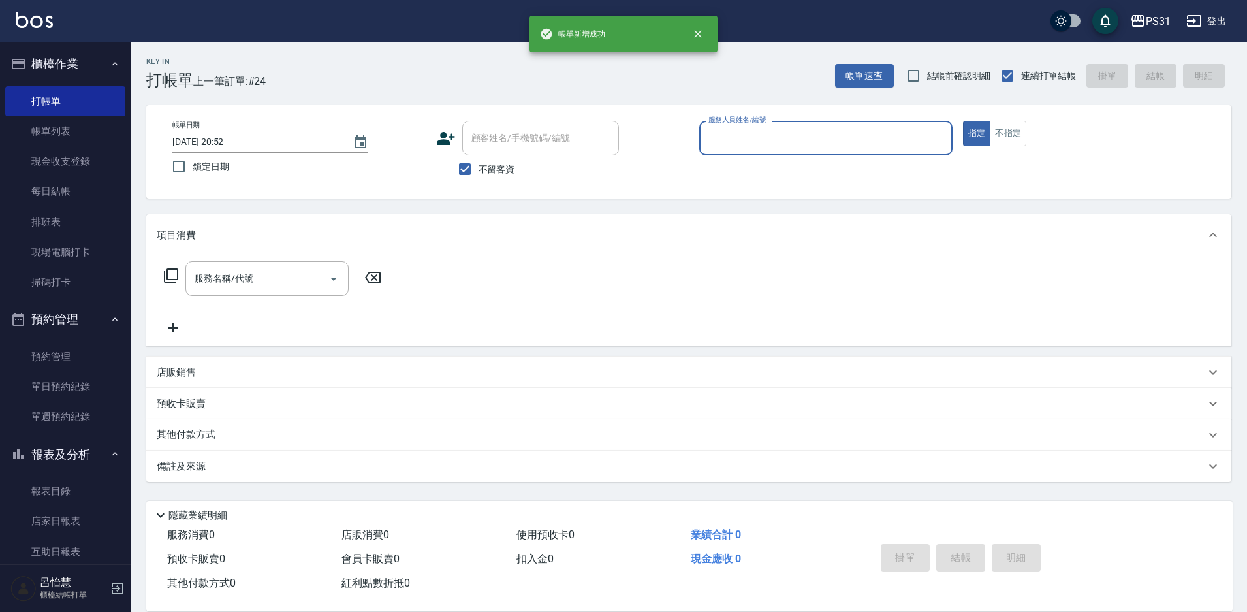
scroll to position [0, 0]
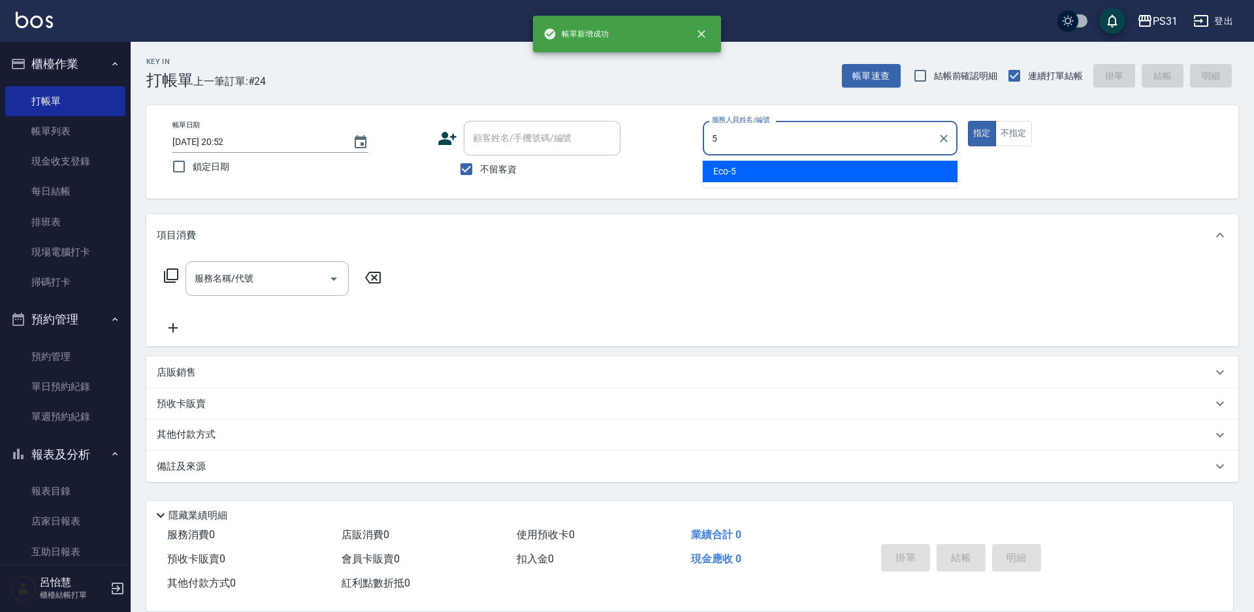
type input "Eco-5"
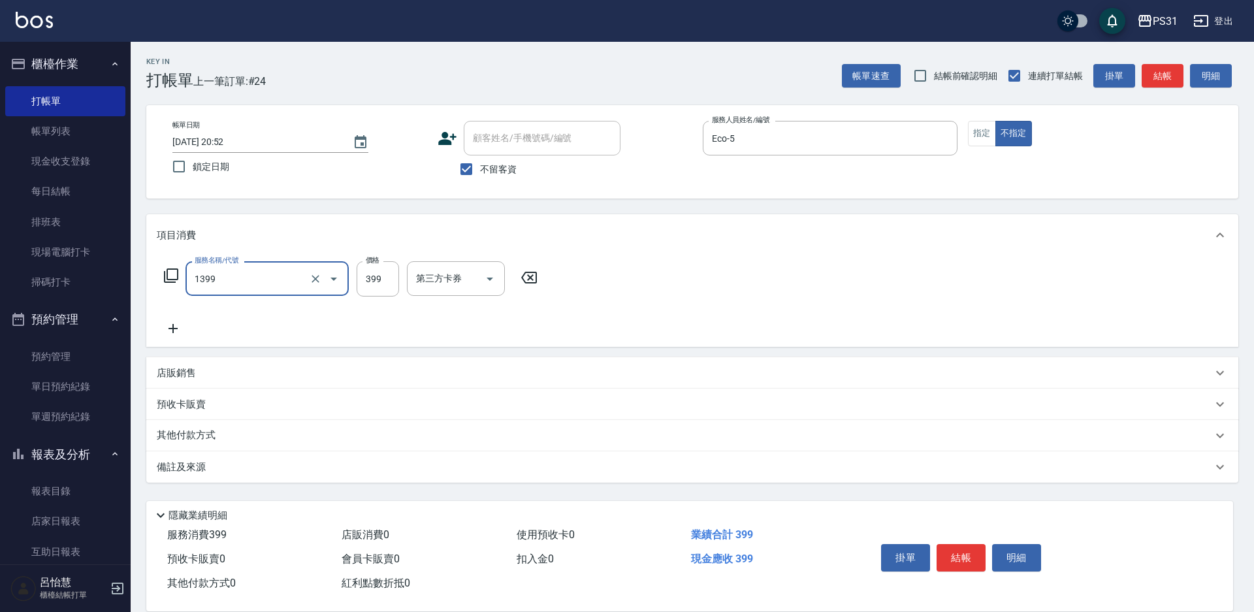
type input "海鹽洗髮399(1399)"
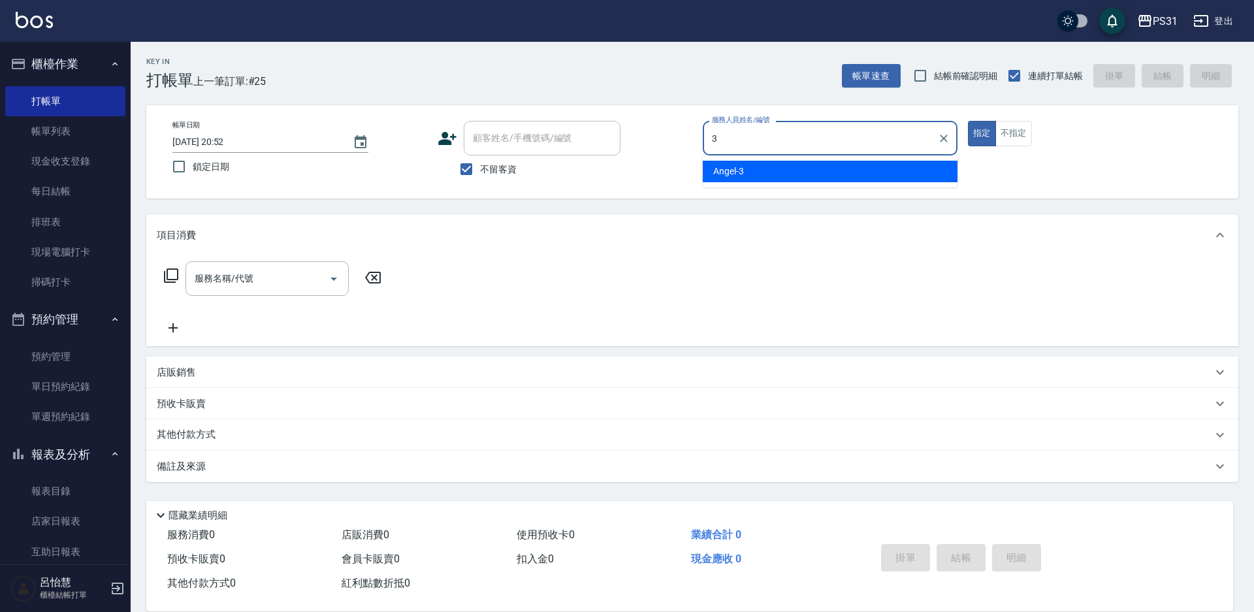
type input "Angel-3"
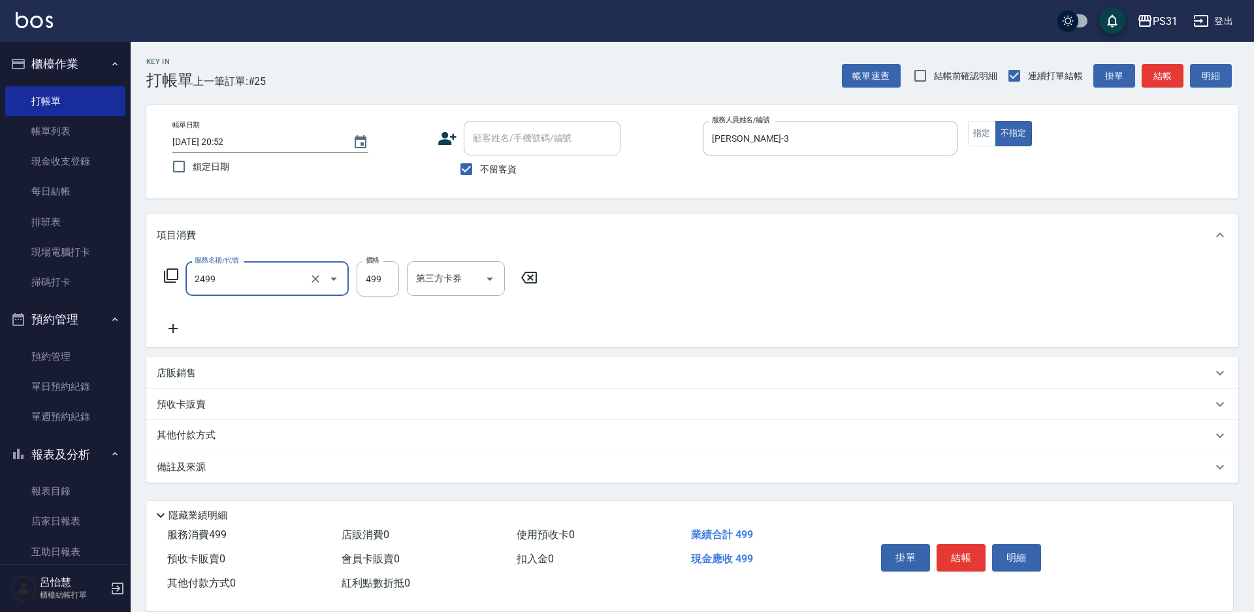
type input "499洗剪套餐(2499)"
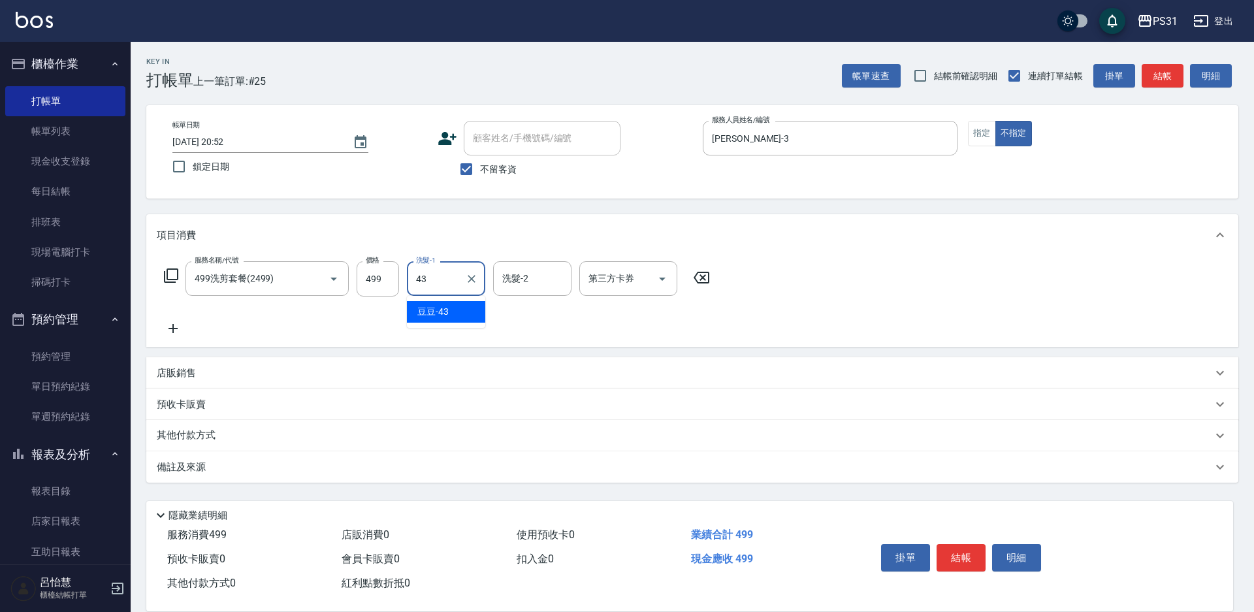
type input "豆豆-43"
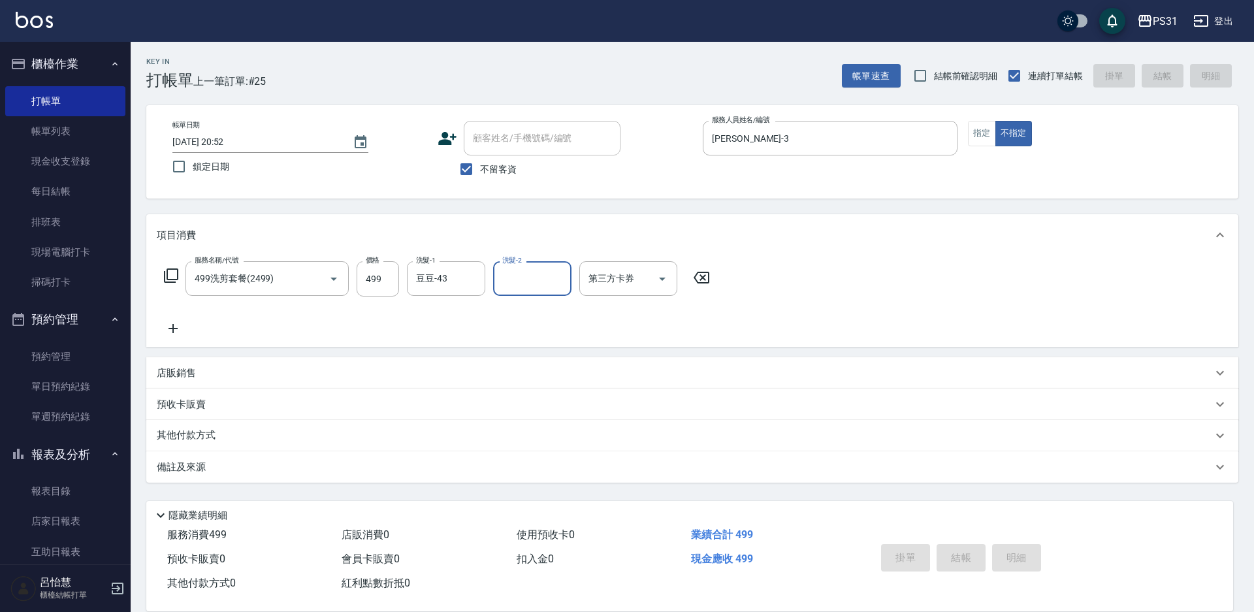
type input "2025/09/24 20:53"
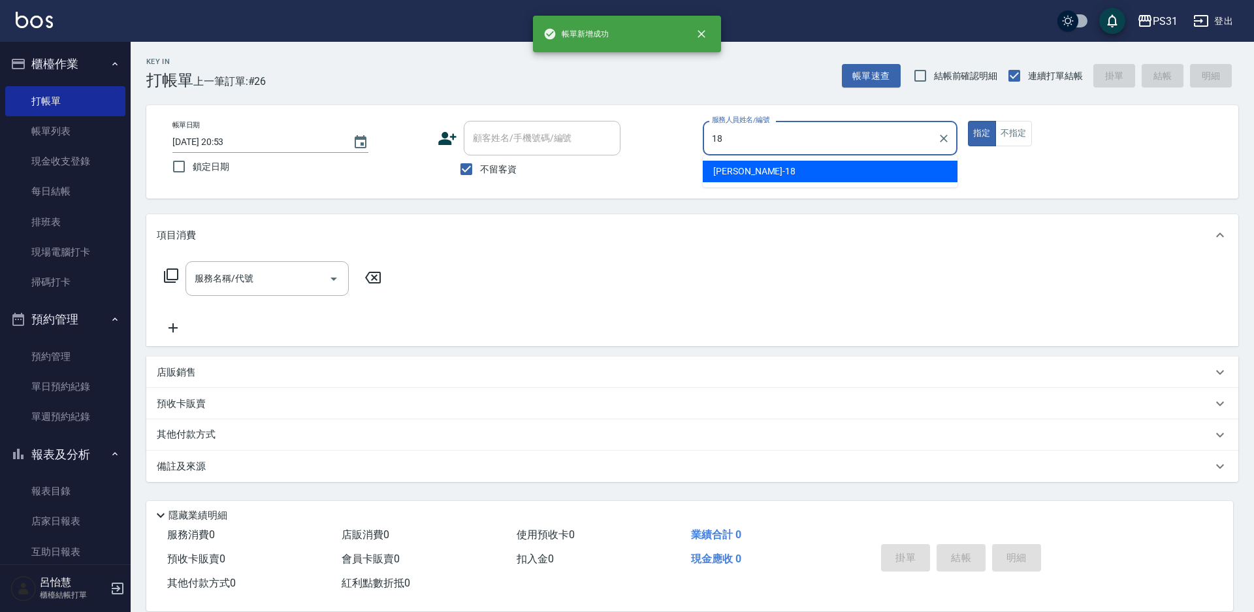
type input "Rita-18"
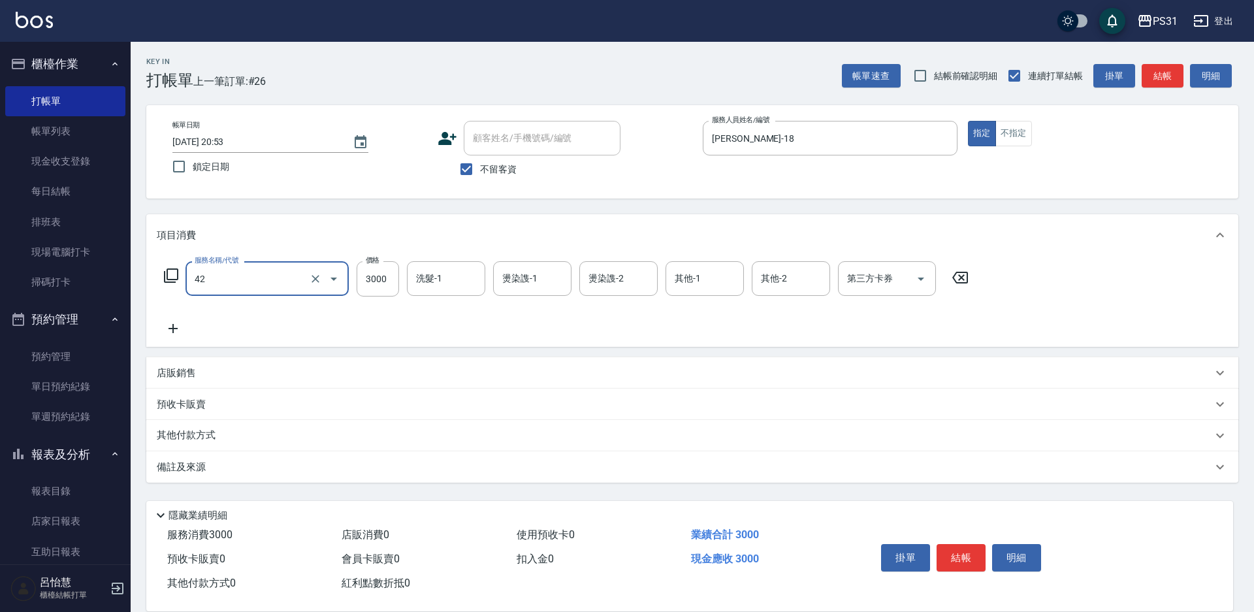
type input "染髮B餐(42)"
type input "2699"
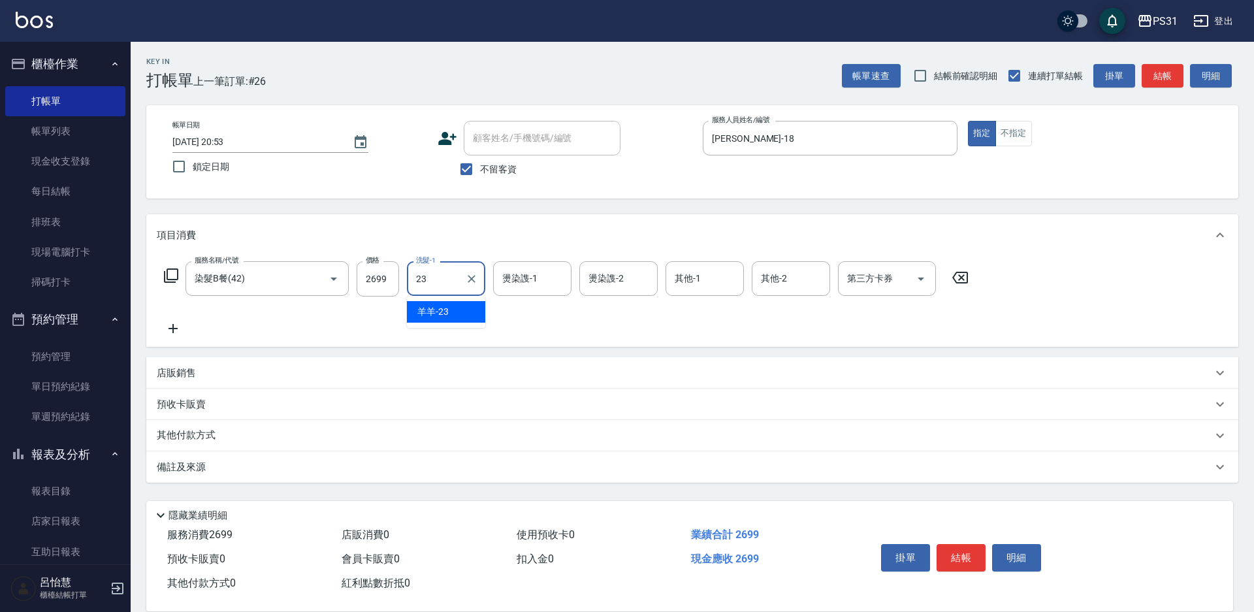
type input "羊羊-23"
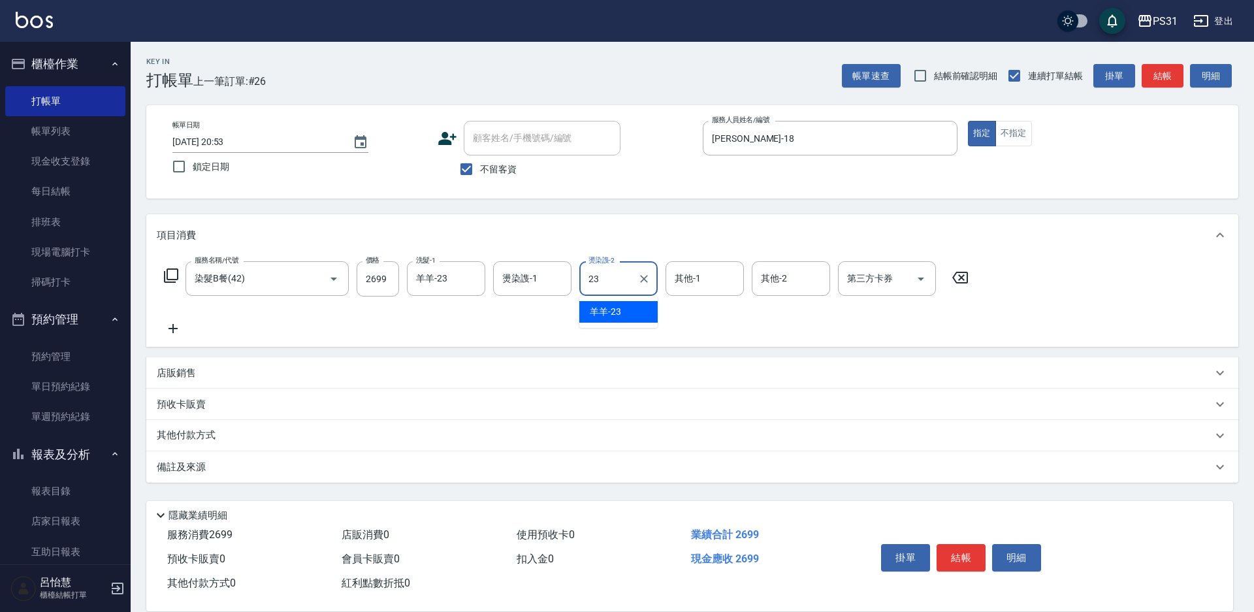
type input "羊羊-23"
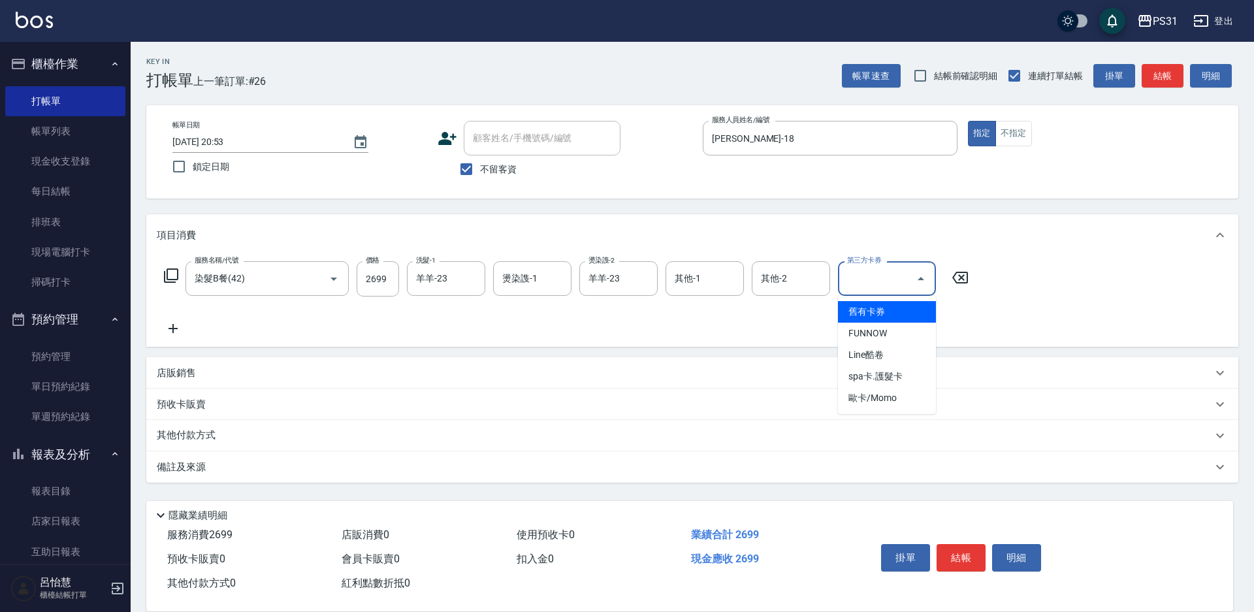
type input "舊有卡券"
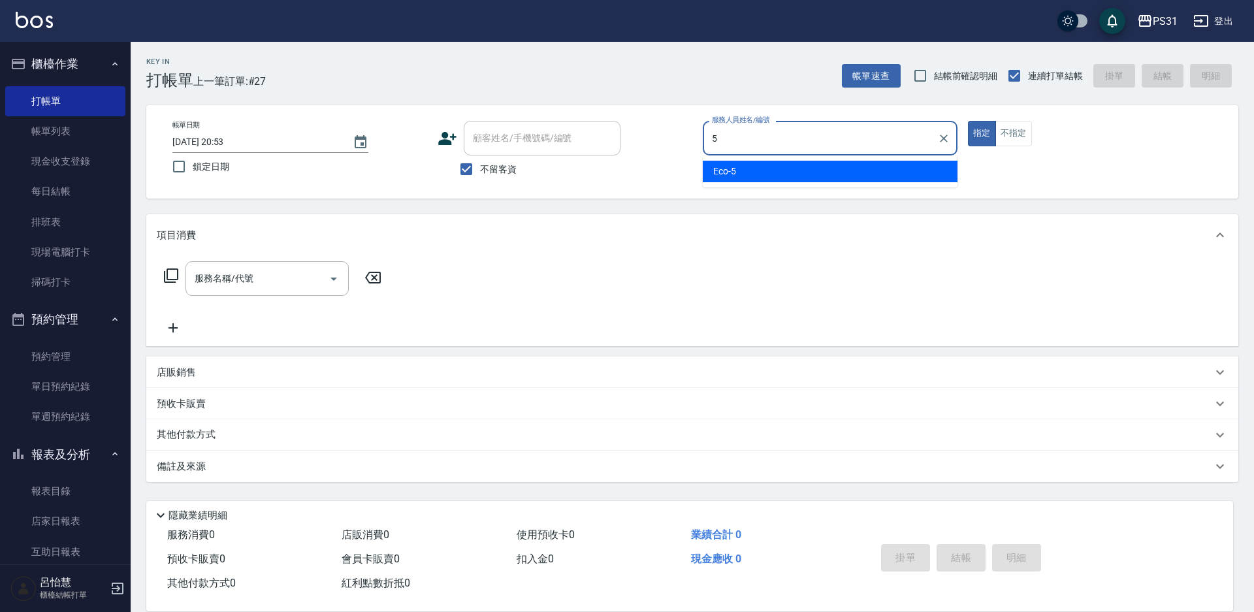
type input "Eco-5"
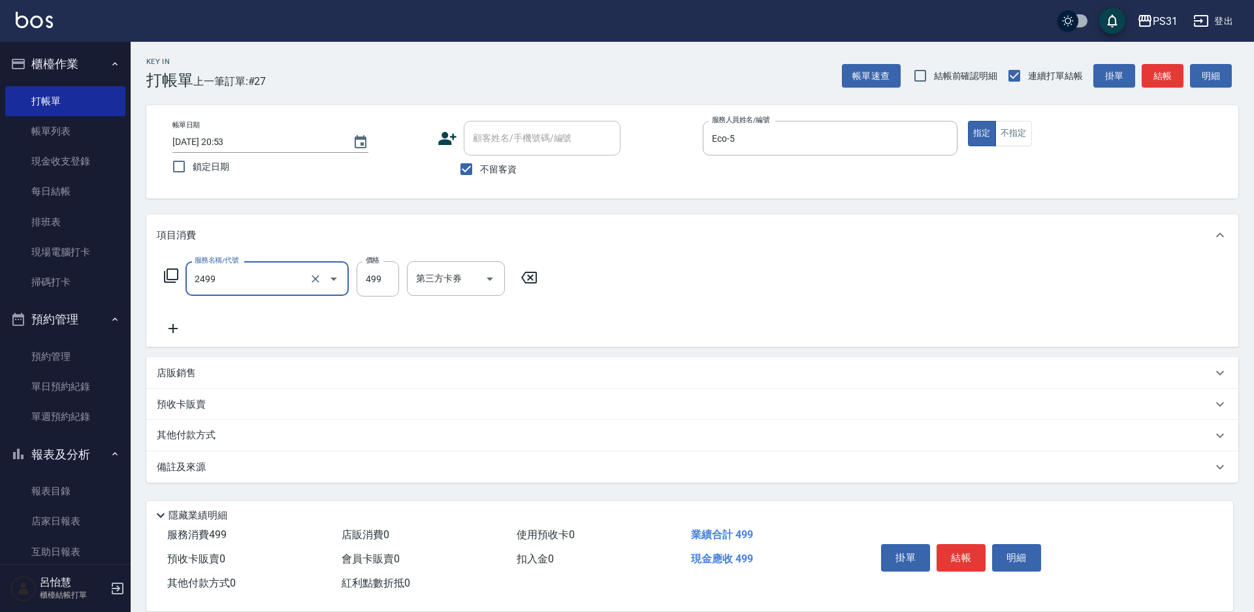
type input "499洗剪套餐(2499)"
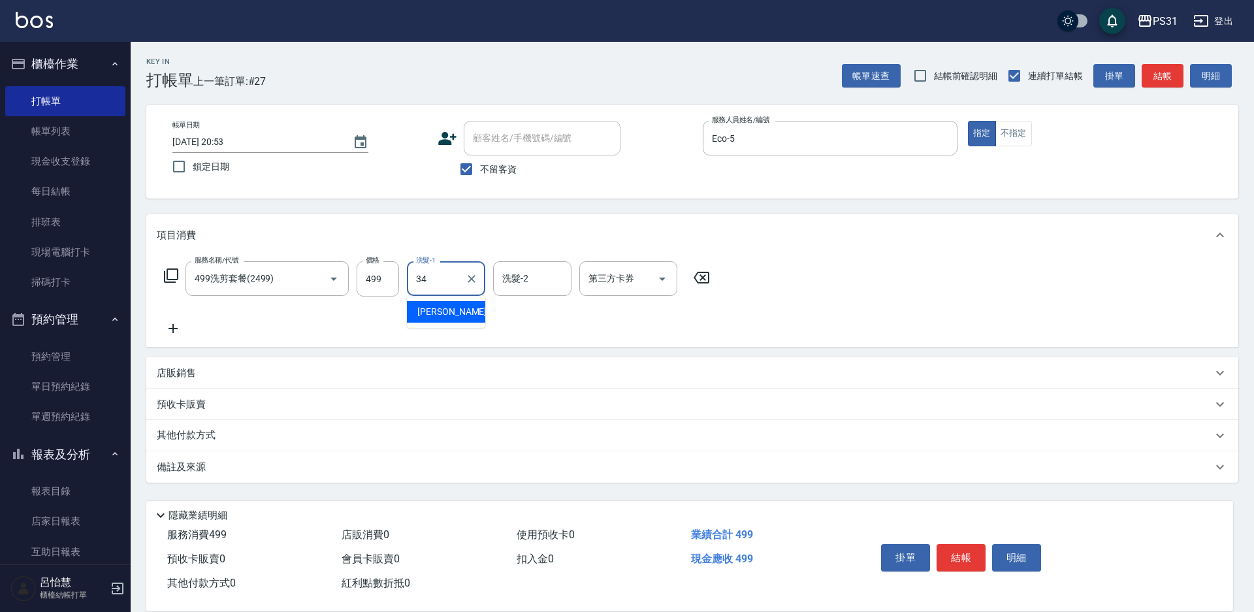
type input "鈺欣-34"
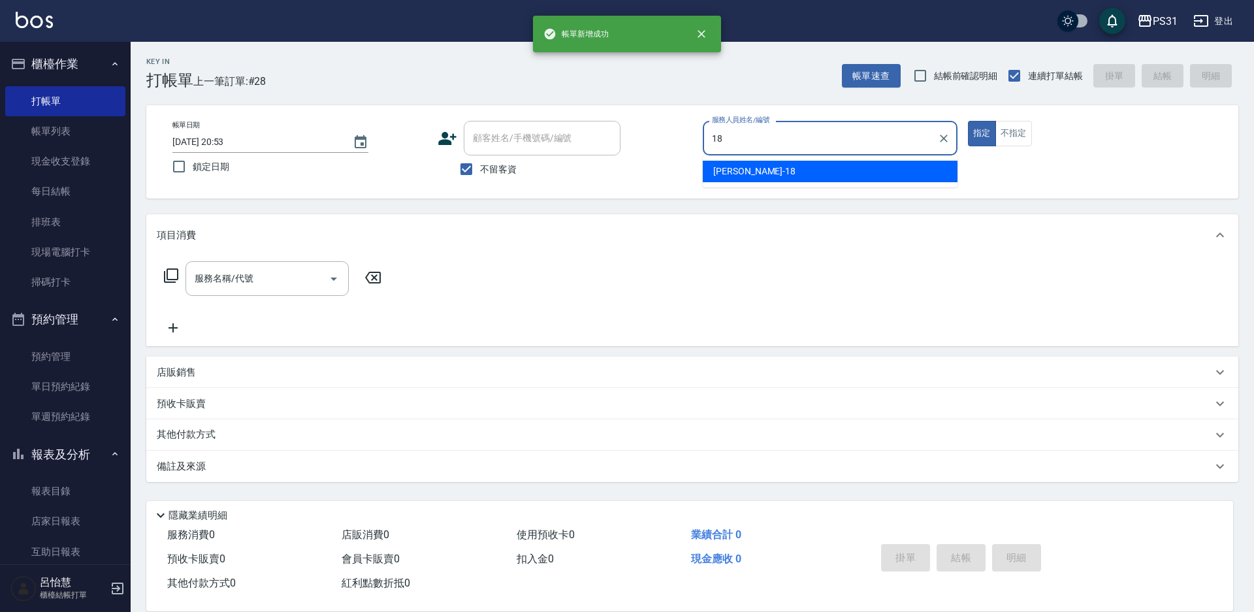
type input "Rita-18"
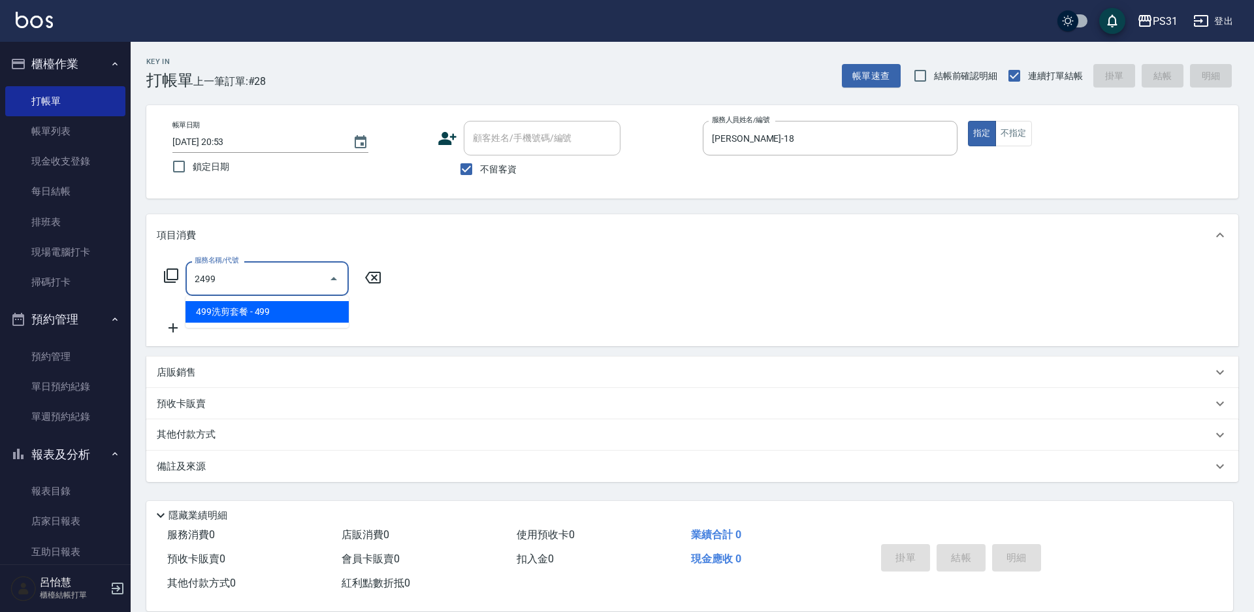
type input "499洗剪套餐(2499)"
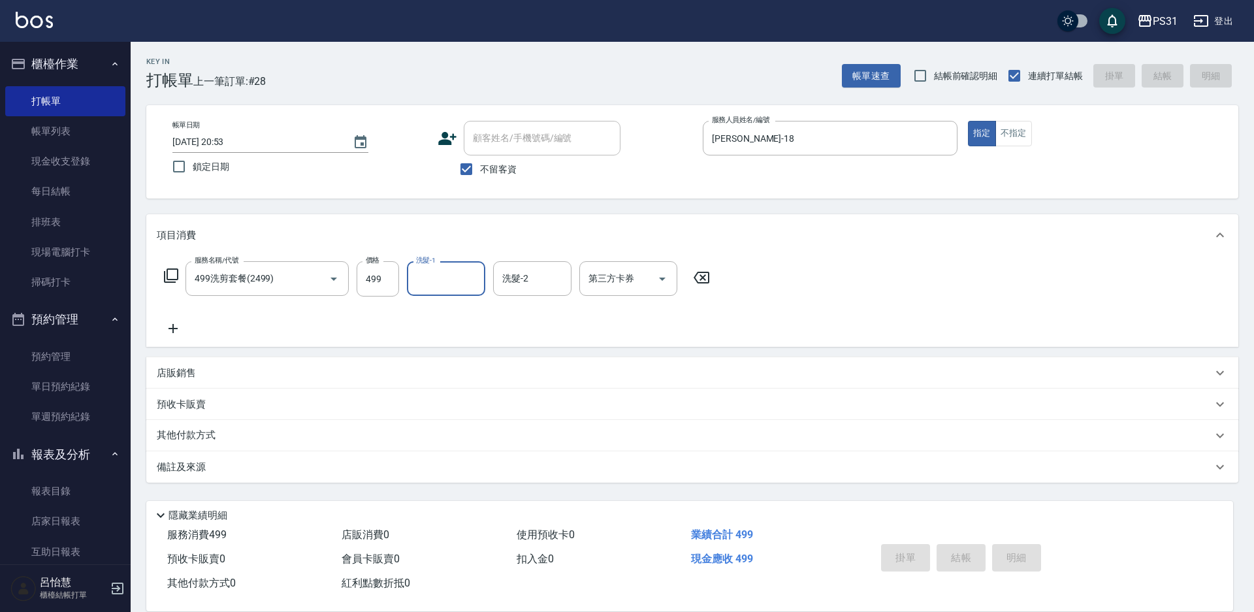
type input "2025/09/24 20:54"
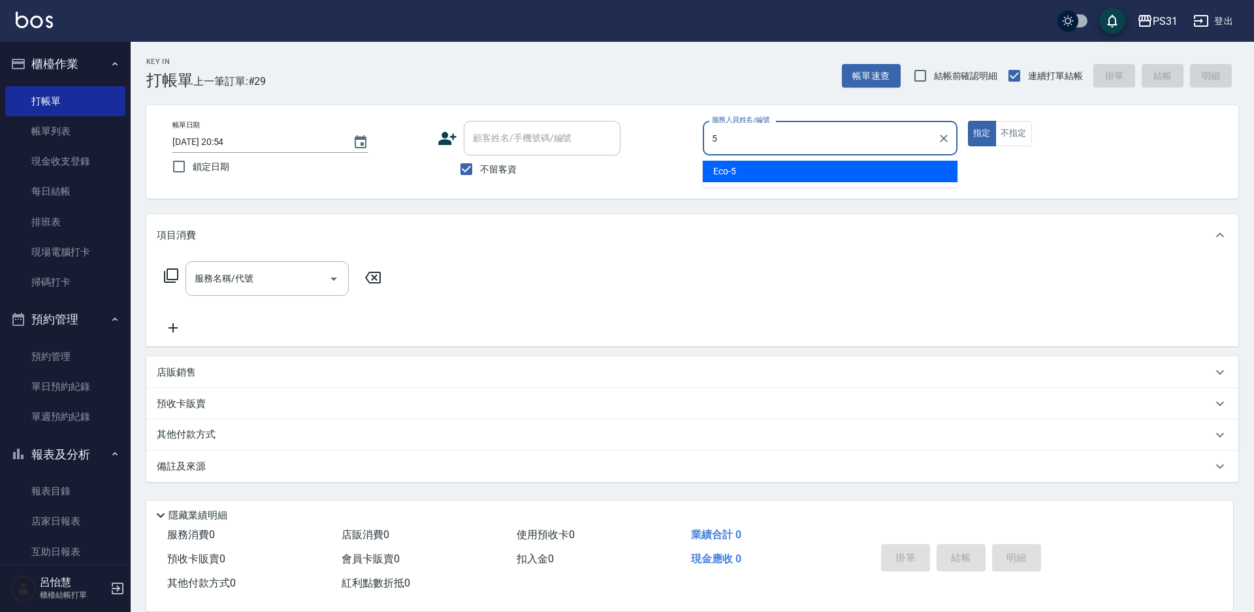
type input "Eco-5"
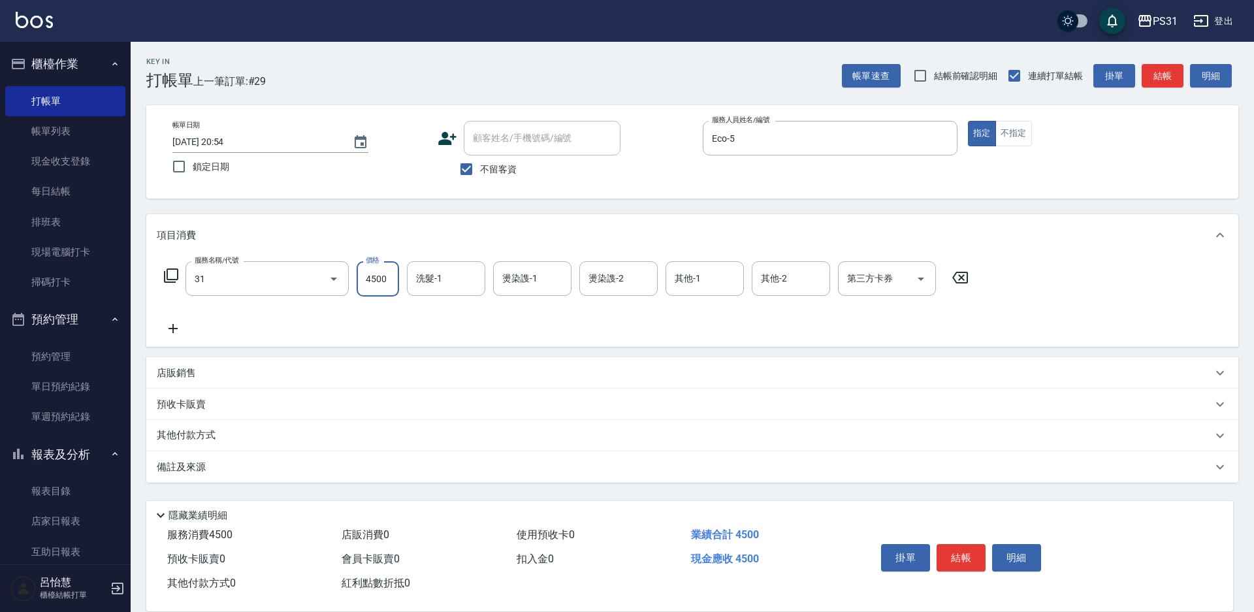
type input "燙髮A餐(31)"
type input "3899"
type input "豆豆-43"
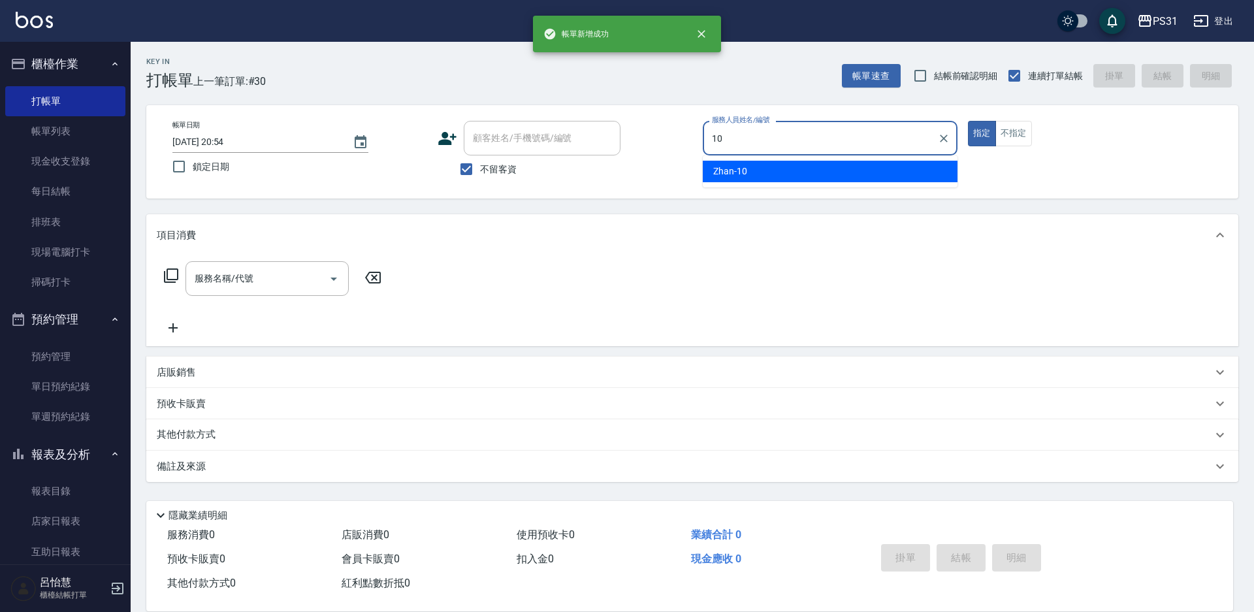
type input "Zhan-10"
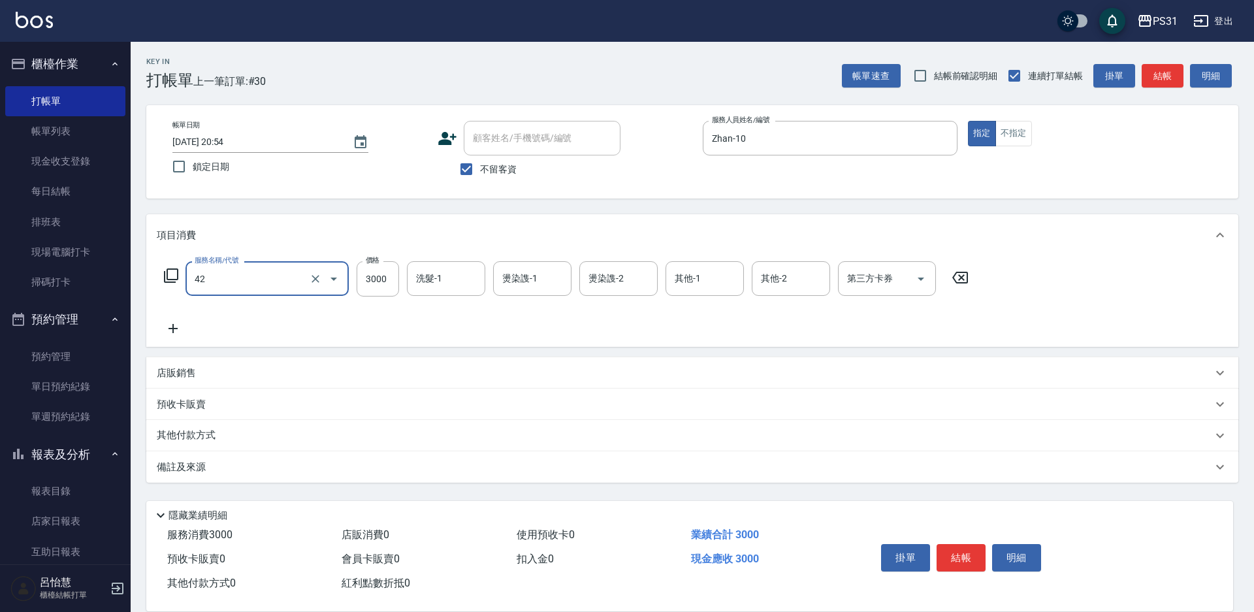
type input "染髮B餐(42)"
type input "2499"
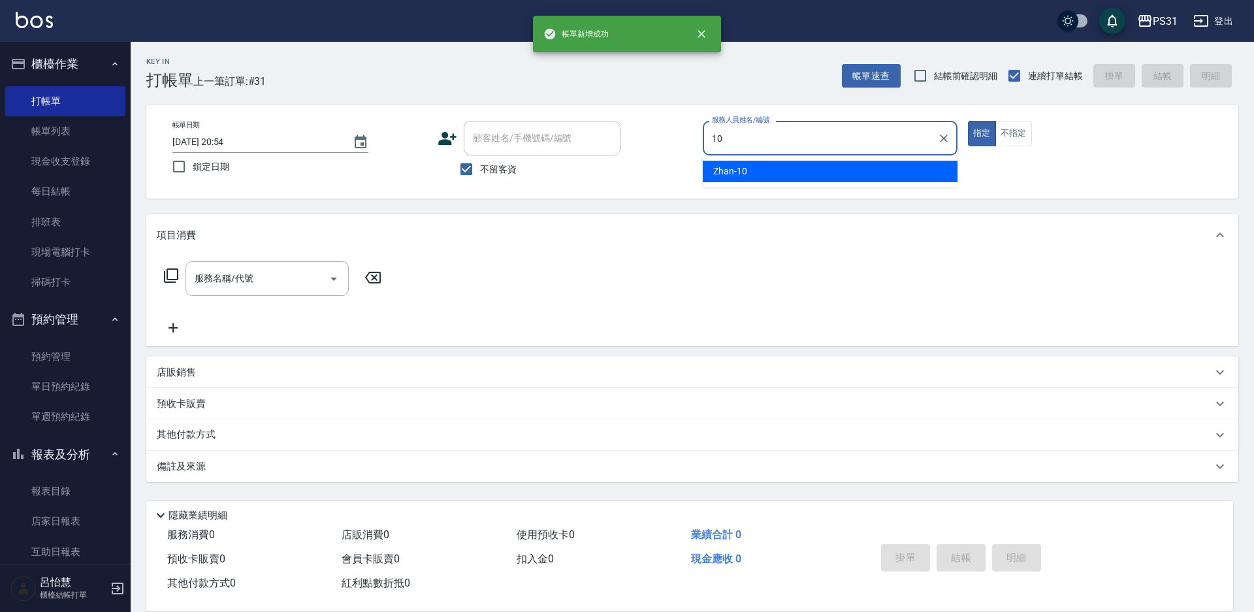
type input "Zhan-10"
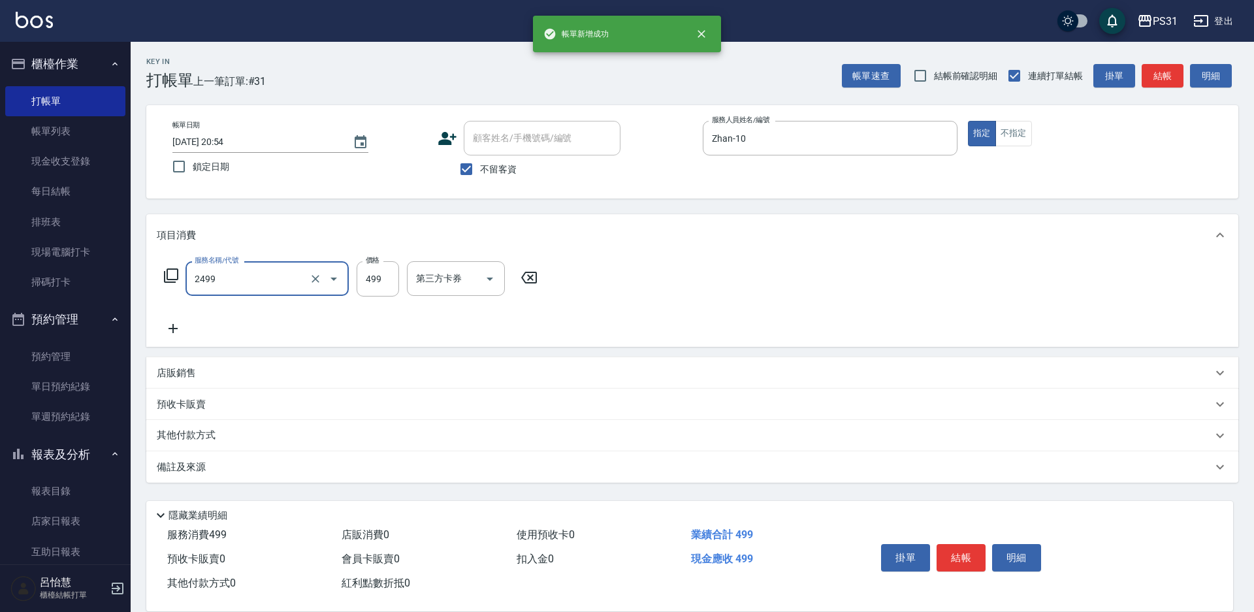
type input "499洗剪套餐(2499)"
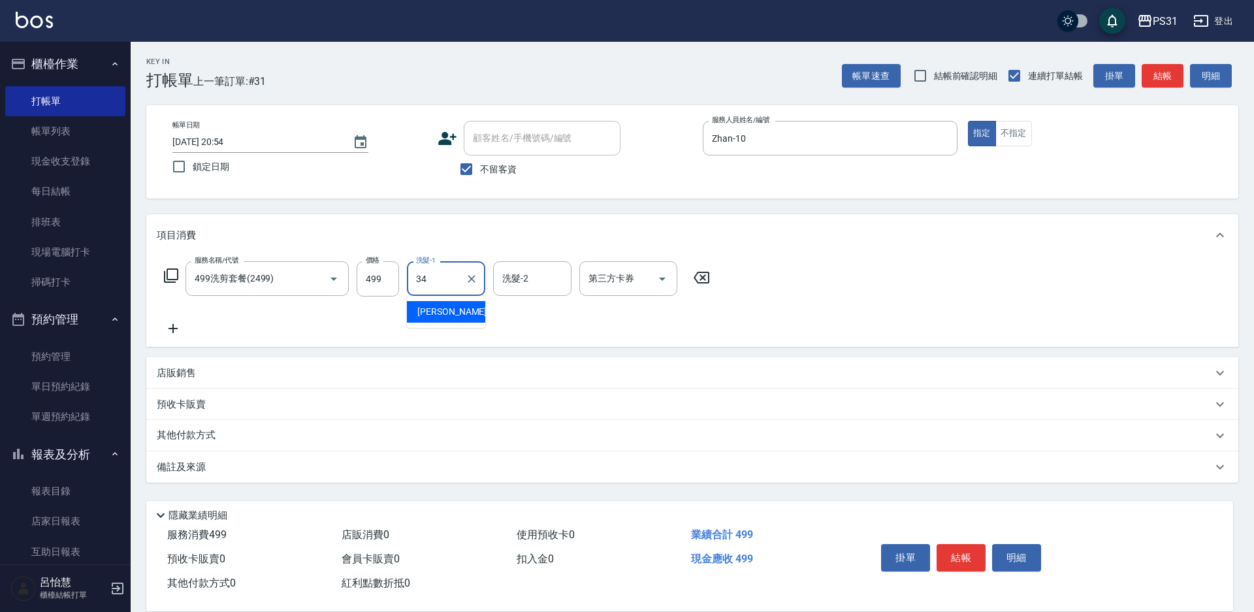
type input "鈺欣-34"
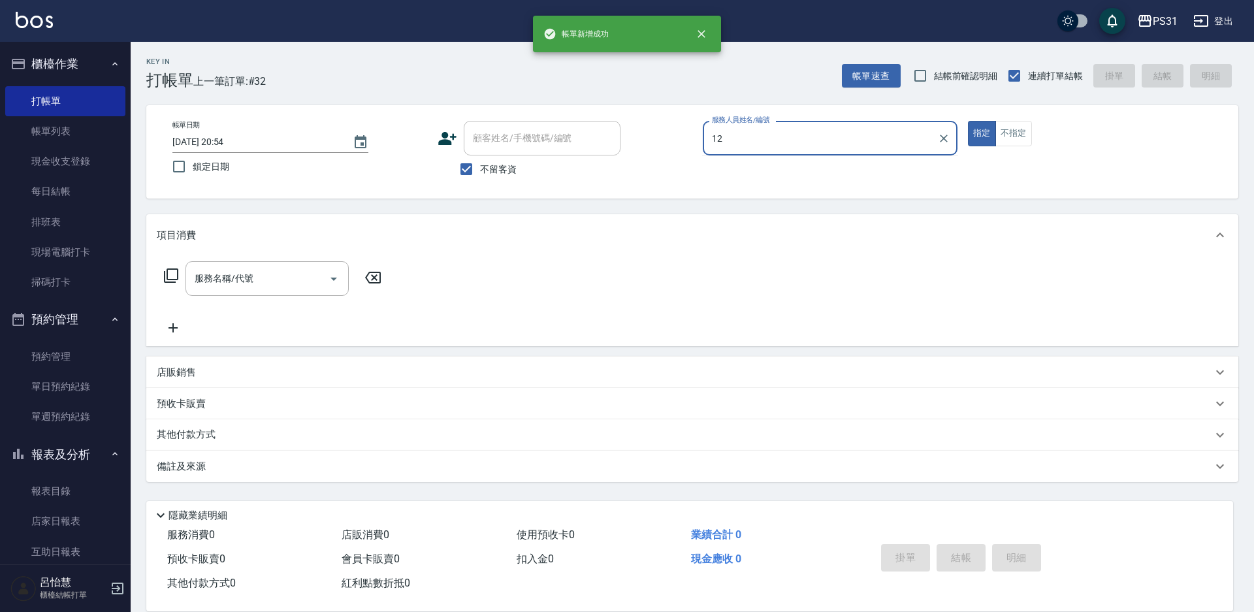
type input "Layna-12"
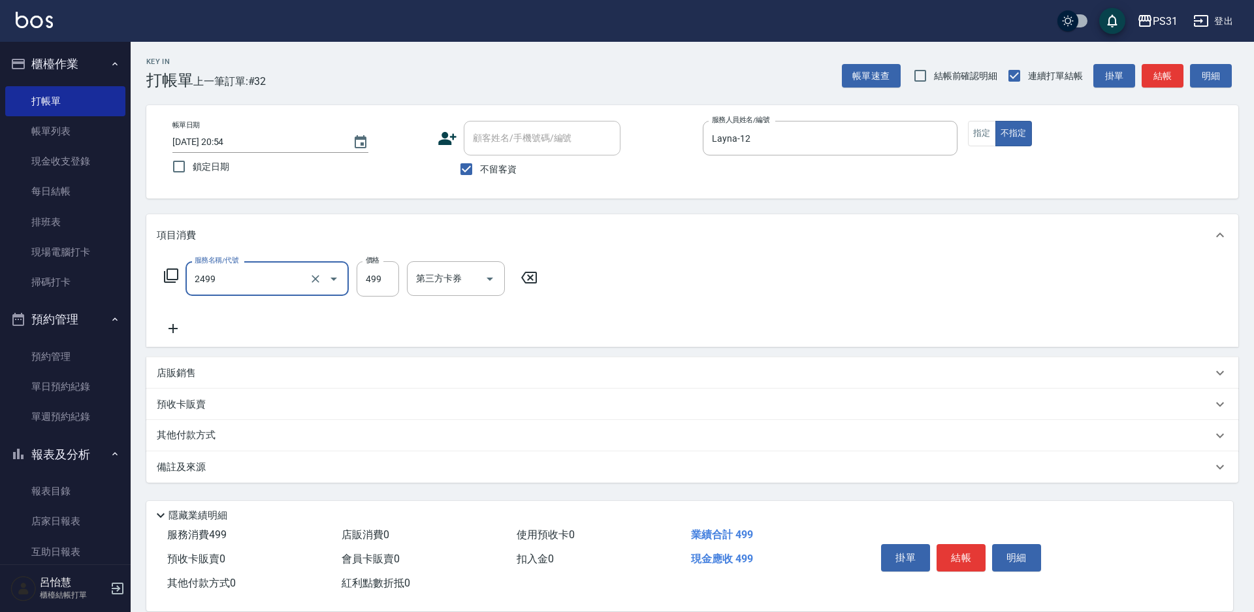
type input "499洗剪套餐(2499)"
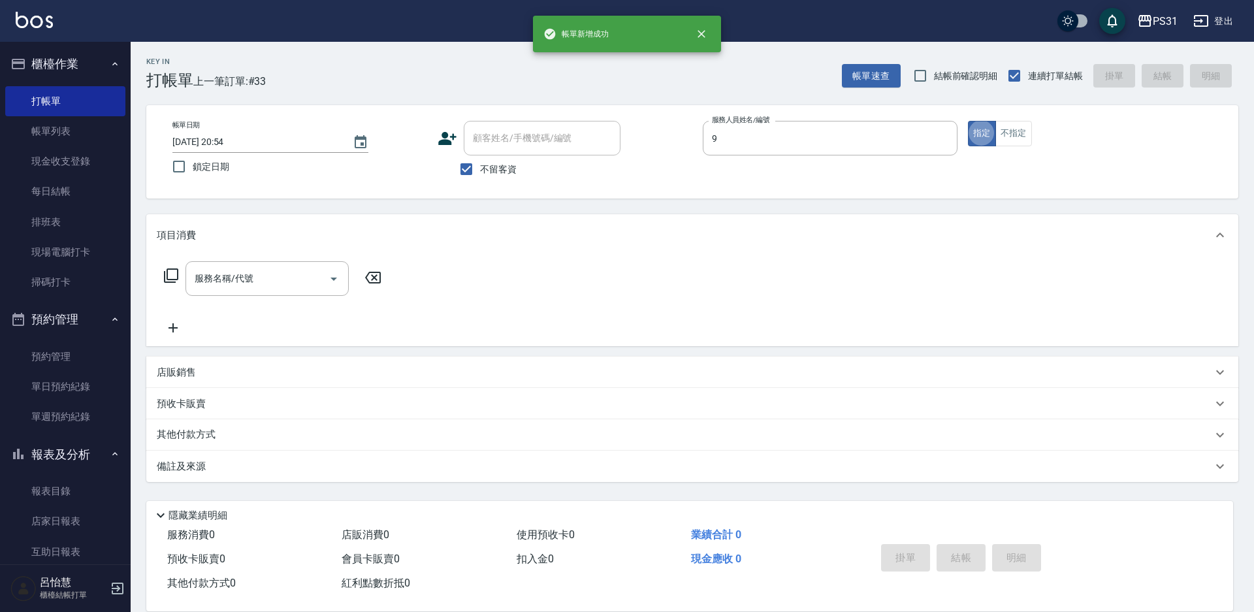
type input "JOJO-9"
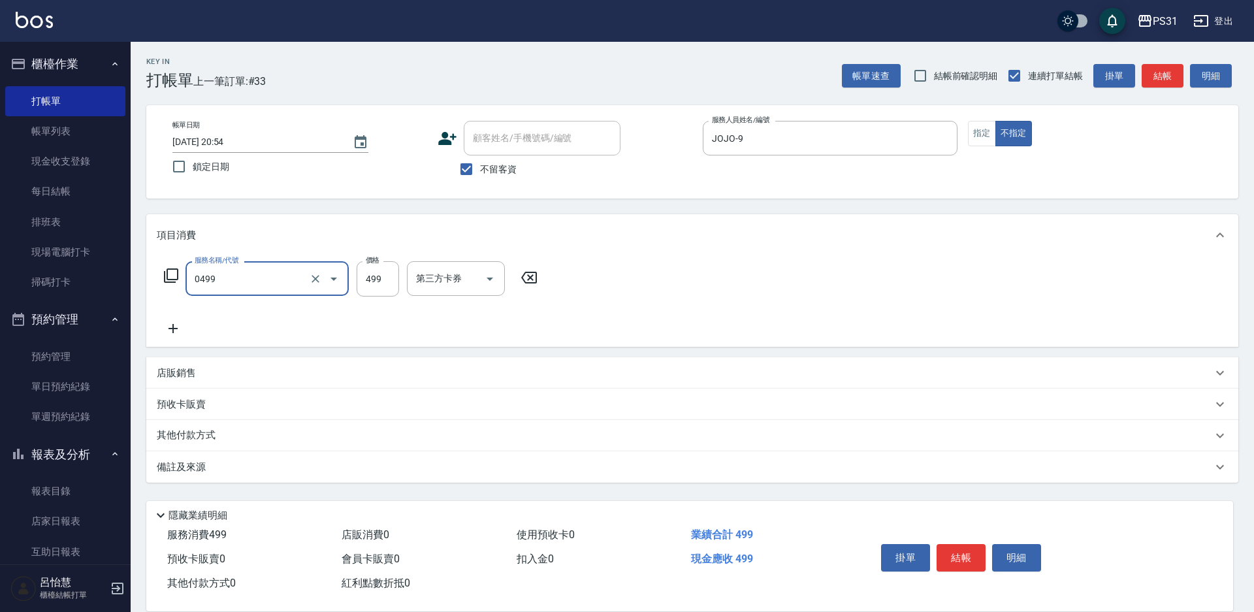
type input "伊黛莉spa(0499)"
type input "599"
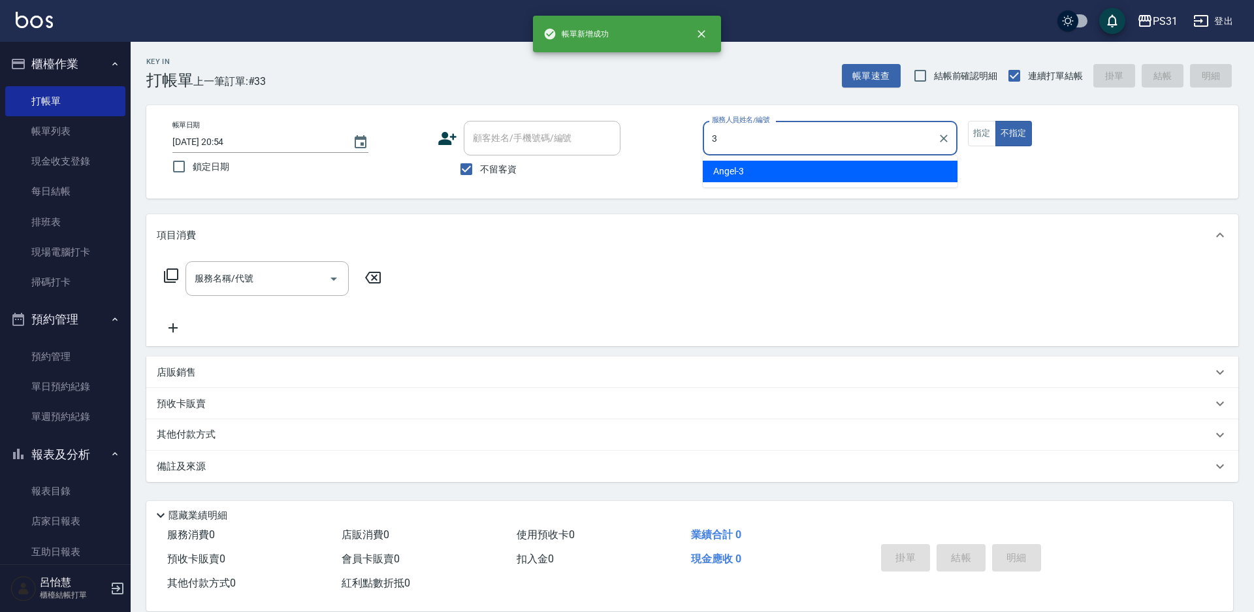
type input "Angel-3"
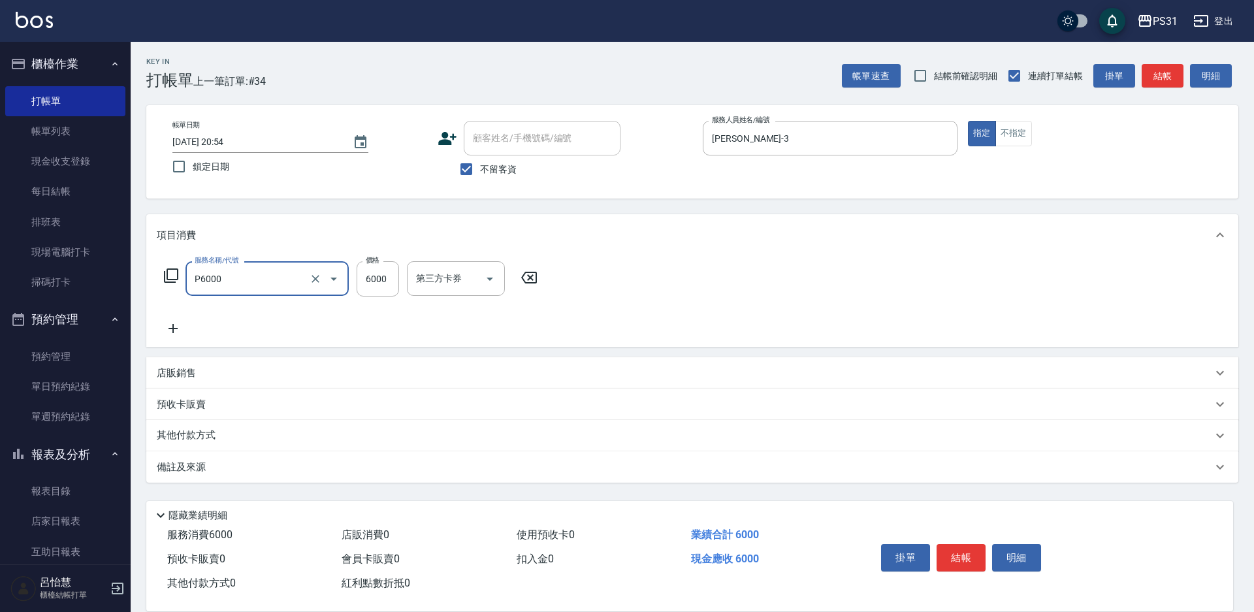
type input "儲值6000(P6000)"
type input "5000"
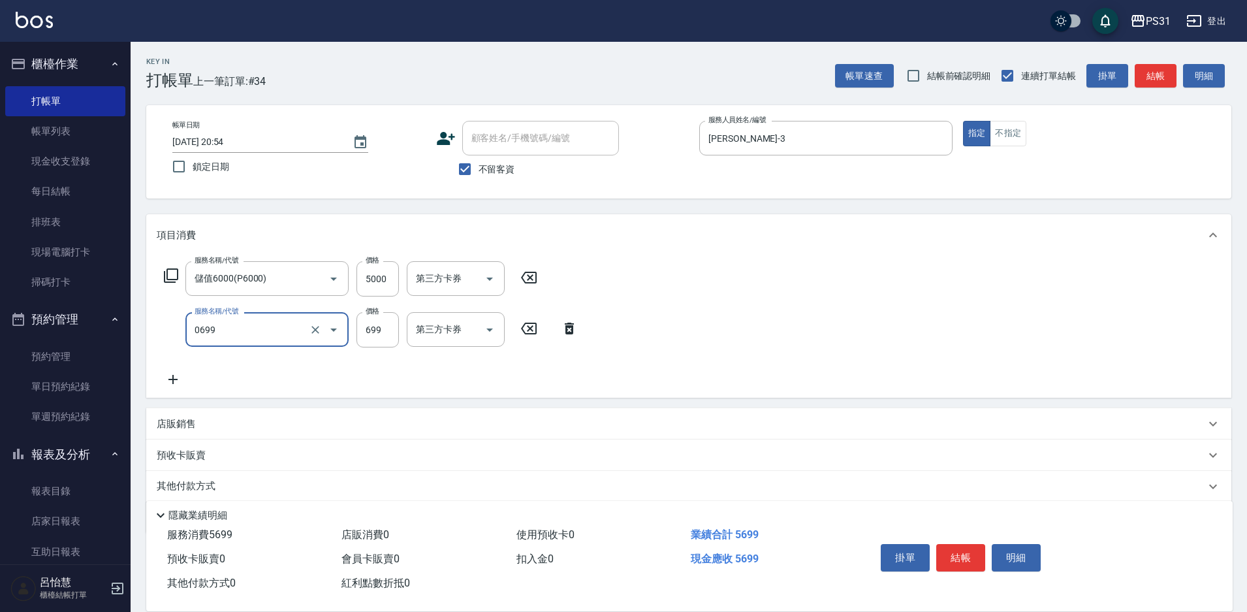
type input "精油699(0699)"
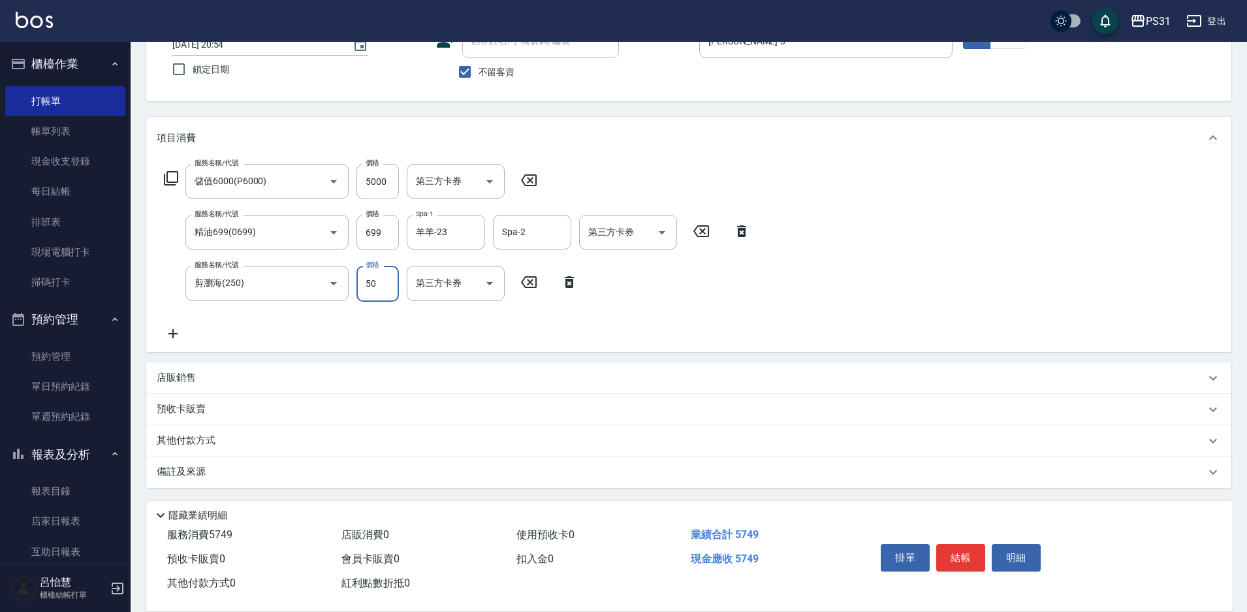
scroll to position [99, 0]
click at [197, 447] on div "其他付款方式" at bounding box center [688, 439] width 1085 height 31
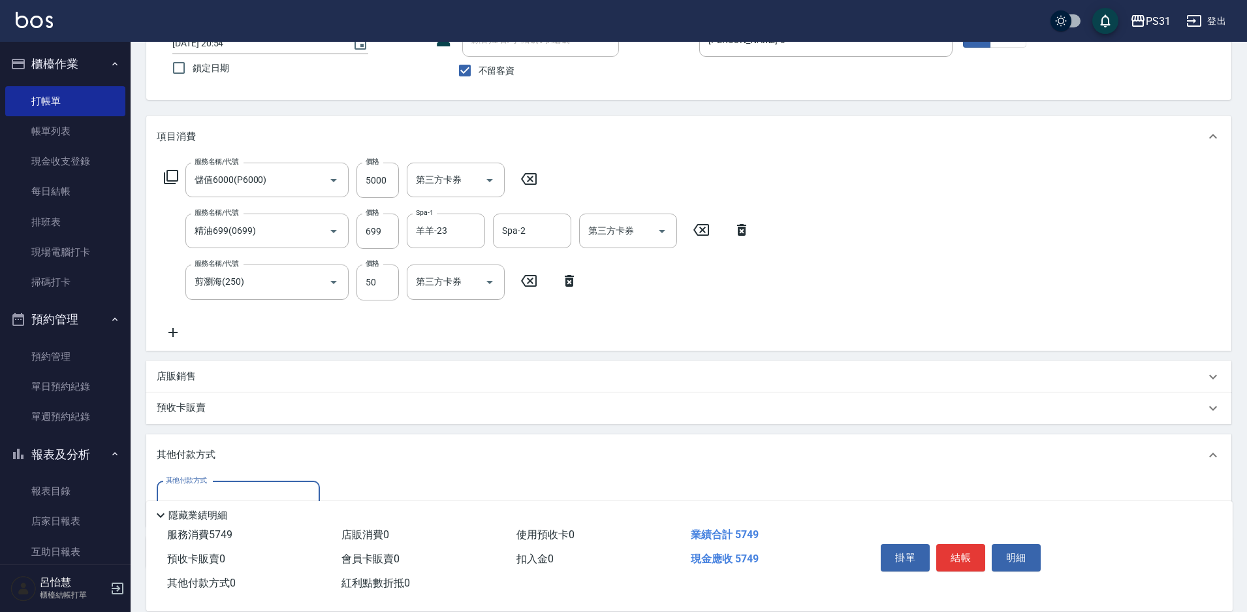
scroll to position [180, 0]
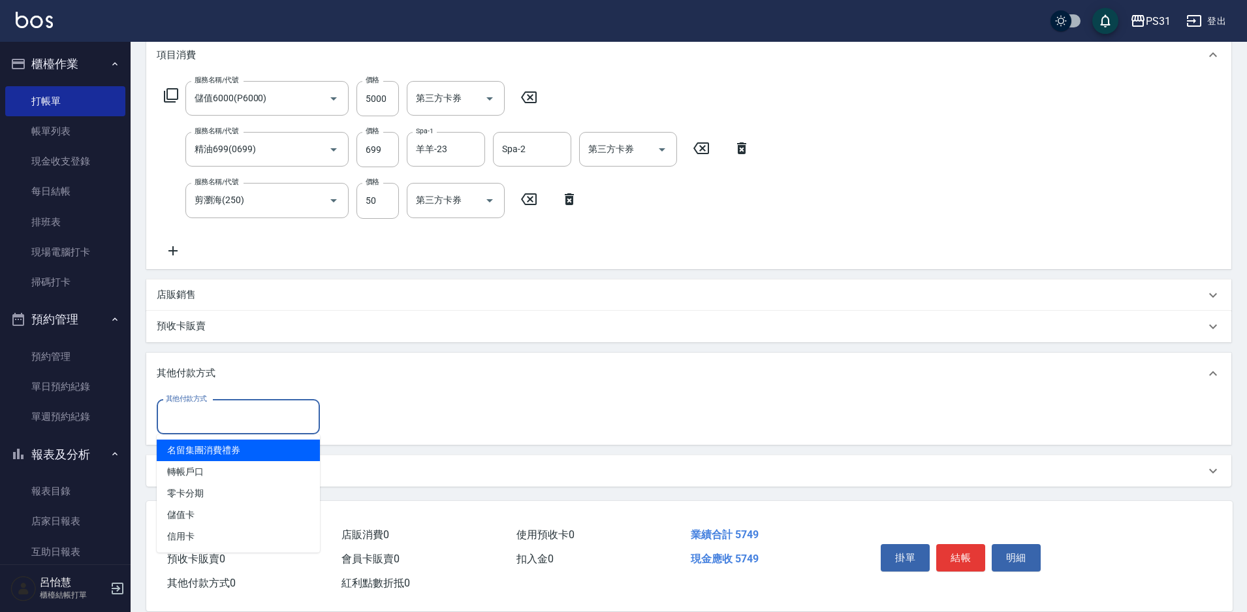
click at [208, 423] on input "其他付款方式" at bounding box center [239, 417] width 152 height 23
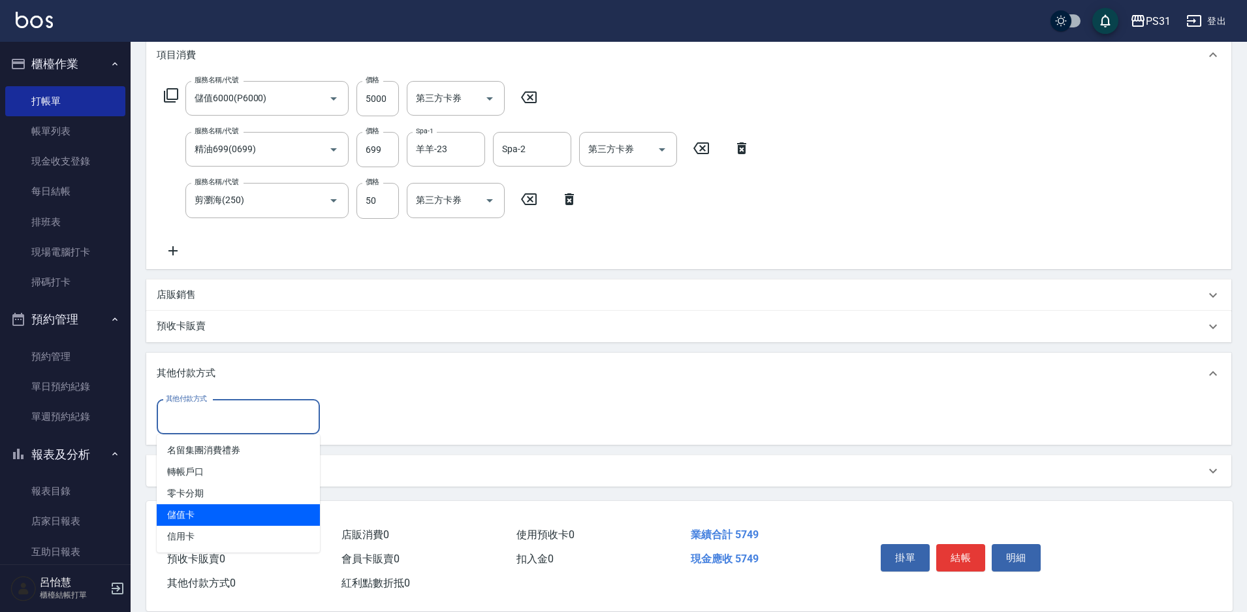
click at [216, 515] on span "儲值卡" at bounding box center [238, 515] width 163 height 22
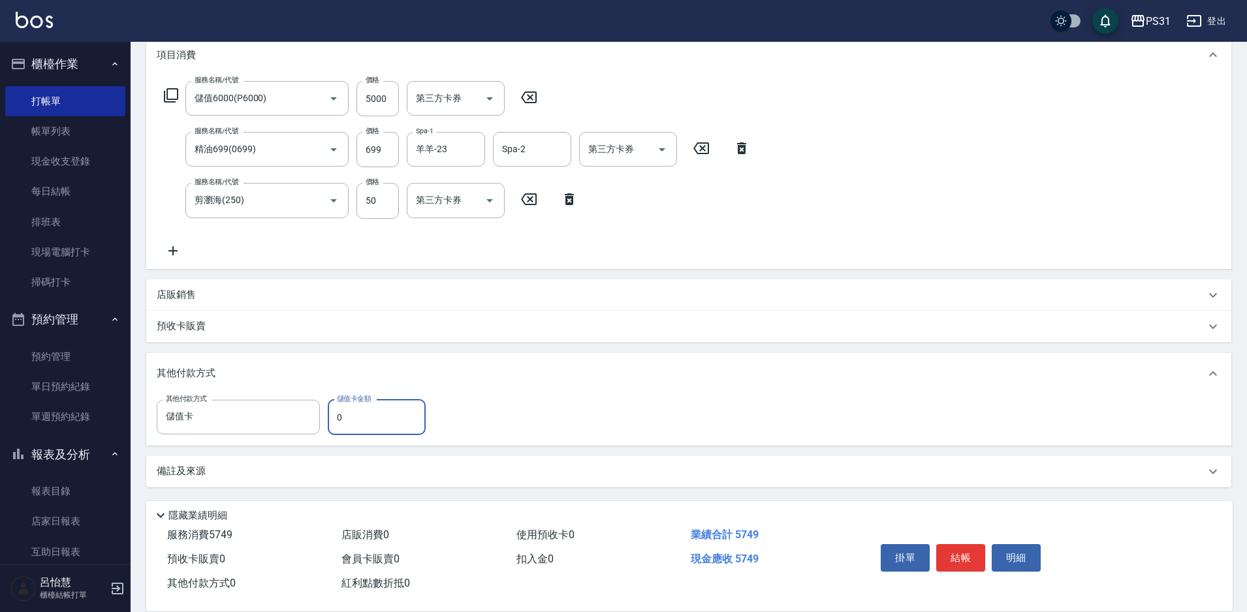
click at [362, 418] on input "0" at bounding box center [377, 417] width 98 height 35
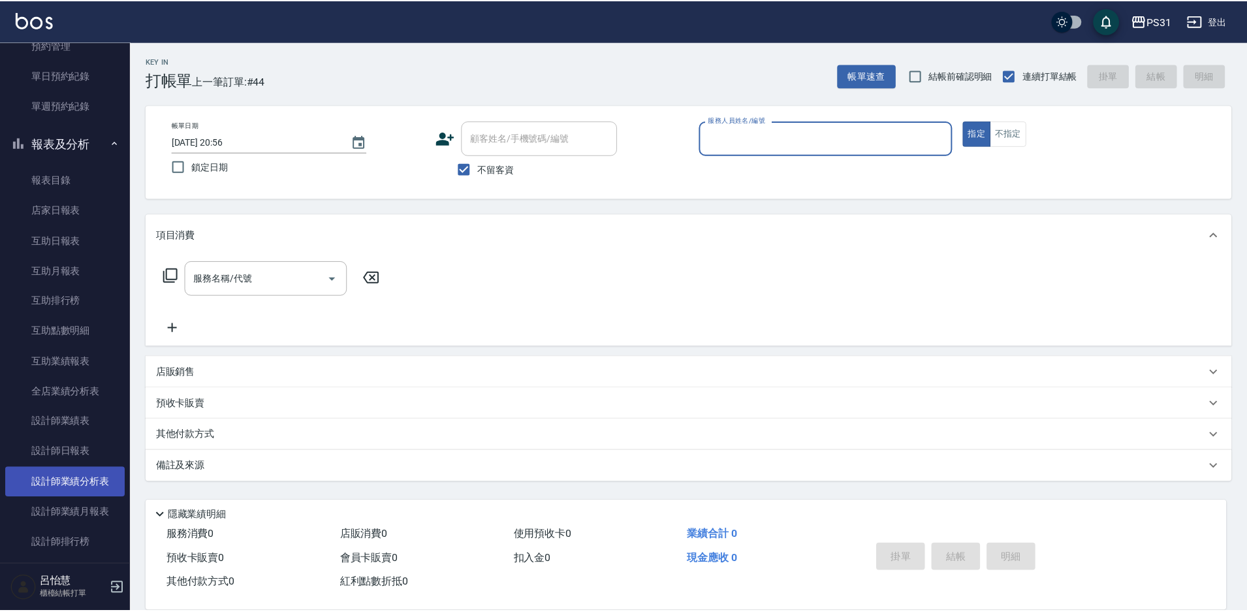
scroll to position [327, 0]
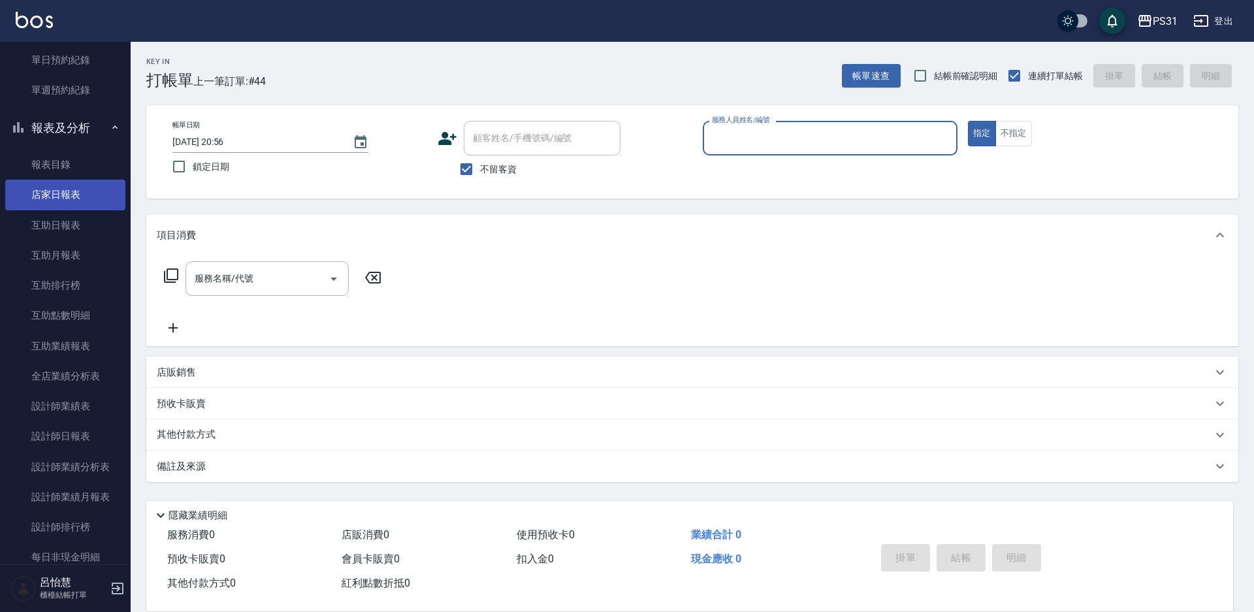
click at [52, 195] on link "店家日報表" at bounding box center [65, 195] width 120 height 30
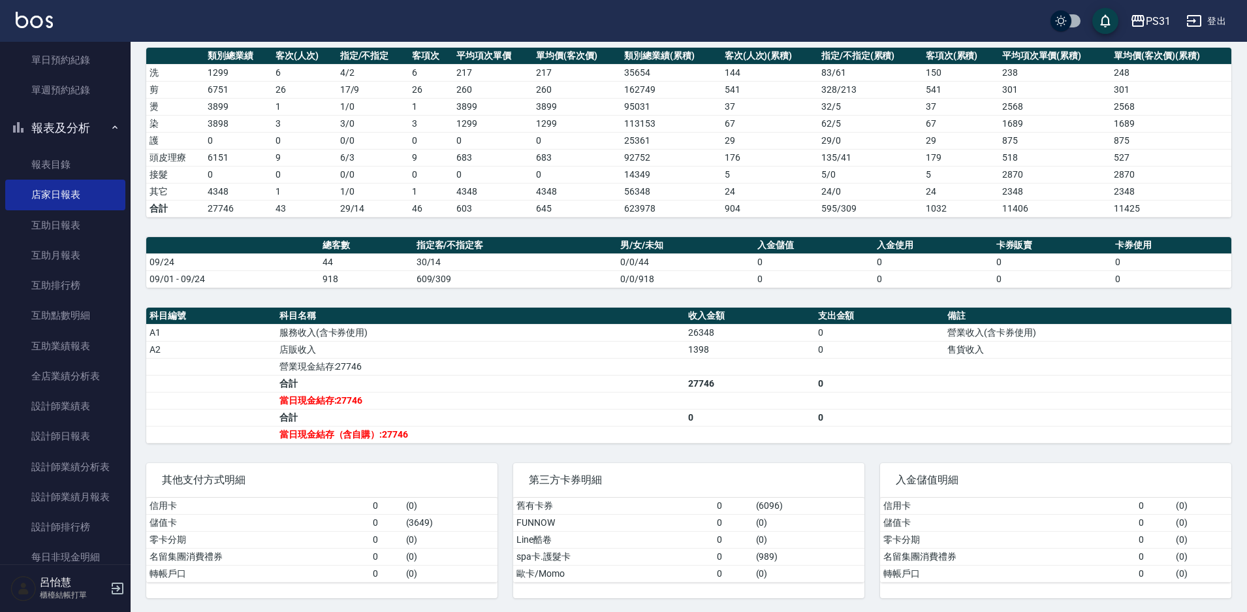
scroll to position [184, 0]
